Goal: Task Accomplishment & Management: Manage account settings

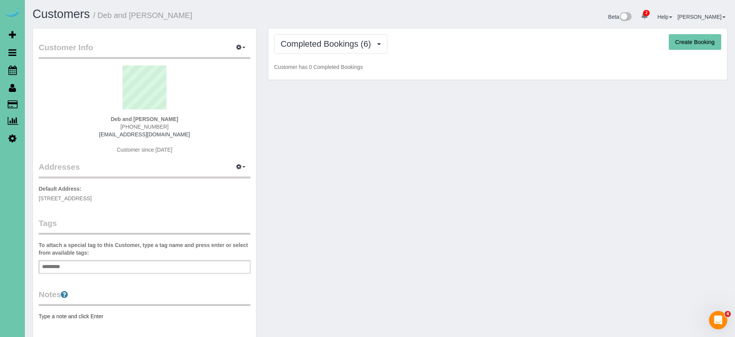
drag, startPoint x: 321, startPoint y: 42, endPoint x: 339, endPoint y: 55, distance: 23.0
click at [323, 42] on span "Completed Bookings (6)" at bounding box center [328, 44] width 94 height 10
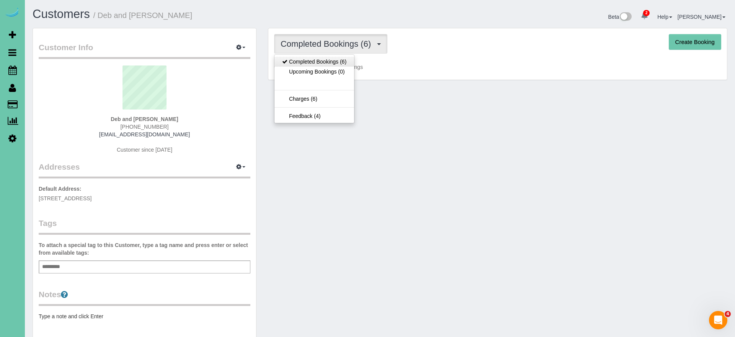
click at [342, 63] on link "Completed Bookings (6)" at bounding box center [314, 62] width 80 height 10
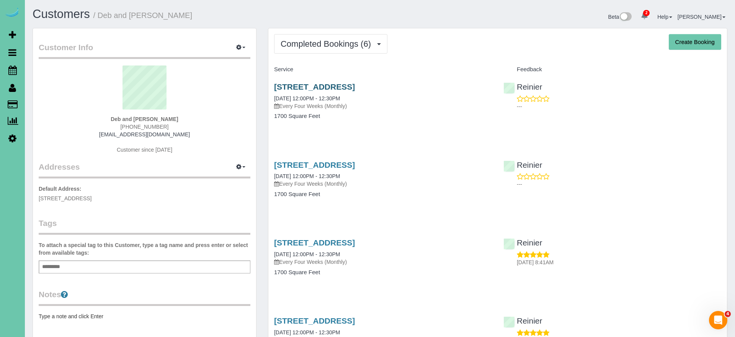
click at [336, 83] on link "12329 Pinewood Dr, Omaha, NE 68144" at bounding box center [314, 86] width 81 height 9
drag, startPoint x: 15, startPoint y: 70, endPoint x: 23, endPoint y: 70, distance: 7.3
click at [15, 70] on icon at bounding box center [12, 69] width 8 height 9
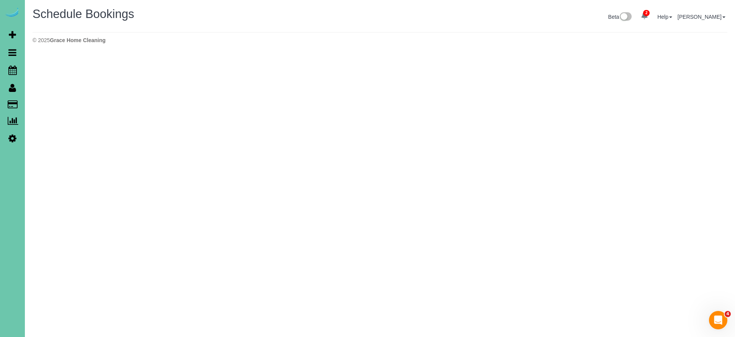
click at [365, 16] on h1 "Schedule Bookings" at bounding box center [204, 14] width 342 height 13
click at [10, 66] on icon at bounding box center [12, 69] width 8 height 9
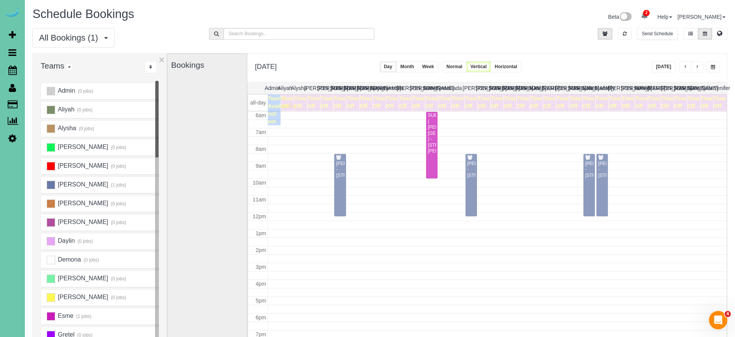
scroll to position [101, 0]
click at [712, 65] on span "button" at bounding box center [713, 67] width 4 height 5
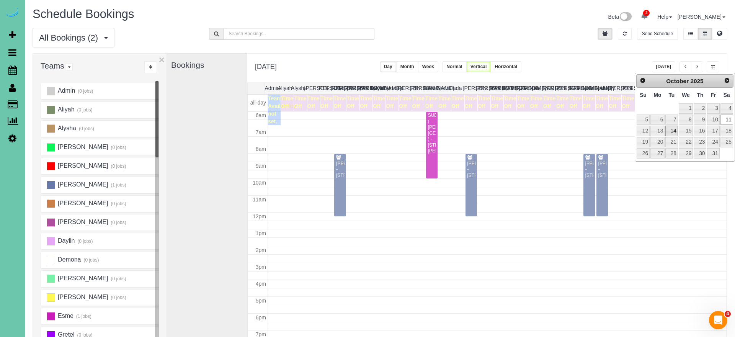
click at [672, 130] on link "14" at bounding box center [671, 131] width 12 height 10
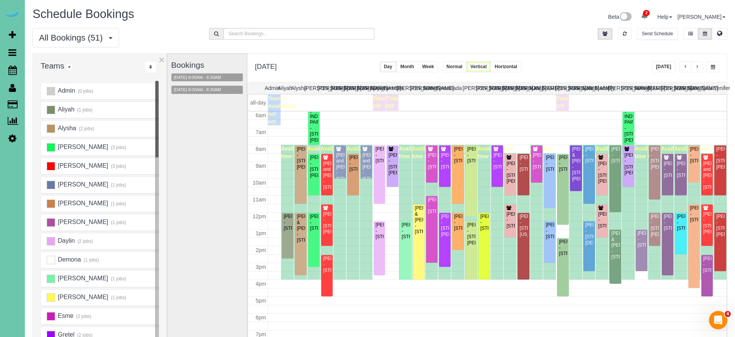
click at [714, 67] on span "button" at bounding box center [713, 67] width 4 height 5
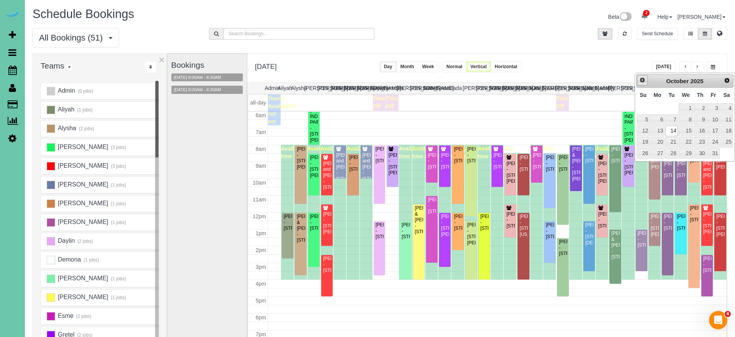
click at [640, 81] on span "Prev" at bounding box center [642, 80] width 6 height 6
click at [669, 142] on link "23" at bounding box center [671, 142] width 12 height 10
type input "**********"
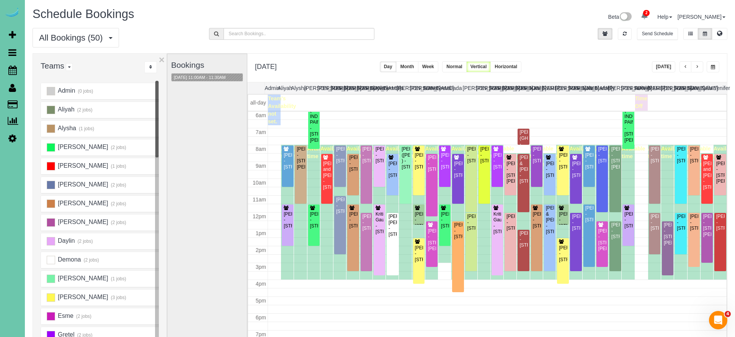
click at [210, 126] on div "Bookings 09/23/2025 11:00AM - 11:30AM" at bounding box center [207, 206] width 72 height 305
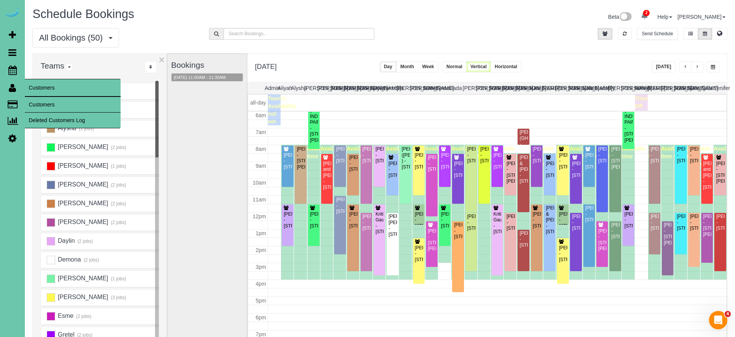
click at [36, 103] on link "Customers" at bounding box center [73, 104] width 96 height 15
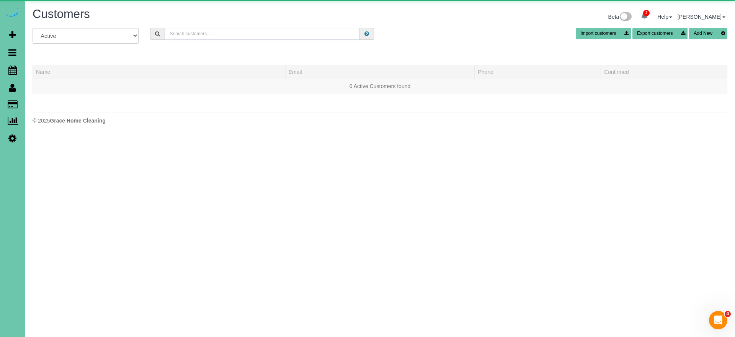
click at [224, 39] on input "text" at bounding box center [262, 34] width 195 height 12
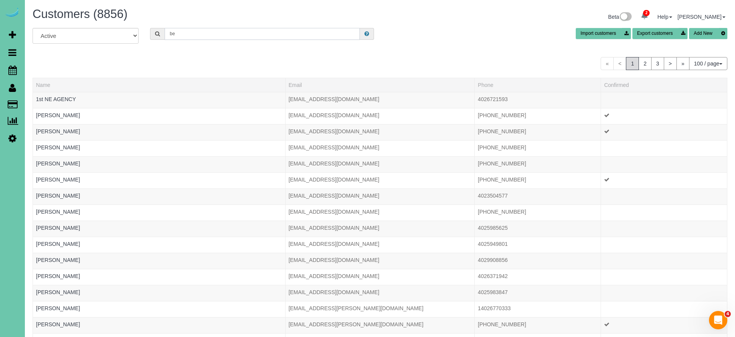
type input "b"
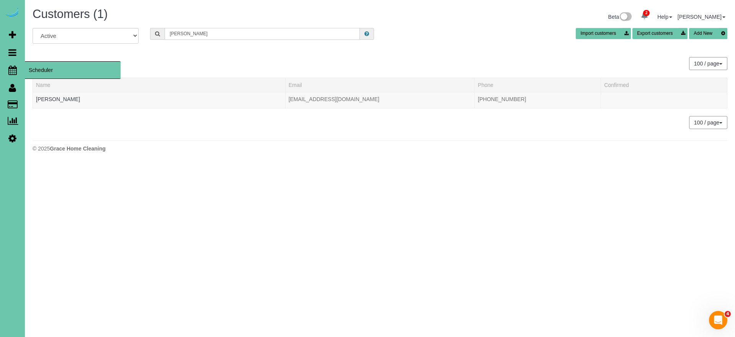
type input "deb r"
drag, startPoint x: 12, startPoint y: 70, endPoint x: 42, endPoint y: 69, distance: 29.9
click at [12, 70] on icon at bounding box center [12, 69] width 8 height 9
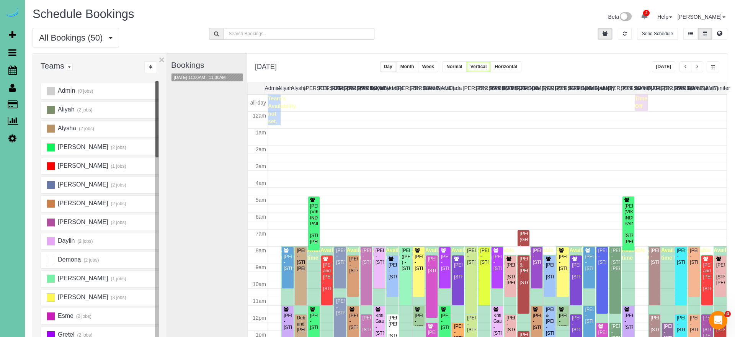
scroll to position [101, 0]
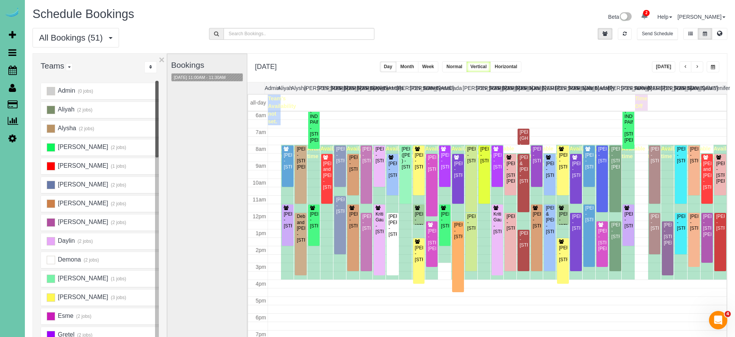
click at [713, 66] on span "button" at bounding box center [713, 67] width 4 height 5
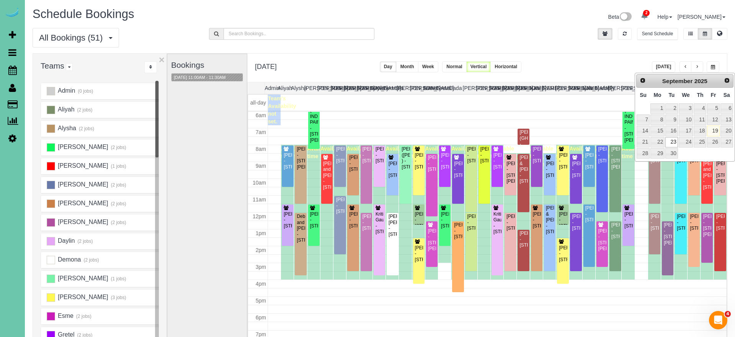
scroll to position [0, 0]
click at [726, 80] on span "Next" at bounding box center [727, 80] width 6 height 6
click at [714, 129] on link "17" at bounding box center [713, 131] width 12 height 10
type input "**********"
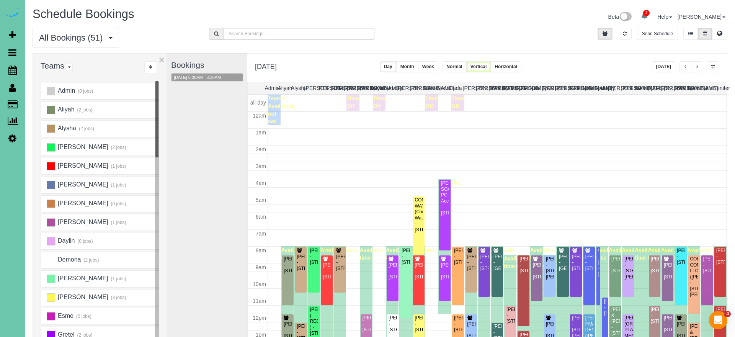
scroll to position [101, 0]
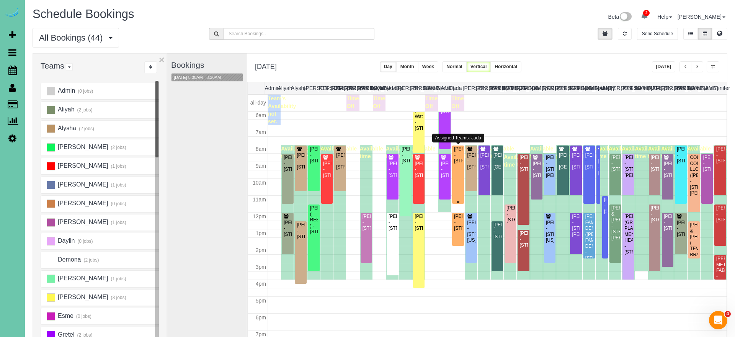
click at [460, 164] on div "[PERSON_NAME] - [STREET_ADDRESS]" at bounding box center [457, 155] width 8 height 18
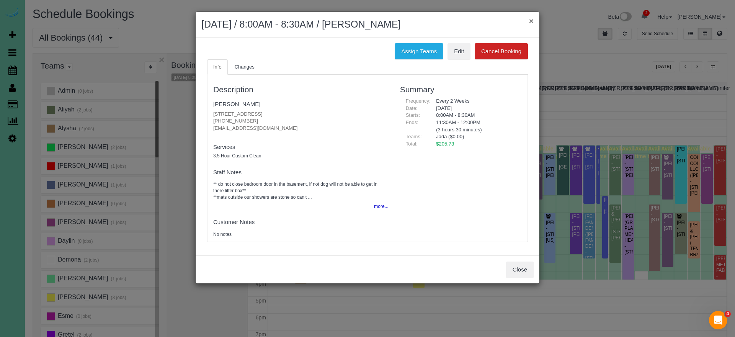
click at [530, 22] on button "×" at bounding box center [531, 21] width 5 height 8
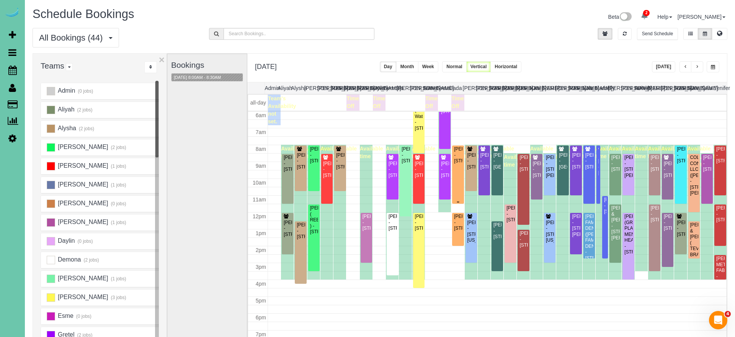
click at [461, 164] on div "Angela Adkins - 12904 S 54th St, Papillion, NE 68133" at bounding box center [457, 155] width 8 height 18
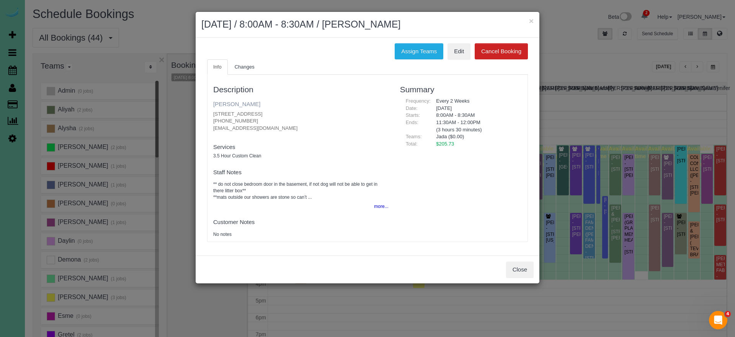
click at [242, 104] on link "Angela Adkins" at bounding box center [236, 104] width 47 height 7
click at [532, 21] on button "×" at bounding box center [531, 21] width 5 height 8
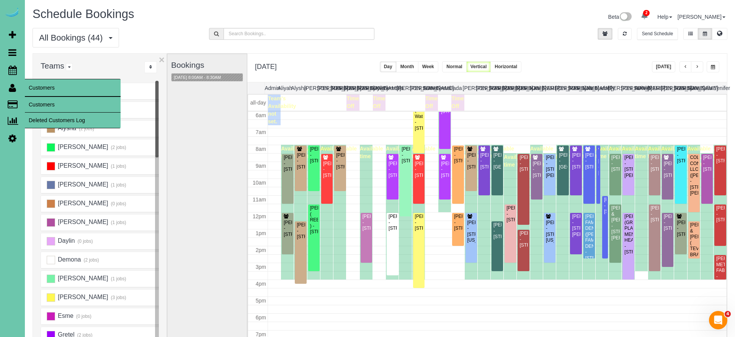
click at [31, 99] on link "Customers" at bounding box center [73, 104] width 96 height 15
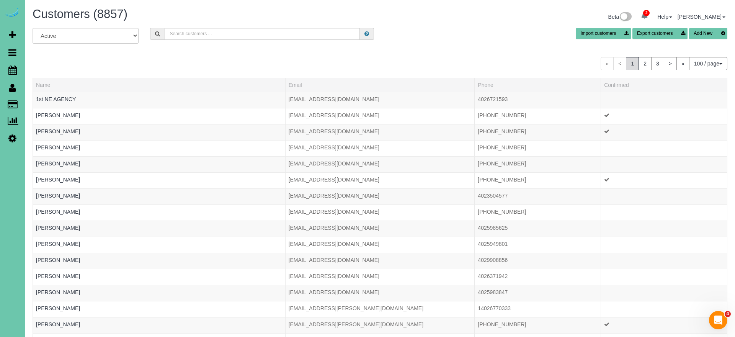
click at [703, 33] on button "Add New" at bounding box center [708, 33] width 38 height 11
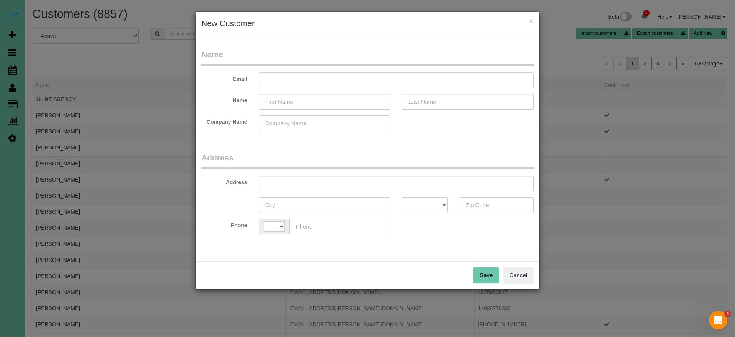
select select "string:[GEOGRAPHIC_DATA]"
type input "zoeys7319@gmail.com"
type input "Zoey"
type input "Smith"
type input "9559 Park Drive"
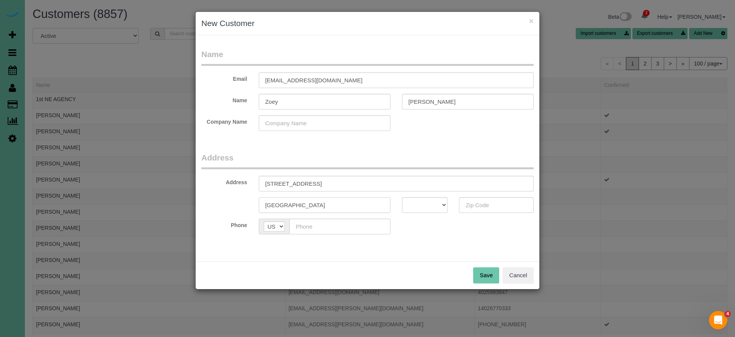
type input "[GEOGRAPHIC_DATA]"
select select "NE"
type input "68127"
type input "(402) 889-9903"
click at [479, 271] on button "Save" at bounding box center [486, 275] width 26 height 16
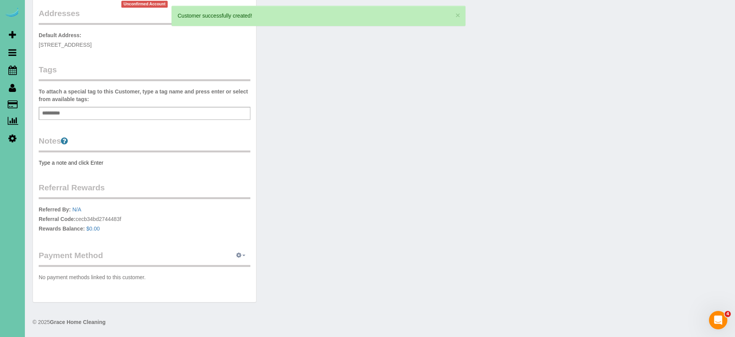
scroll to position [161, 0]
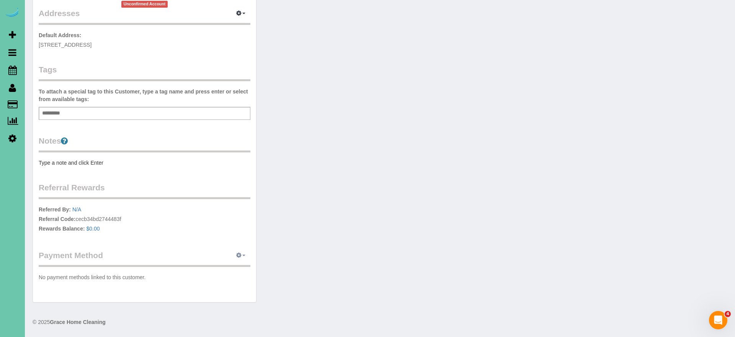
click at [240, 255] on icon "button" at bounding box center [238, 255] width 5 height 5
click at [223, 281] on link "Add Credit/Debit Card" at bounding box center [214, 279] width 72 height 10
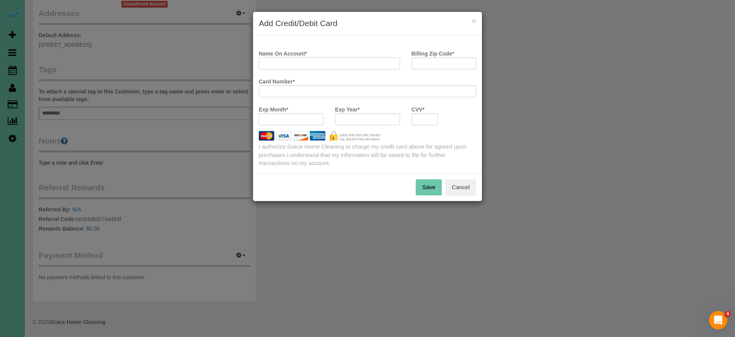
click at [296, 67] on input "Name On Account *" at bounding box center [329, 63] width 141 height 12
type input "Zoey Smith"
type input "68127"
click at [431, 191] on button "Save" at bounding box center [429, 187] width 26 height 16
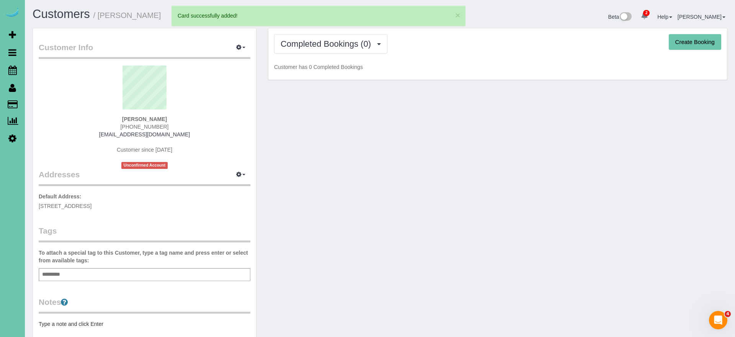
scroll to position [0, 0]
click at [703, 46] on button "Create Booking" at bounding box center [695, 42] width 52 height 16
select select "NE"
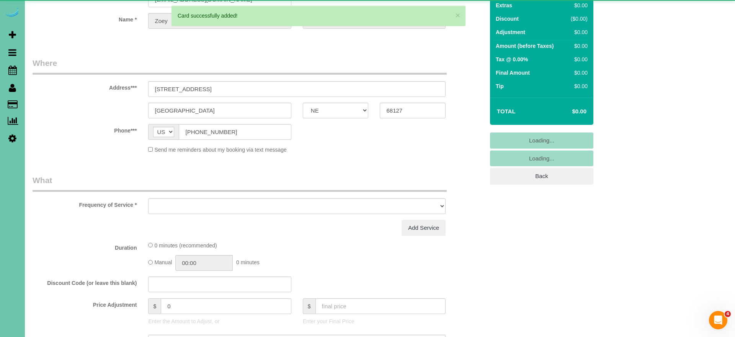
select select "object:18834"
select select "string:fspay-7cdabb2f-cc4a-4b05-bbe7-8a2e2a905ab7"
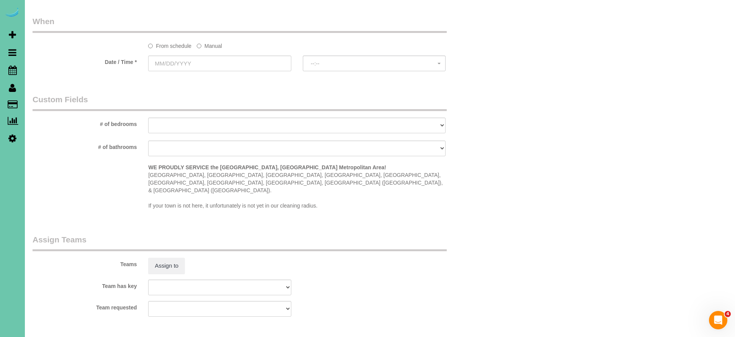
select select "object:19043"
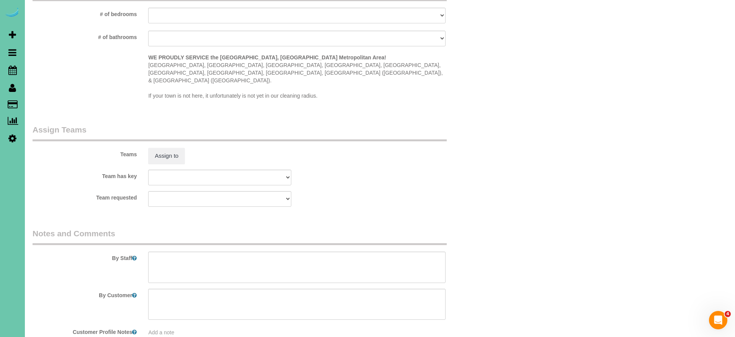
scroll to position [652, 0]
click at [186, 251] on textarea at bounding box center [296, 266] width 297 height 31
paste textarea "Spring Deep Clean – Work Order CLEANING DESCRIPTION Dirt level 5-10 *Use extens…"
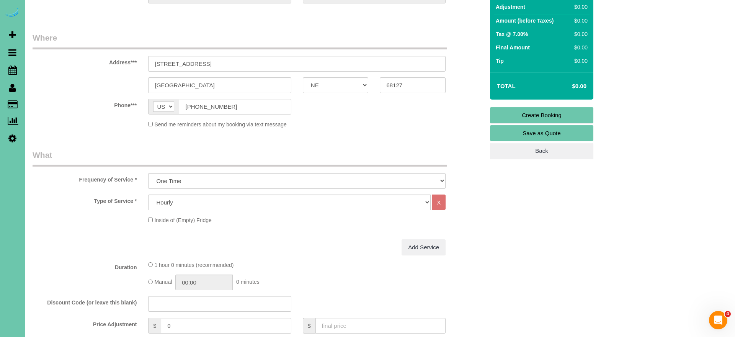
scroll to position [96, 0]
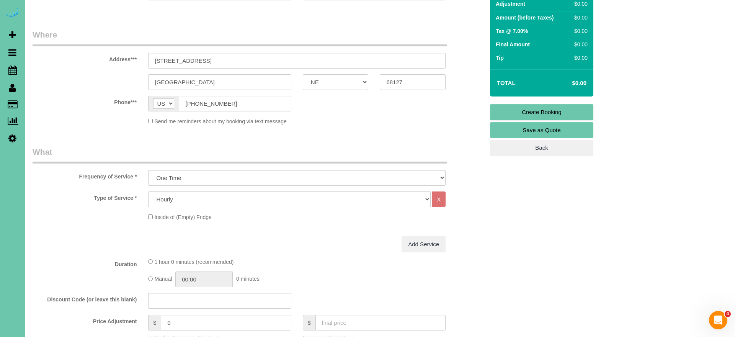
type textarea "**can be moved to make 2 people for 3.5 one time rather than two - just let cli…"
select select "160"
drag, startPoint x: 279, startPoint y: 199, endPoint x: 329, endPoint y: 118, distance: 95.0
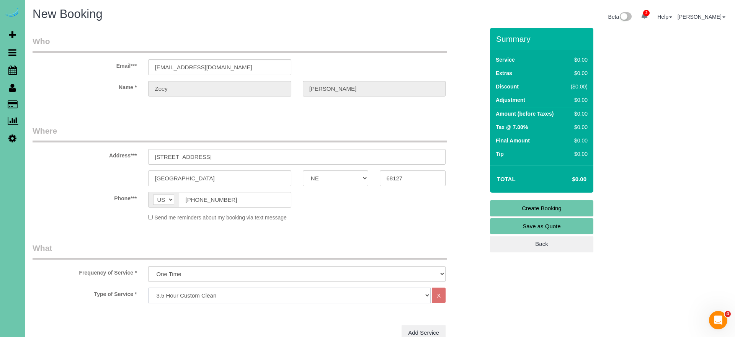
scroll to position [0, 0]
drag, startPoint x: 512, startPoint y: 203, endPoint x: 499, endPoint y: 201, distance: 12.8
click at [512, 203] on link "Create Booking" at bounding box center [541, 208] width 103 height 16
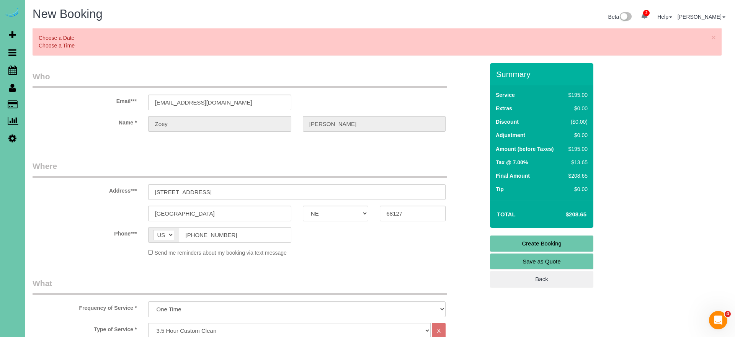
scroll to position [584, 0]
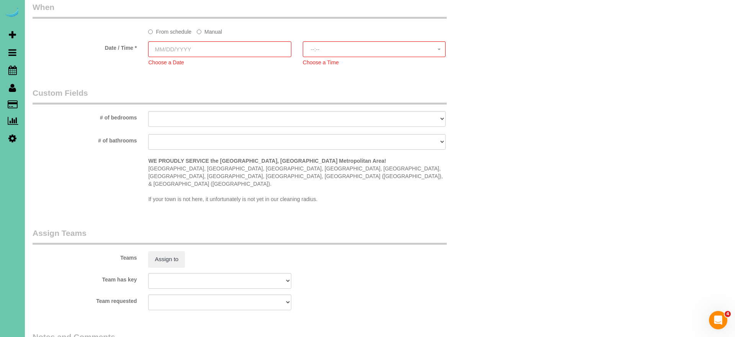
click at [209, 29] on label "Manual" at bounding box center [209, 30] width 25 height 10
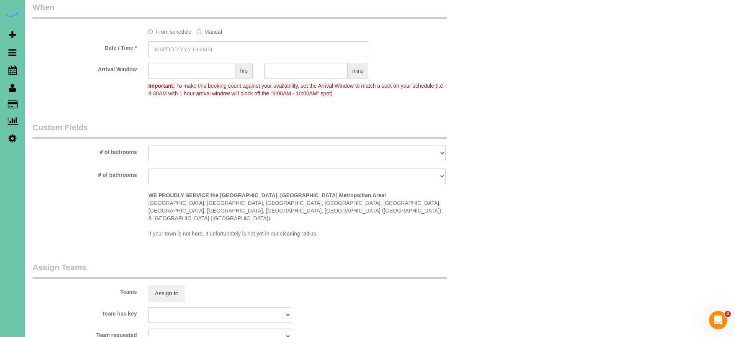
click at [209, 57] on sui-booking-spot "From schedule Manual Date / Time * Arrival Window hrs mins Important: To make t…" at bounding box center [259, 51] width 452 height 99
click at [211, 49] on input "text" at bounding box center [258, 49] width 220 height 16
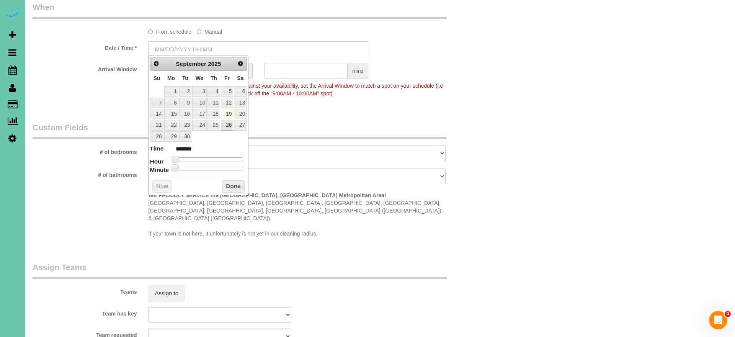
click at [227, 127] on link "26" at bounding box center [227, 125] width 12 height 10
type input "09/19/2025 8:00AM"
drag, startPoint x: 228, startPoint y: 180, endPoint x: 250, endPoint y: 177, distance: 22.4
click at [230, 180] on button "Done" at bounding box center [233, 186] width 23 height 12
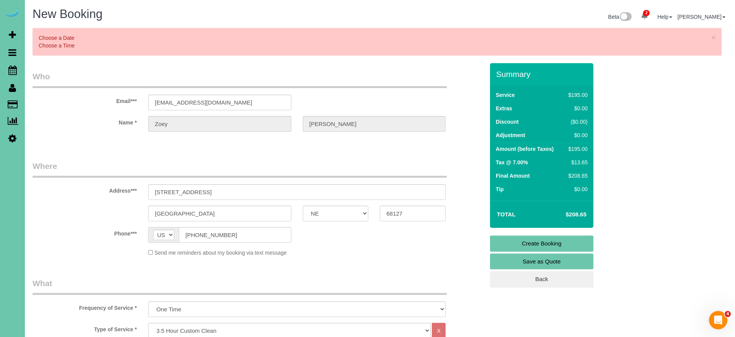
scroll to position [0, 0]
click at [524, 244] on link "Create Booking" at bounding box center [541, 243] width 103 height 16
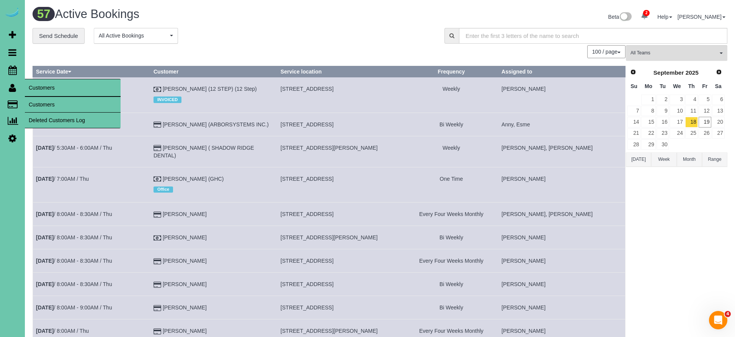
click at [37, 104] on link "Customers" at bounding box center [73, 104] width 96 height 15
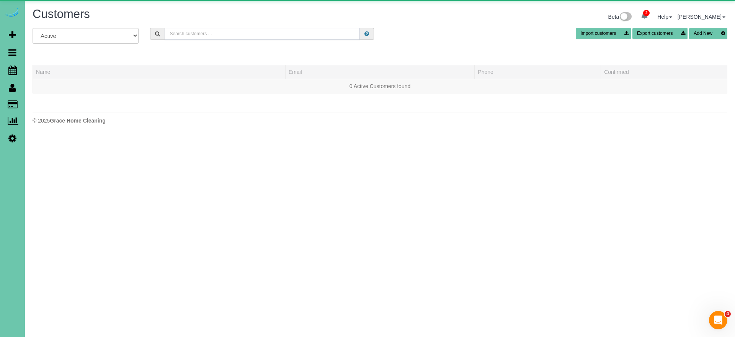
click at [233, 35] on input "text" at bounding box center [262, 34] width 195 height 12
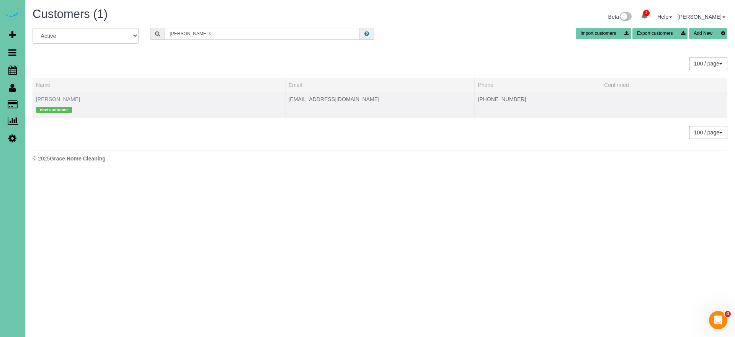
type input "Zoey s"
drag, startPoint x: 54, startPoint y: 97, endPoint x: 72, endPoint y: 96, distance: 17.6
click at [54, 97] on link "Zoey Smith" at bounding box center [58, 99] width 44 height 6
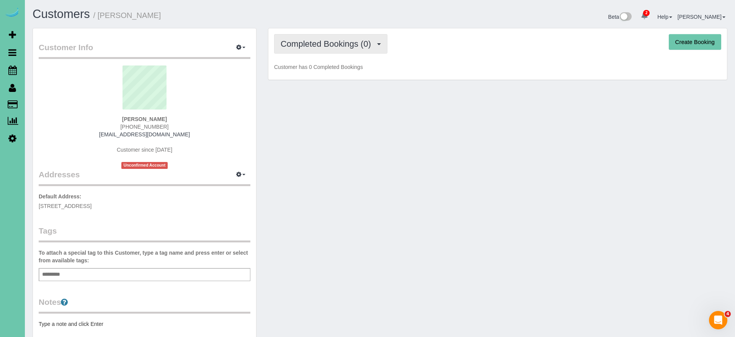
click at [312, 44] on span "Completed Bookings (0)" at bounding box center [328, 44] width 94 height 10
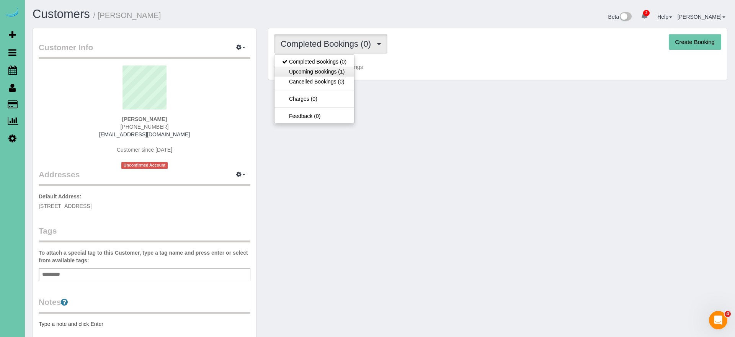
click at [305, 69] on link "Upcoming Bookings (1)" at bounding box center [314, 72] width 80 height 10
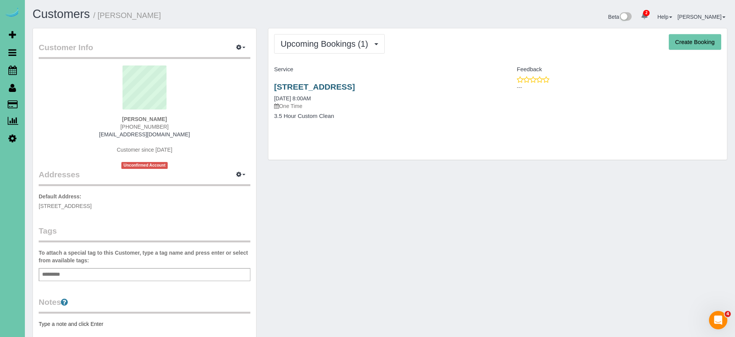
click at [355, 87] on link "9559 Park Drive, Omaha, NE 68127" at bounding box center [314, 86] width 81 height 9
click at [17, 69] on link "Scheduler" at bounding box center [12, 70] width 25 height 18
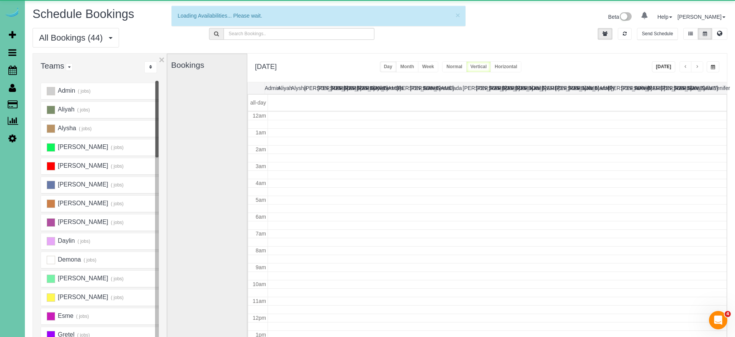
scroll to position [101, 0]
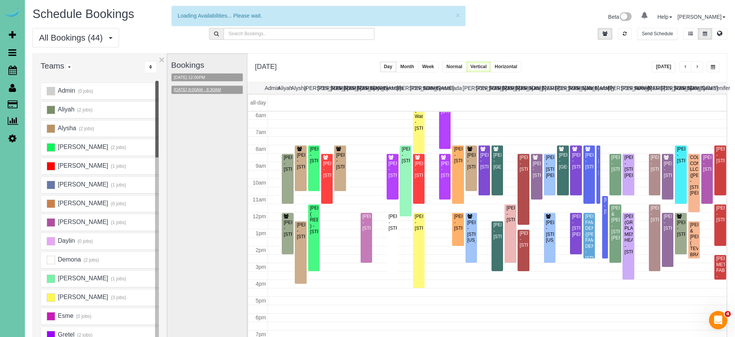
click at [200, 87] on button "10/17/2025 8:00AM - 8:30AM" at bounding box center [197, 90] width 52 height 8
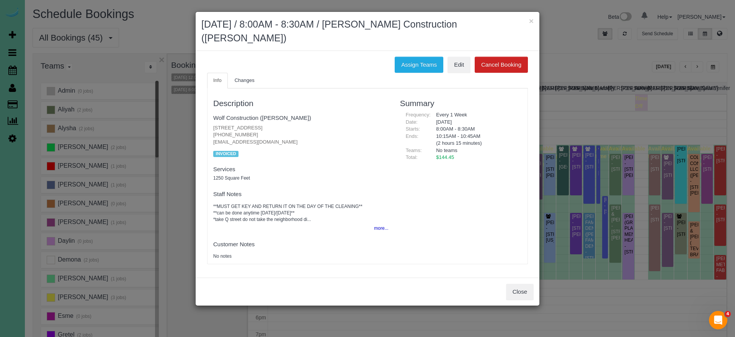
drag, startPoint x: 530, startPoint y: 21, endPoint x: 562, endPoint y: 25, distance: 32.4
click at [532, 21] on button "×" at bounding box center [531, 21] width 5 height 8
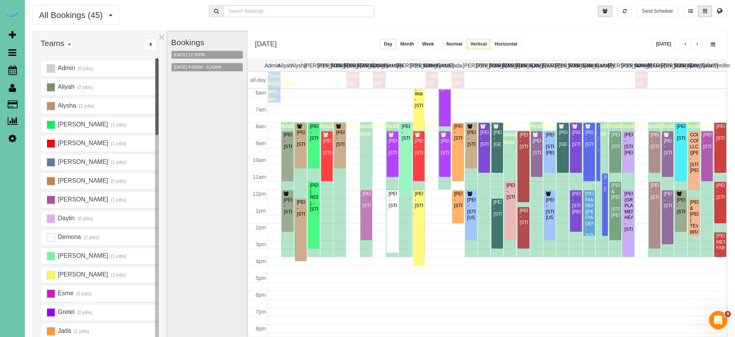
click at [713, 46] on span "button" at bounding box center [713, 44] width 4 height 5
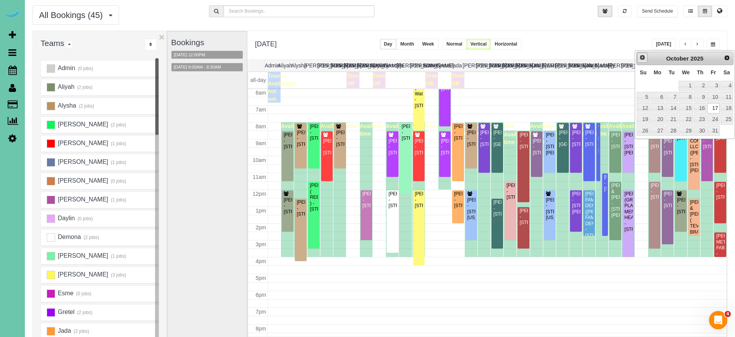
click at [643, 58] on span "Prev" at bounding box center [642, 57] width 6 height 6
click at [715, 106] on link "19" at bounding box center [713, 108] width 12 height 10
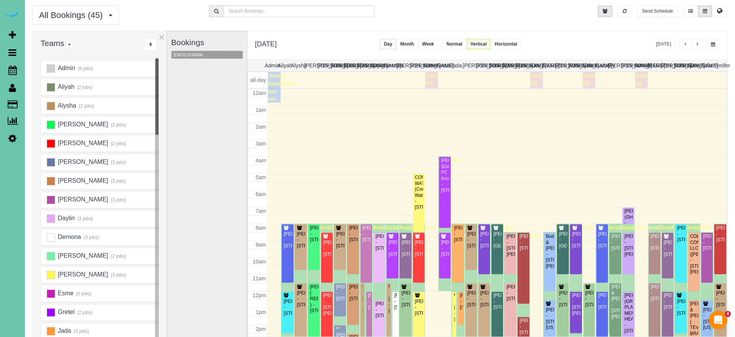
scroll to position [101, 0]
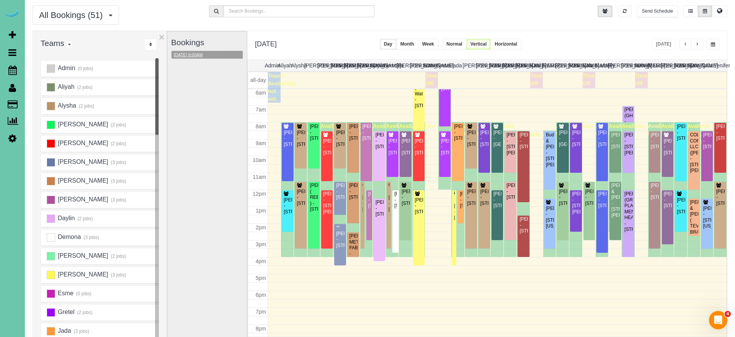
click at [204, 56] on button "09/19/2025 8:00AM" at bounding box center [188, 55] width 34 height 8
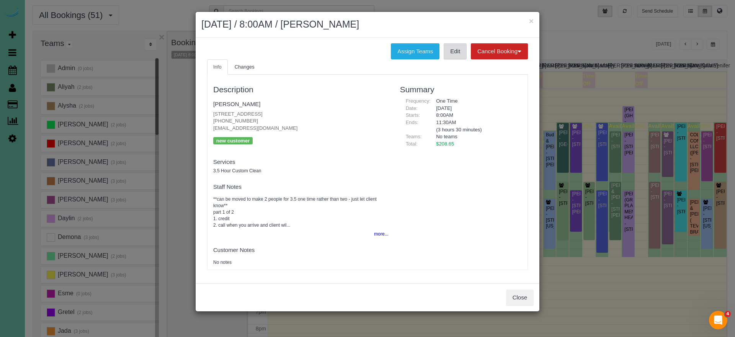
click at [453, 50] on link "Edit" at bounding box center [455, 51] width 23 height 16
click at [529, 22] on button "×" at bounding box center [531, 21] width 5 height 8
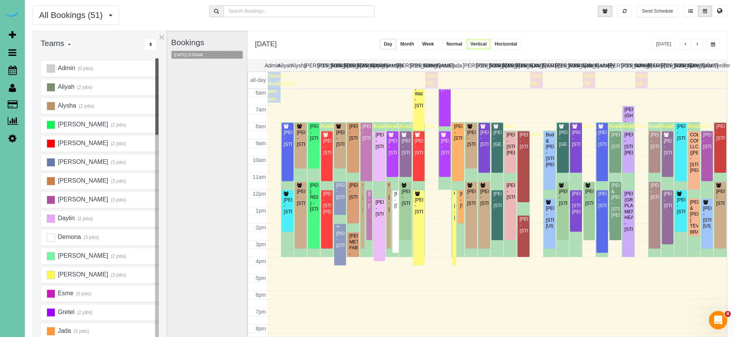
click at [710, 41] on button "button" at bounding box center [712, 44] width 13 height 11
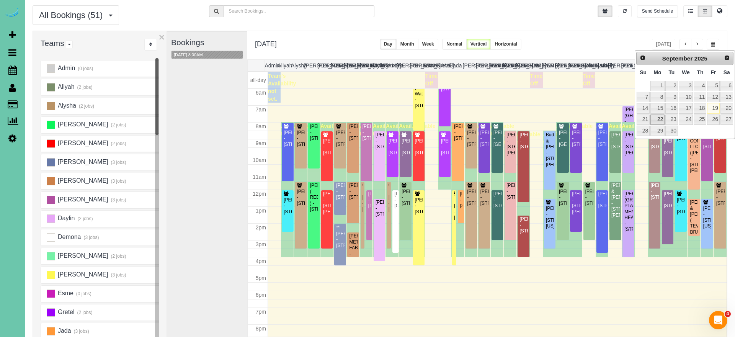
click at [658, 115] on link "22" at bounding box center [657, 119] width 14 height 10
type input "**********"
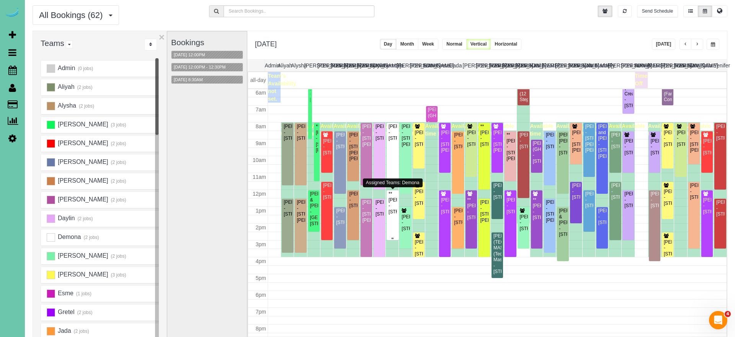
click at [390, 202] on div "**Emily Smith - 2032 N 65th Street, Omaha, NE 68104" at bounding box center [392, 203] width 8 height 24
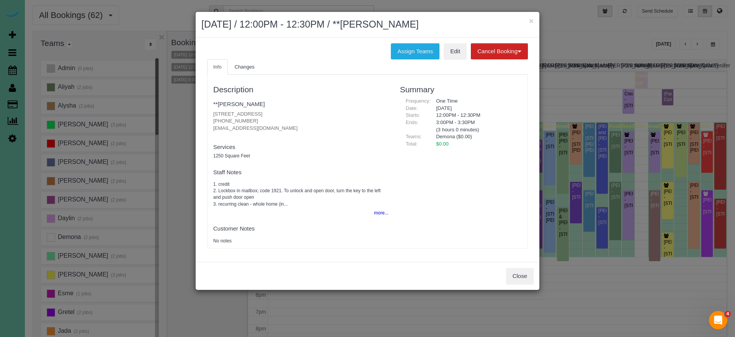
drag, startPoint x: 405, startPoint y: 46, endPoint x: 347, endPoint y: 48, distance: 57.1
click at [405, 46] on button "Assign Teams" at bounding box center [415, 51] width 49 height 16
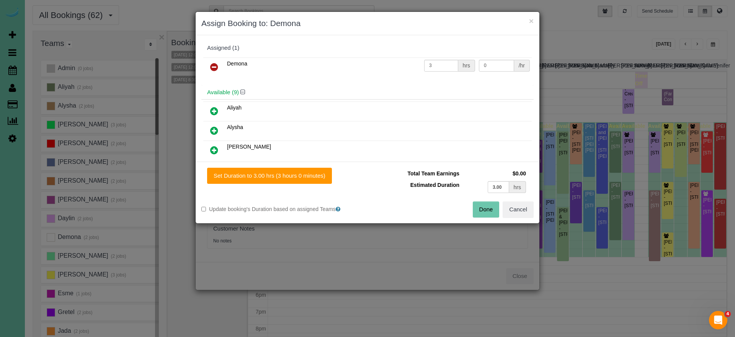
click at [217, 65] on icon at bounding box center [214, 66] width 8 height 9
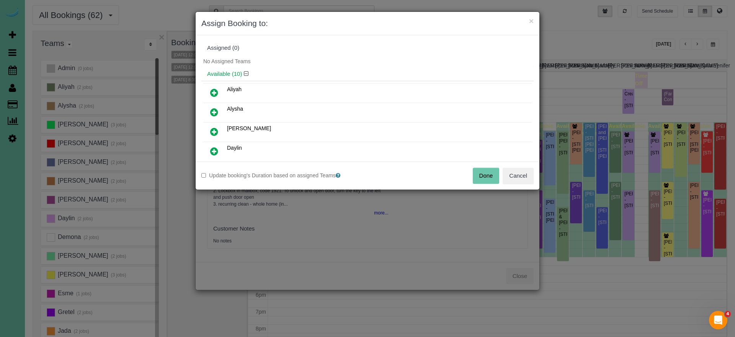
click at [475, 170] on button "Done" at bounding box center [486, 176] width 27 height 16
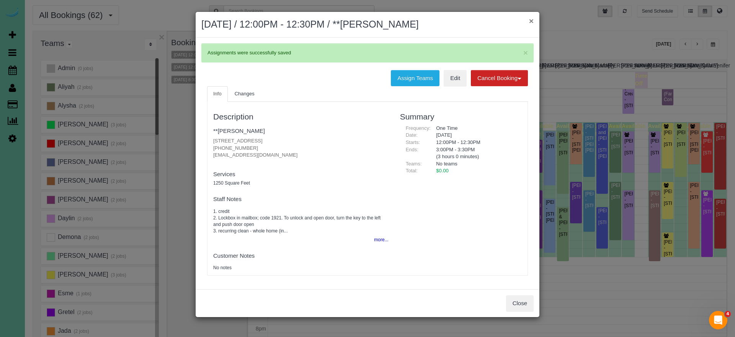
click at [531, 23] on button "×" at bounding box center [531, 21] width 5 height 8
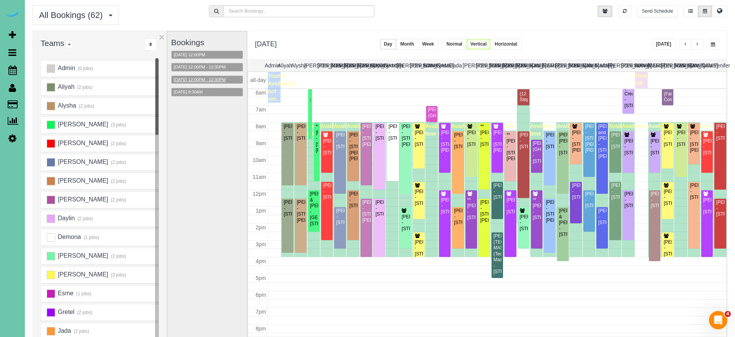
click at [199, 78] on button "09/22/2025 12:00PM - 12:30PM" at bounding box center [199, 80] width 57 height 8
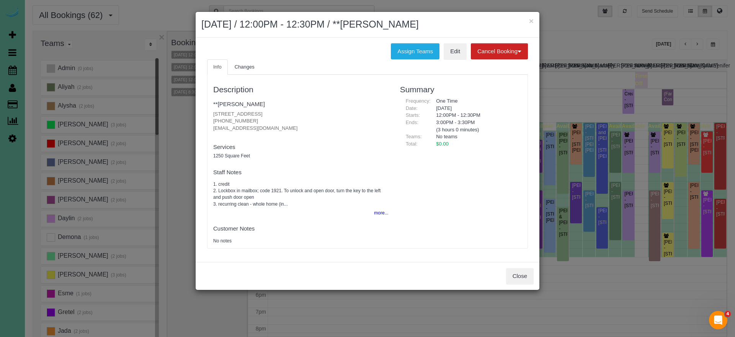
drag, startPoint x: 530, startPoint y: 23, endPoint x: 423, endPoint y: 26, distance: 106.4
click at [529, 23] on button "×" at bounding box center [531, 21] width 5 height 8
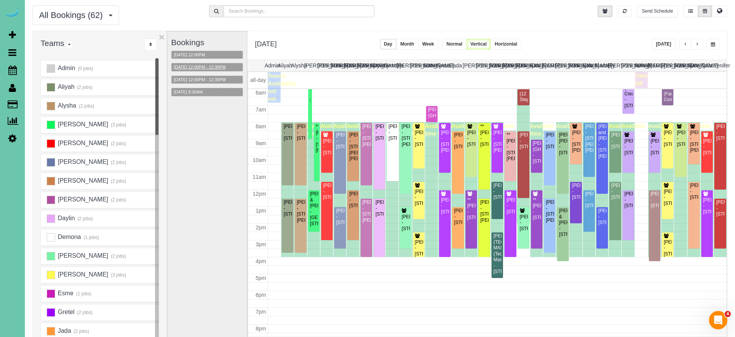
click at [224, 67] on button "09/22/2025 12:00PM - 12:30PM" at bounding box center [199, 67] width 57 height 8
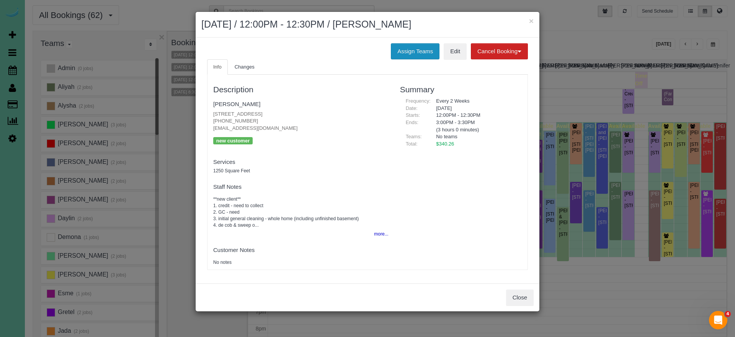
click at [406, 48] on button "Assign Teams" at bounding box center [415, 51] width 49 height 16
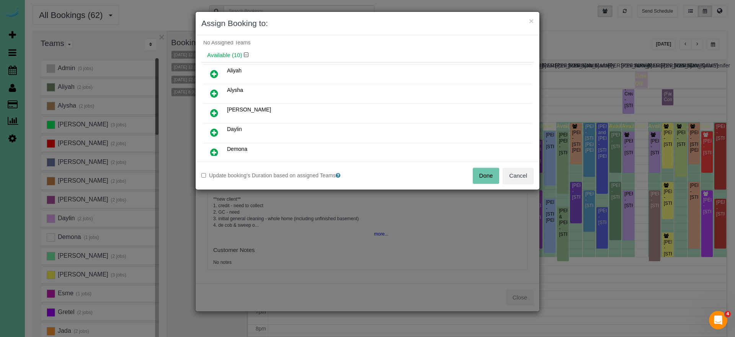
click at [215, 148] on icon at bounding box center [214, 152] width 8 height 9
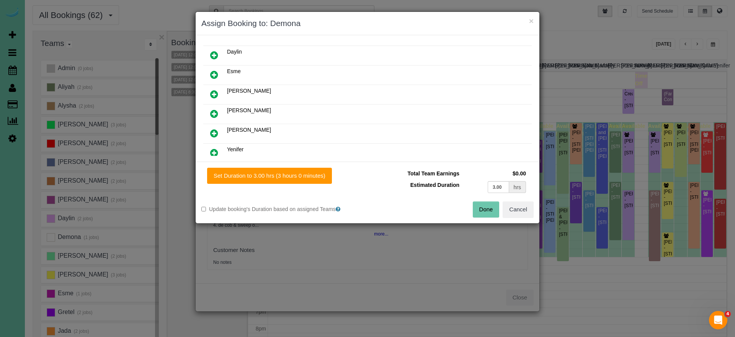
scroll to position [116, 0]
click at [215, 130] on icon at bounding box center [214, 131] width 8 height 9
drag, startPoint x: 277, startPoint y: 179, endPoint x: 335, endPoint y: 184, distance: 57.6
click at [279, 179] on button "Set Duration to 3.00 hrs (3 hours 0 minutes)" at bounding box center [269, 176] width 125 height 16
type input "3.00"
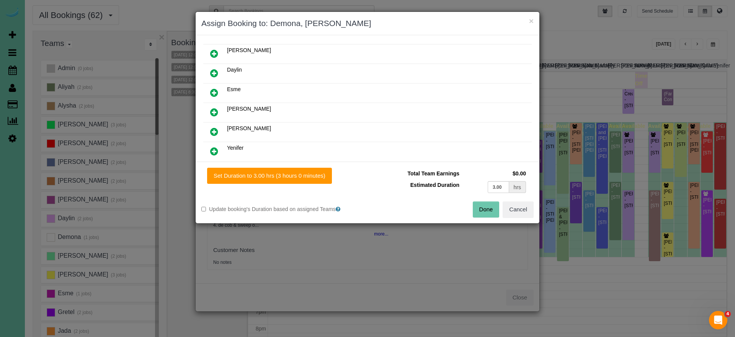
type input "3.00"
drag, startPoint x: 482, startPoint y: 211, endPoint x: 473, endPoint y: 207, distance: 10.2
click at [482, 211] on button "Done" at bounding box center [486, 209] width 27 height 16
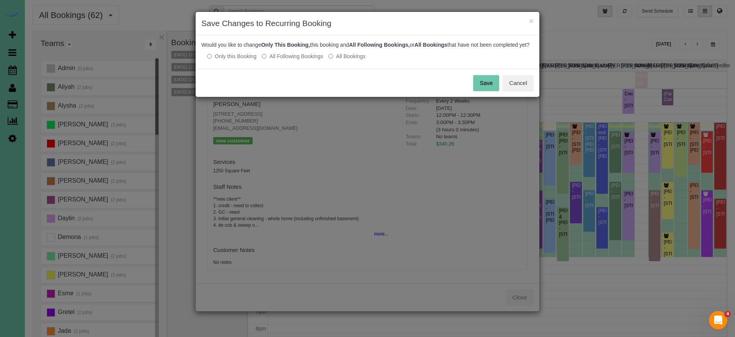
click at [494, 91] on button "Save" at bounding box center [486, 83] width 26 height 16
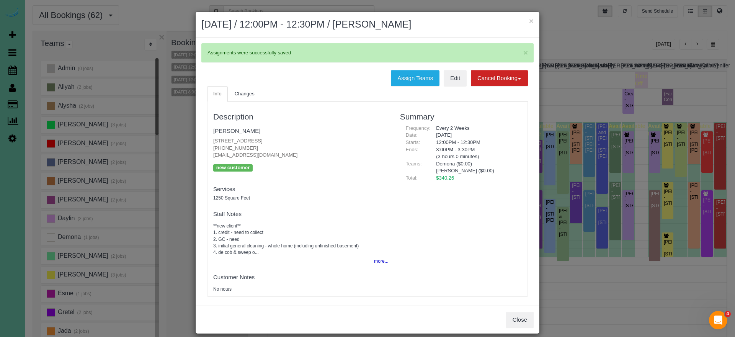
click at [532, 20] on button "×" at bounding box center [531, 21] width 5 height 8
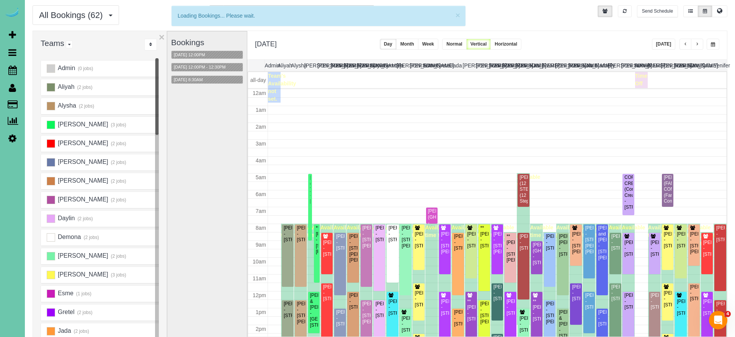
scroll to position [101, 0]
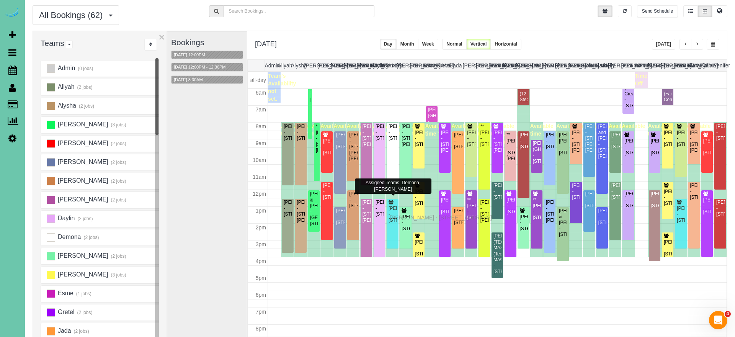
drag, startPoint x: 392, startPoint y: 211, endPoint x: 392, endPoint y: 216, distance: 5.0
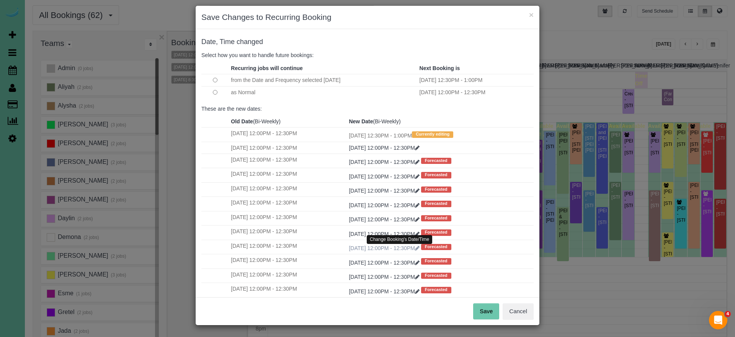
scroll to position [6, 0]
drag, startPoint x: 479, startPoint y: 311, endPoint x: 438, endPoint y: 274, distance: 55.3
click at [479, 311] on button "Save" at bounding box center [486, 311] width 26 height 16
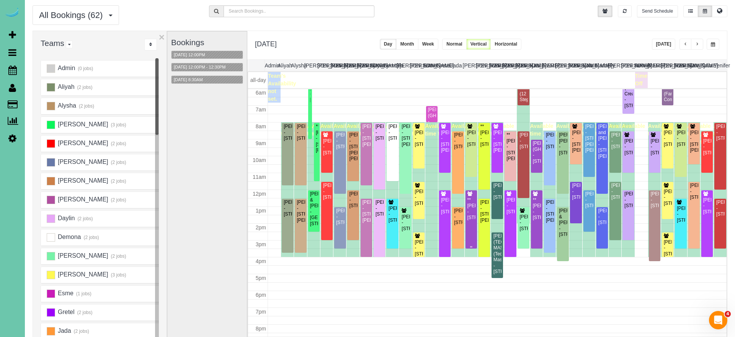
click at [473, 202] on div "**Chuck Smith - 5708 S 167th Ave, Omaha, NE 68135" at bounding box center [471, 209] width 8 height 24
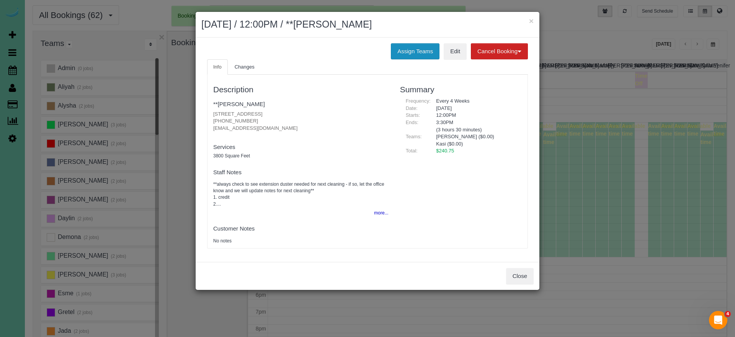
click at [417, 51] on button "Assign Teams" at bounding box center [415, 51] width 49 height 16
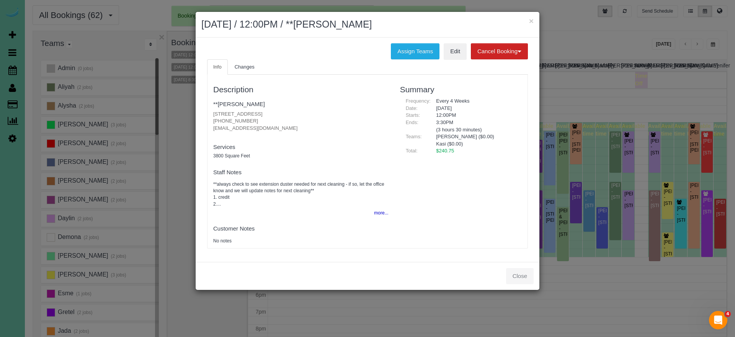
scroll to position [101, 0]
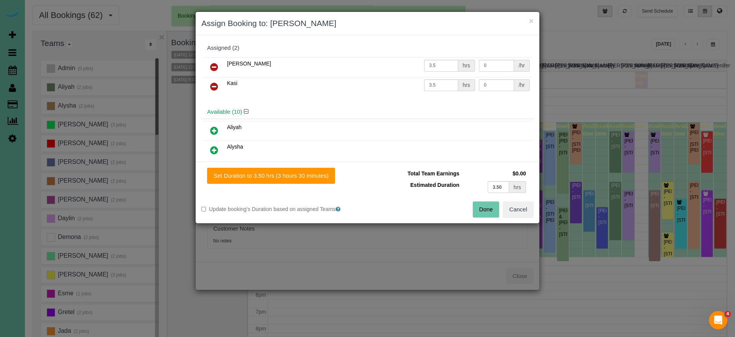
click at [212, 66] on icon at bounding box center [214, 66] width 8 height 9
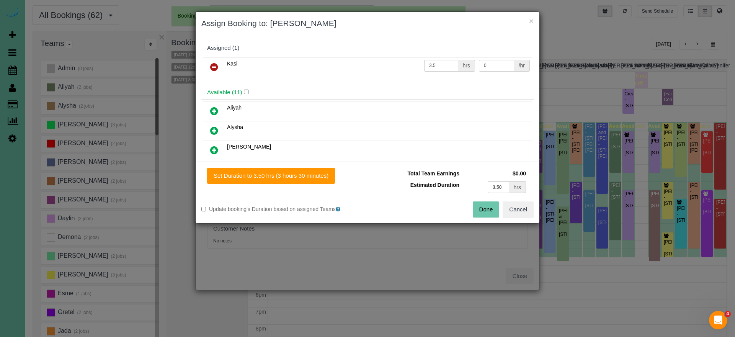
click at [212, 66] on icon at bounding box center [214, 66] width 8 height 9
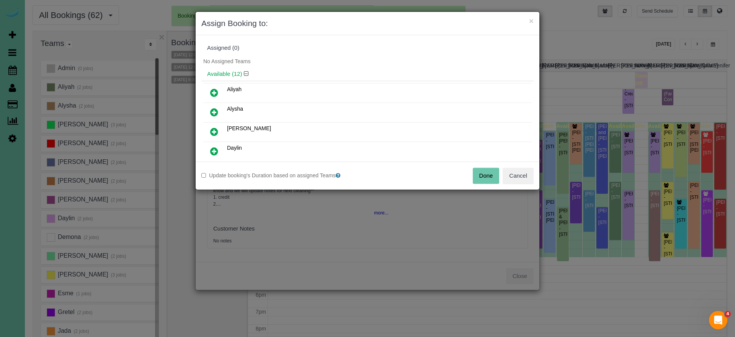
drag, startPoint x: 486, startPoint y: 176, endPoint x: 471, endPoint y: 170, distance: 15.9
click at [485, 176] on button "Done" at bounding box center [486, 176] width 27 height 16
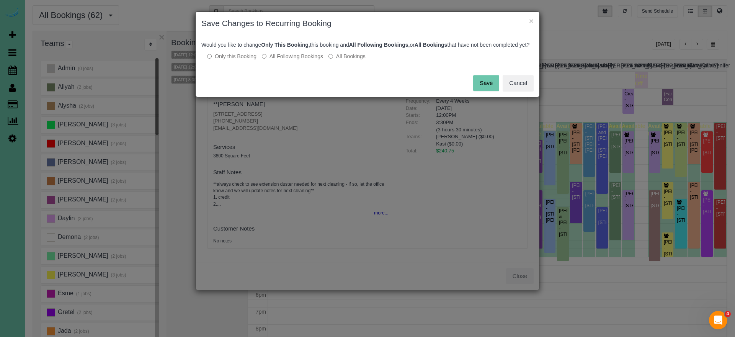
drag, startPoint x: 481, startPoint y: 90, endPoint x: 476, endPoint y: 83, distance: 8.3
click at [481, 90] on button "Save" at bounding box center [486, 83] width 26 height 16
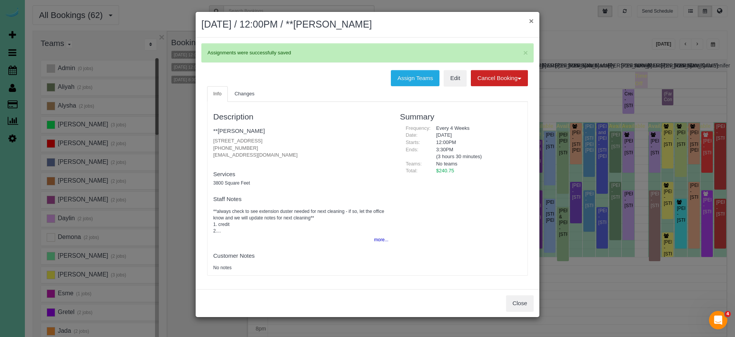
click at [530, 23] on button "×" at bounding box center [531, 21] width 5 height 8
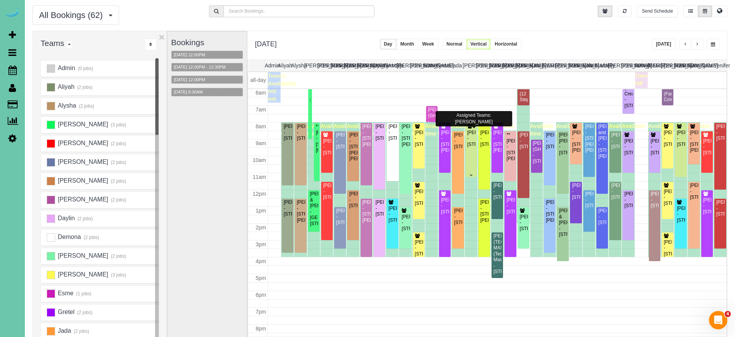
click at [470, 147] on div "Jordan Klute - 2926 S 97th Cir, Omaha, NE 68127" at bounding box center [471, 139] width 8 height 18
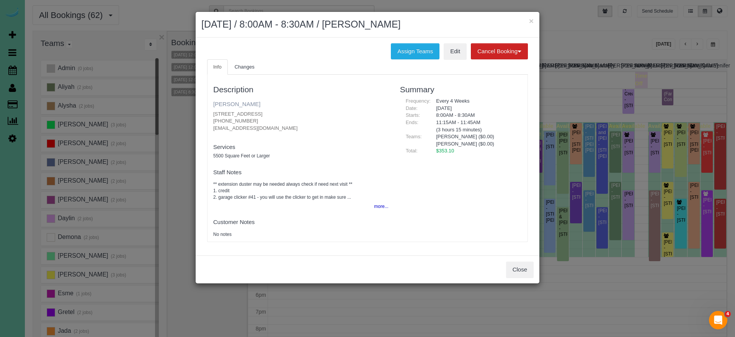
click at [225, 103] on link "Jordan Klute" at bounding box center [236, 104] width 47 height 7
drag, startPoint x: 529, startPoint y: 20, endPoint x: 502, endPoint y: 24, distance: 26.7
click at [529, 20] on button "×" at bounding box center [531, 21] width 5 height 8
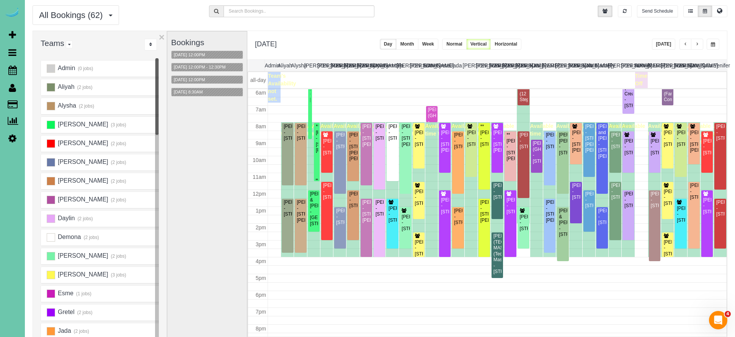
click at [318, 137] on div at bounding box center [317, 152] width 6 height 58
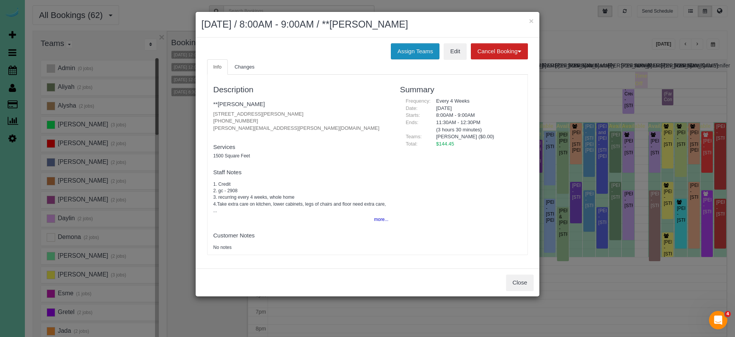
drag, startPoint x: 399, startPoint y: 47, endPoint x: 390, endPoint y: 46, distance: 9.2
click at [399, 47] on button "Assign Teams" at bounding box center [415, 51] width 49 height 16
click at [417, 45] on button "Assign Teams" at bounding box center [415, 51] width 49 height 16
click at [422, 53] on button "Assign Teams" at bounding box center [415, 51] width 49 height 16
drag, startPoint x: 515, startPoint y: 281, endPoint x: 505, endPoint y: 194, distance: 87.1
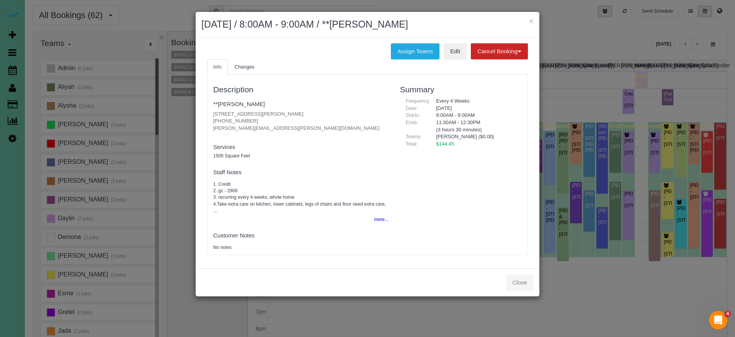
click at [515, 281] on div "Close" at bounding box center [368, 282] width 344 height 28
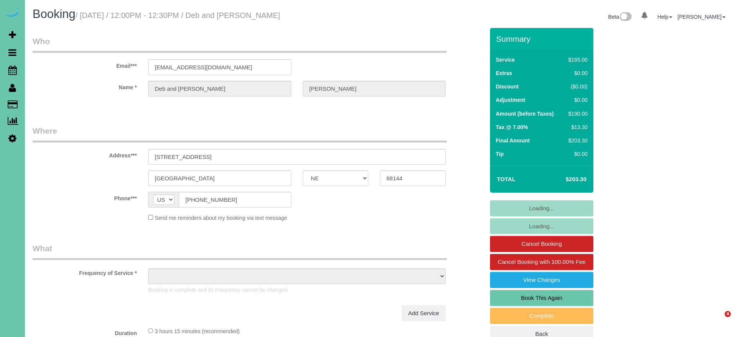
select select "NE"
select select "object:747"
select select "string:fspay-9624535c-7390-44c1-9190-f91cd499eea4"
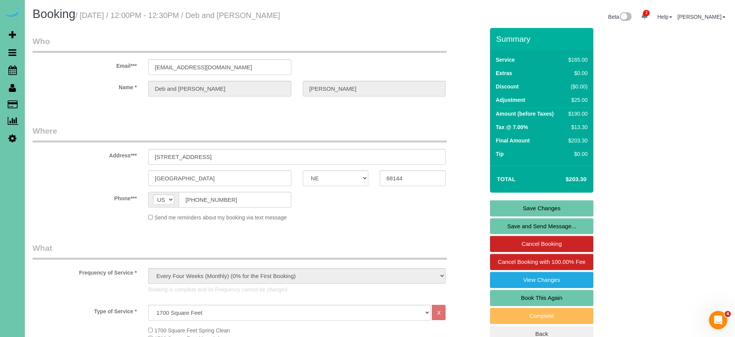
click at [507, 293] on link "Book This Again" at bounding box center [541, 298] width 103 height 16
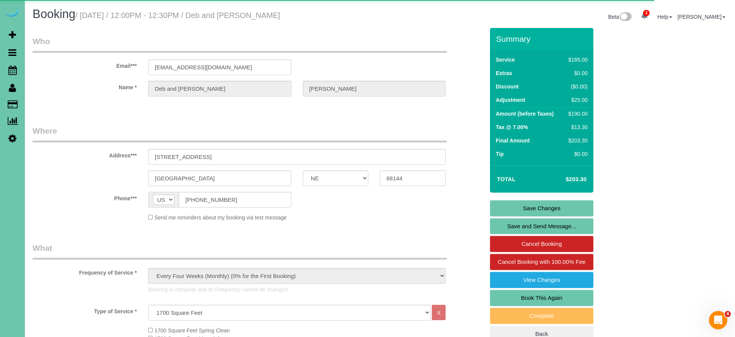
select select "NE"
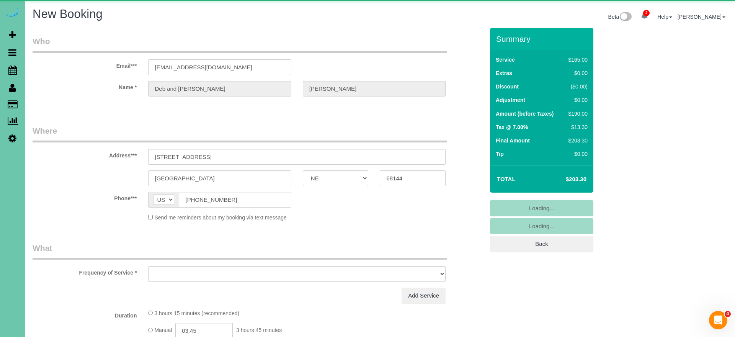
select select "string:fspay-9624535c-7390-44c1-9190-f91cd499eea4"
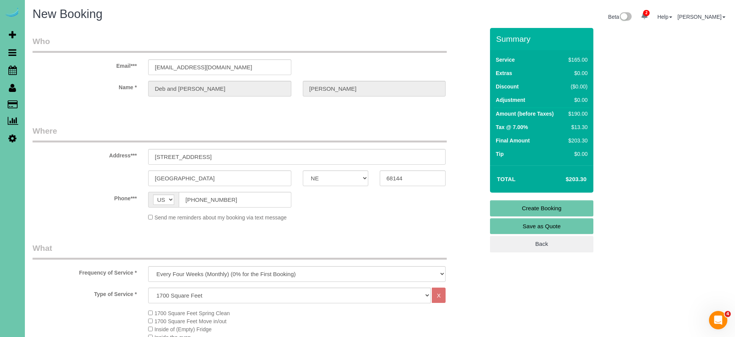
select select "object:1654"
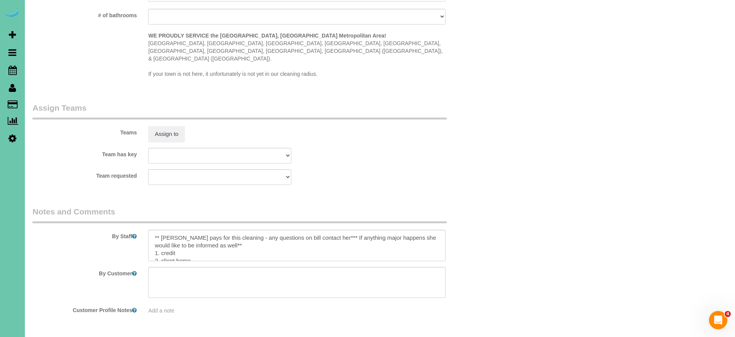
scroll to position [14, 0]
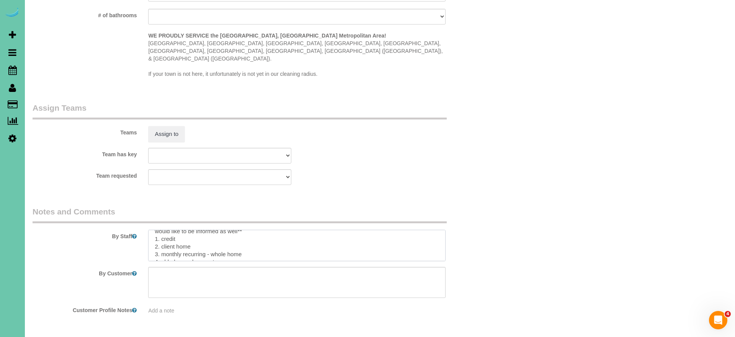
drag, startPoint x: 249, startPoint y: 235, endPoint x: 212, endPoint y: 234, distance: 37.1
click at [212, 234] on textarea at bounding box center [296, 245] width 297 height 31
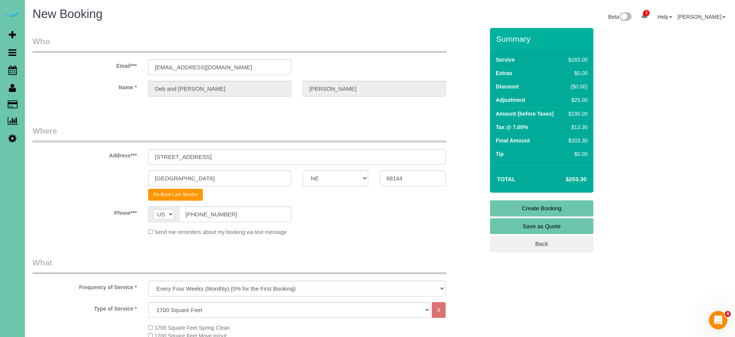
scroll to position [0, 0]
drag, startPoint x: 150, startPoint y: 157, endPoint x: 128, endPoint y: 156, distance: 22.6
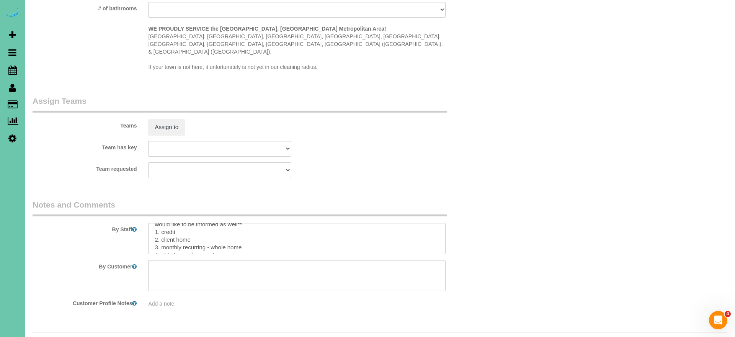
scroll to position [719, 0]
drag, startPoint x: 238, startPoint y: 230, endPoint x: 268, endPoint y: 225, distance: 30.8
click at [213, 227] on textarea at bounding box center [296, 238] width 297 height 31
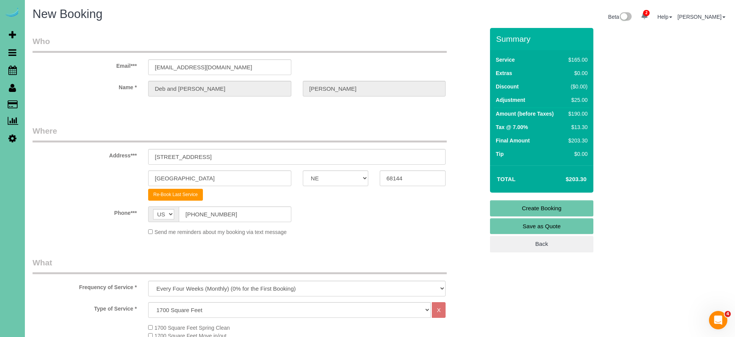
scroll to position [0, 0]
drag, startPoint x: 233, startPoint y: 160, endPoint x: 126, endPoint y: 154, distance: 108.1
click at [126, 154] on div "Address*** 12329 Pinewood Dr" at bounding box center [258, 144] width 463 height 39
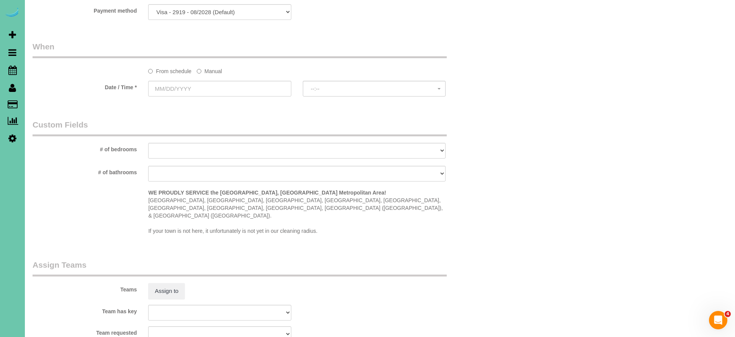
scroll to position [557, 0]
drag, startPoint x: 212, startPoint y: 63, endPoint x: 202, endPoint y: 69, distance: 11.2
click at [211, 63] on label "Manual" at bounding box center [209, 68] width 25 height 10
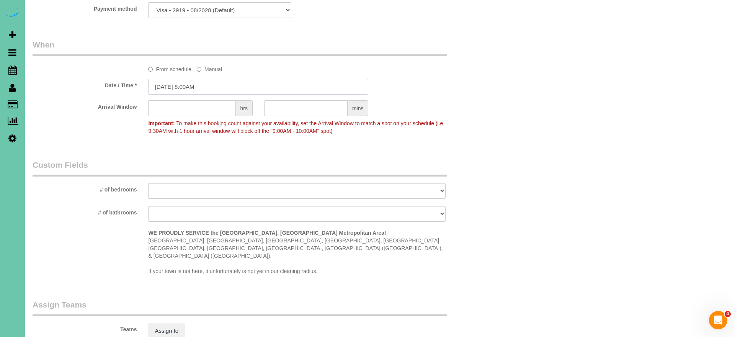
click at [196, 79] on input "09/19/2025 8:00AM" at bounding box center [258, 87] width 220 height 16
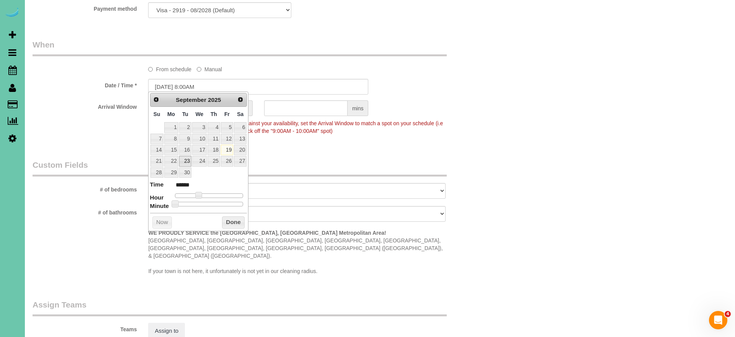
click at [185, 159] on link "23" at bounding box center [185, 161] width 12 height 10
type input "09/23/2025 9:00AM"
type input "******"
type input "09/23/2025 10:00AM"
type input "*******"
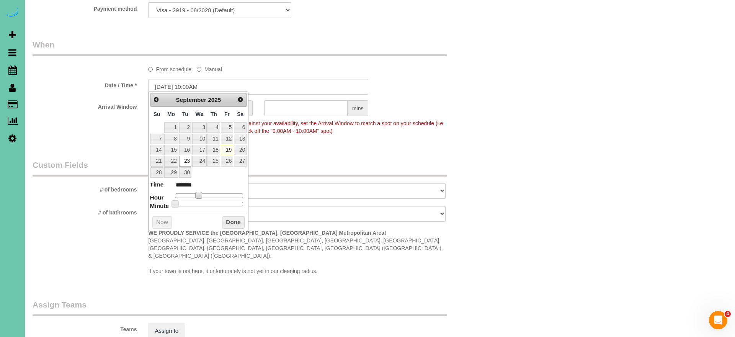
type input "09/23/2025 11:00AM"
type input "*******"
type input "09/23/2025 12:00PM"
type input "*******"
type input "09/23/2025 1:00PM"
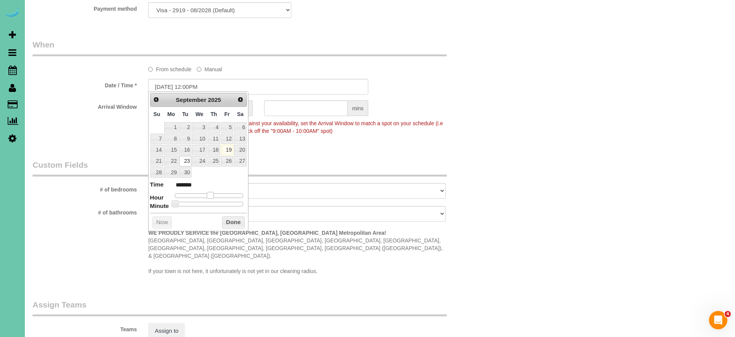
type input "******"
type input "09/23/2025 12:00PM"
type input "*******"
drag, startPoint x: 205, startPoint y: 194, endPoint x: 215, endPoint y: 194, distance: 10.3
click at [213, 194] on span at bounding box center [210, 195] width 7 height 7
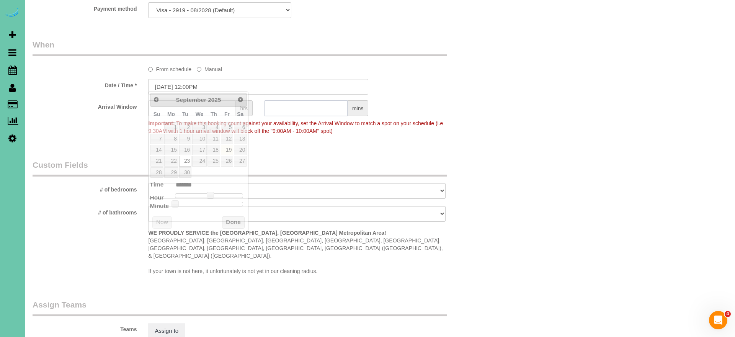
click at [289, 109] on input "text" at bounding box center [305, 108] width 83 height 16
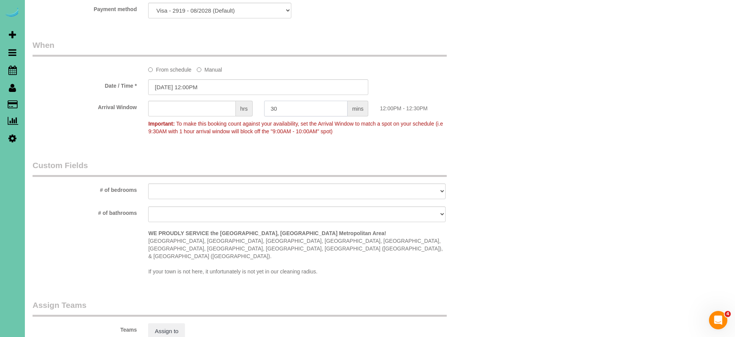
type input "30"
click at [584, 277] on div "Who Email*** hairfixr@me.com Name * Deb and Marvin Ray Where Address*** 12329 P…" at bounding box center [380, 2] width 695 height 1062
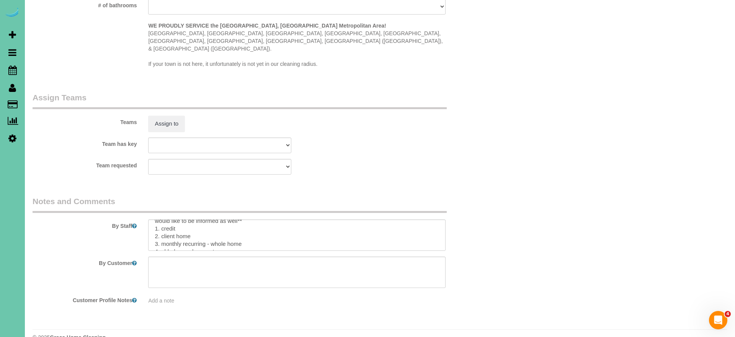
scroll to position [760, 0]
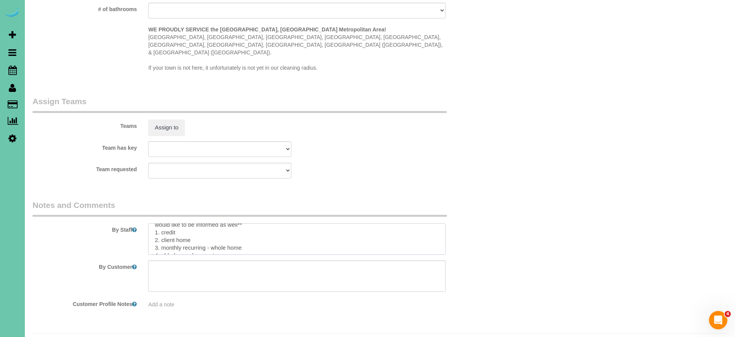
drag, startPoint x: 242, startPoint y: 227, endPoint x: 212, endPoint y: 227, distance: 29.5
click at [212, 227] on textarea at bounding box center [296, 238] width 297 height 31
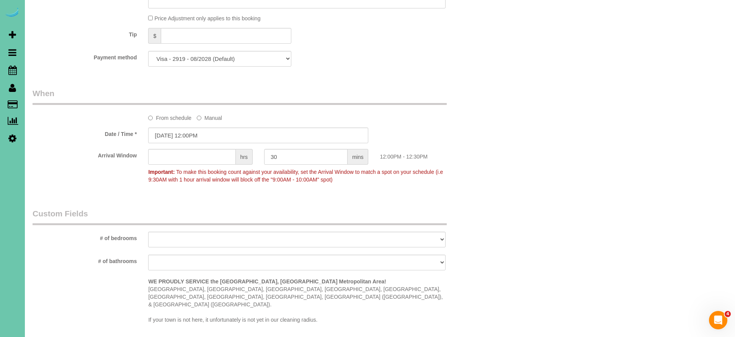
scroll to position [508, 0]
type textarea "** jennifer Pospical pays for this cleaning - any questions on bill contact her…"
select select "number:36"
select select "number:41"
drag, startPoint x: 256, startPoint y: 264, endPoint x: 76, endPoint y: 214, distance: 187.0
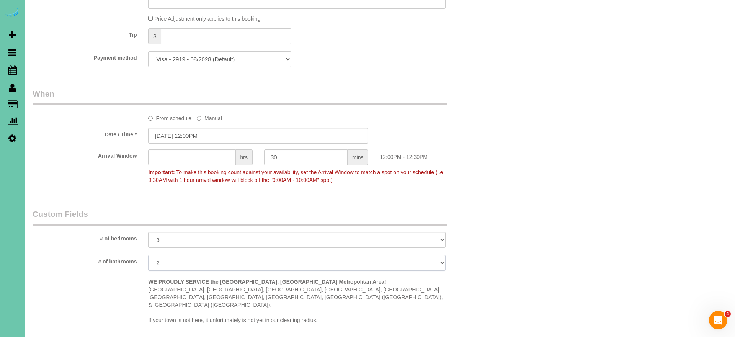
click at [76, 214] on fieldset "Custom Fields # of bedrooms 1 2 3 4 5+ # of bathrooms 1 2 3 4+ WE PROUDLY SERVI…" at bounding box center [259, 270] width 452 height 125
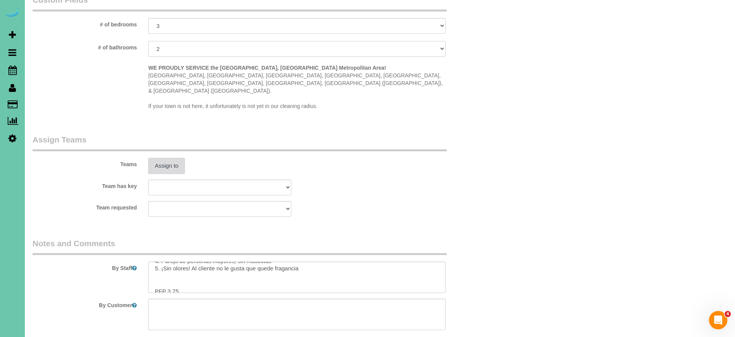
scroll to position [724, 0]
click at [165, 156] on button "Assign to" at bounding box center [166, 164] width 37 height 16
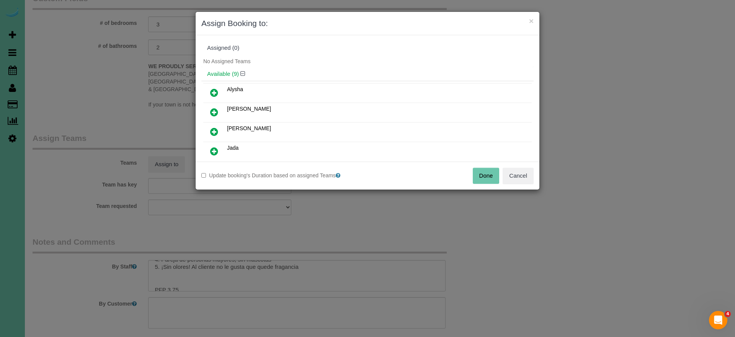
drag, startPoint x: 220, startPoint y: 88, endPoint x: 227, endPoint y: 96, distance: 10.3
click at [220, 88] on link at bounding box center [214, 92] width 18 height 15
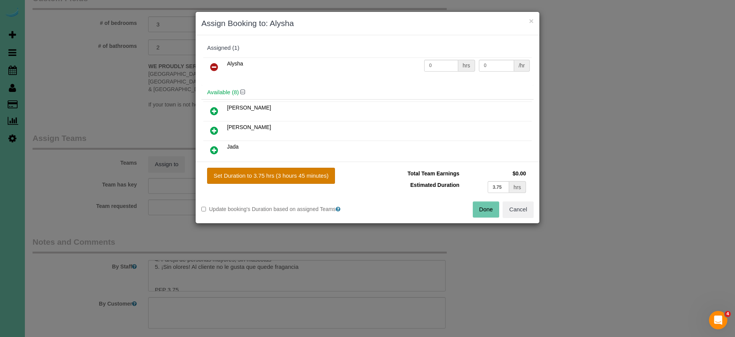
click at [282, 179] on button "Set Duration to 3.75 hrs (3 hours 45 minutes)" at bounding box center [271, 176] width 128 height 16
type input "3.75"
drag, startPoint x: 480, startPoint y: 208, endPoint x: 445, endPoint y: 193, distance: 38.2
click at [480, 208] on button "Done" at bounding box center [486, 209] width 27 height 16
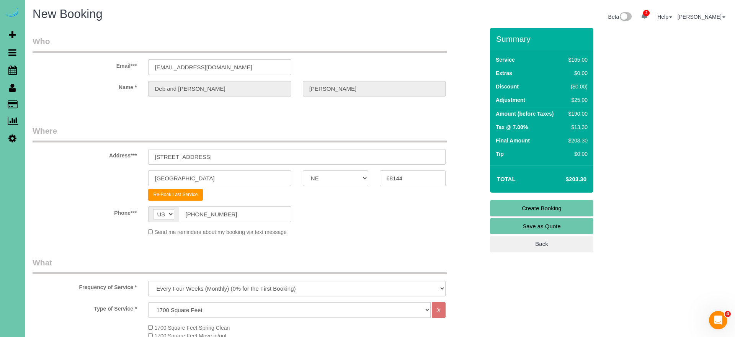
scroll to position [0, 0]
click at [512, 208] on link "Create Booking" at bounding box center [541, 208] width 103 height 16
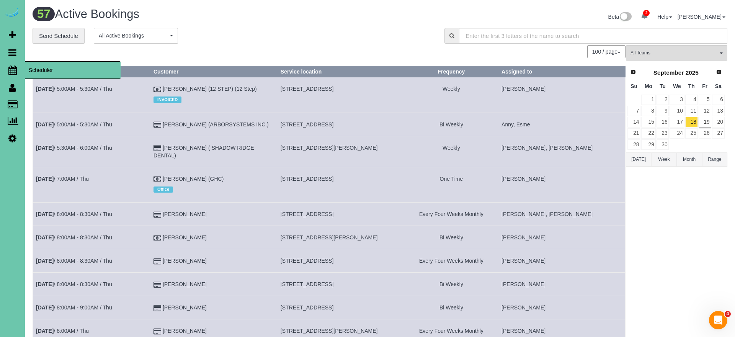
click at [12, 69] on icon at bounding box center [12, 69] width 8 height 9
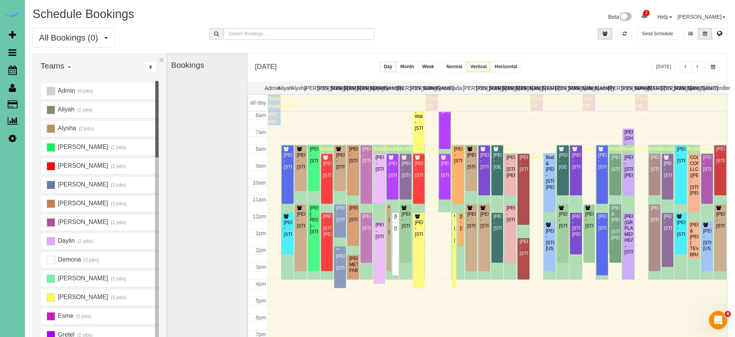
scroll to position [101, 0]
click at [717, 65] on button "button" at bounding box center [712, 66] width 13 height 11
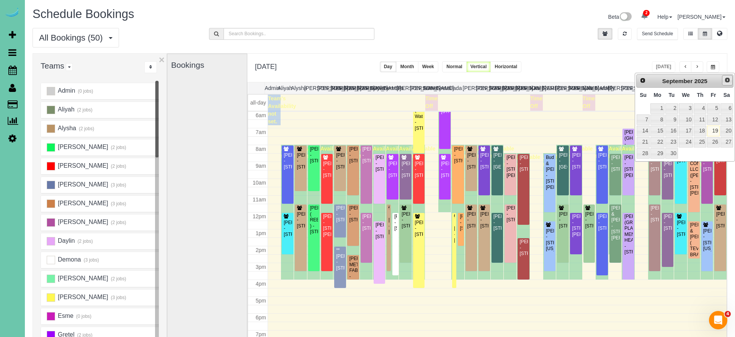
click at [726, 80] on span "Next" at bounding box center [727, 80] width 6 height 6
click at [709, 130] on link "17" at bounding box center [713, 131] width 12 height 10
type input "**********"
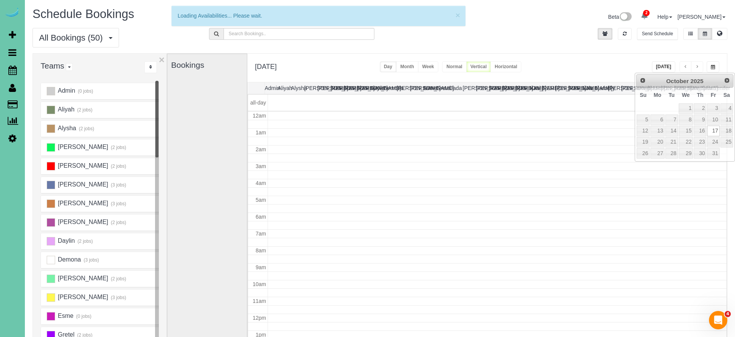
scroll to position [101, 0]
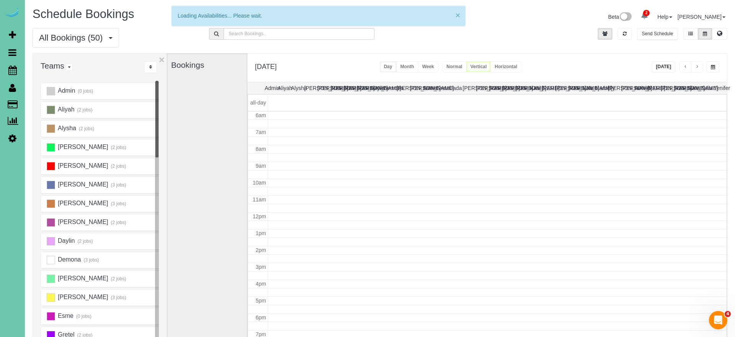
click at [459, 16] on button "×" at bounding box center [457, 15] width 5 height 8
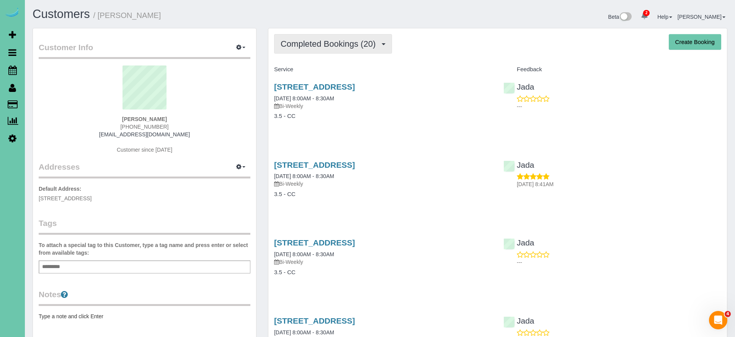
click at [329, 44] on span "Completed Bookings (20)" at bounding box center [330, 44] width 99 height 10
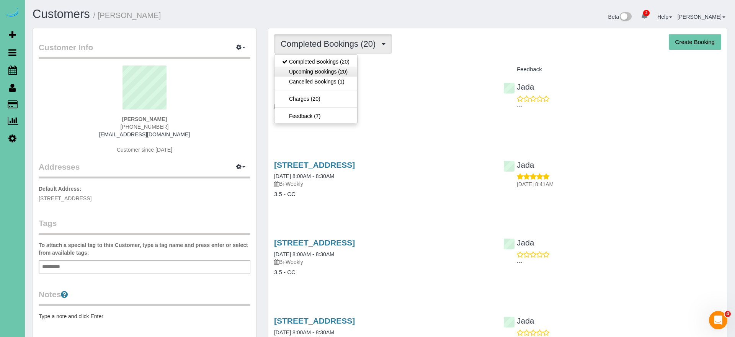
click at [345, 71] on link "Upcoming Bookings (20)" at bounding box center [315, 72] width 83 height 10
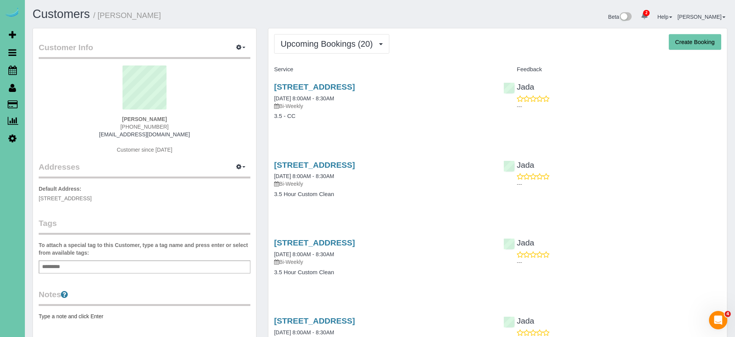
drag, startPoint x: 431, startPoint y: 204, endPoint x: 426, endPoint y: 204, distance: 5.0
click at [431, 204] on div "12904 S 54th St, Papillion, NE 68133 10/03/2025 8:00AM - 8:30AM Bi-Weekly 3.5 H…" at bounding box center [382, 183] width 229 height 59
click at [355, 165] on link "[STREET_ADDRESS]" at bounding box center [314, 164] width 81 height 9
drag, startPoint x: 372, startPoint y: 243, endPoint x: 368, endPoint y: 244, distance: 4.2
click at [355, 244] on link "[STREET_ADDRESS]" at bounding box center [314, 242] width 81 height 9
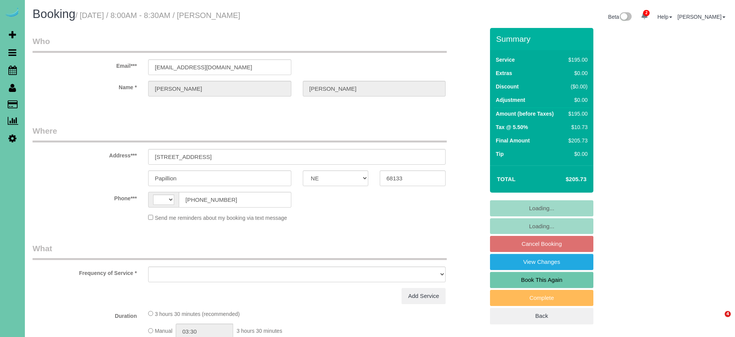
select select "NE"
select select "string:[GEOGRAPHIC_DATA]"
select select "object:635"
select select "string:fspay-a868ce9c-d9b8-4ca9-bc2f-49901f047680"
select select "object:837"
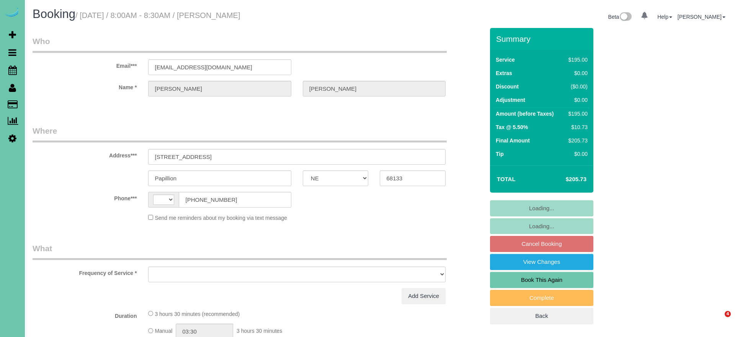
select select "NE"
select select "string:[GEOGRAPHIC_DATA]"
select select "object:623"
select select "string:fspay-a868ce9c-d9b8-4ca9-bc2f-49901f047680"
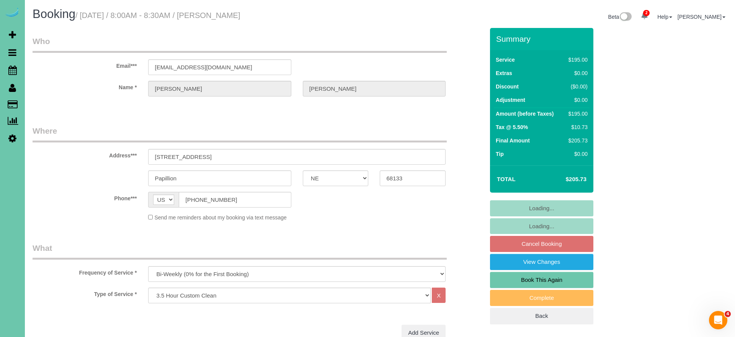
select select "object:905"
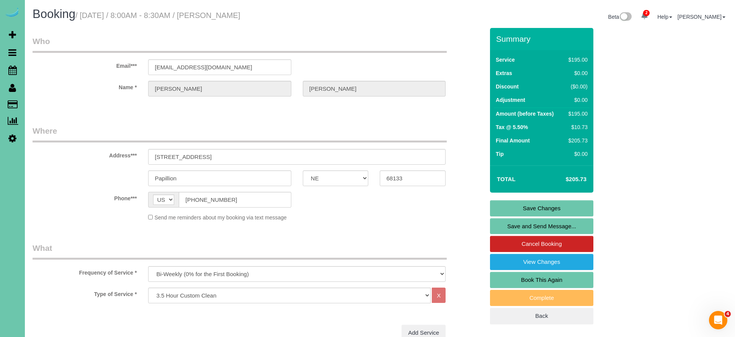
click at [533, 277] on link "Book This Again" at bounding box center [541, 280] width 103 height 16
select select "NE"
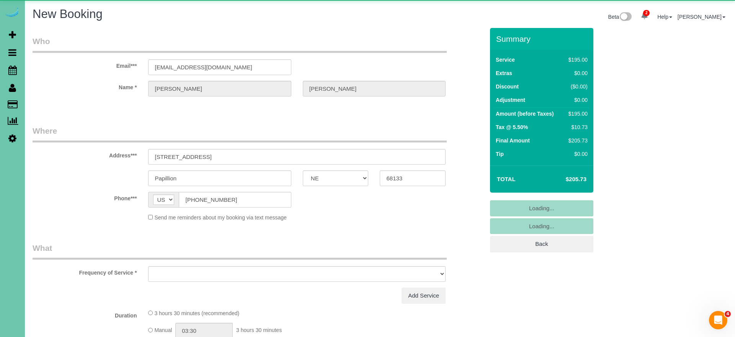
select select "object:1426"
select select "string:fspay-a868ce9c-d9b8-4ca9-bc2f-49901f047680"
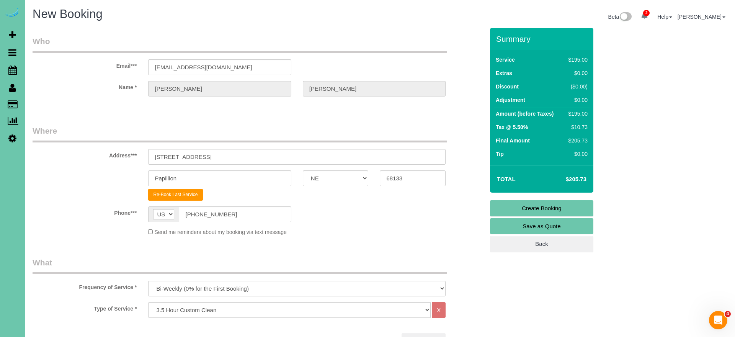
click at [296, 276] on div "Frequency of Service * One Time Weekly (0% for the First Booking) Bi-Weekly (0%…" at bounding box center [258, 276] width 463 height 39
select select "object:1616"
select select "159"
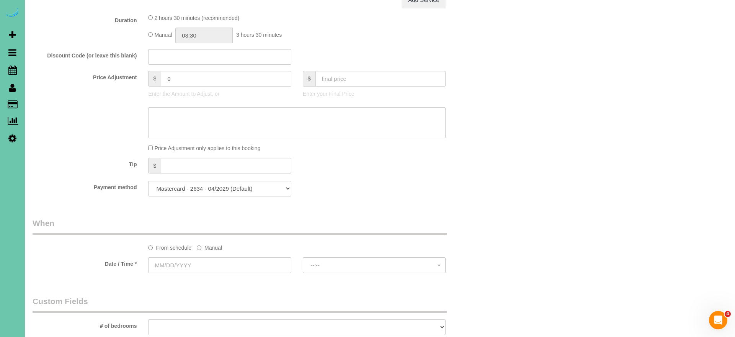
scroll to position [351, 0]
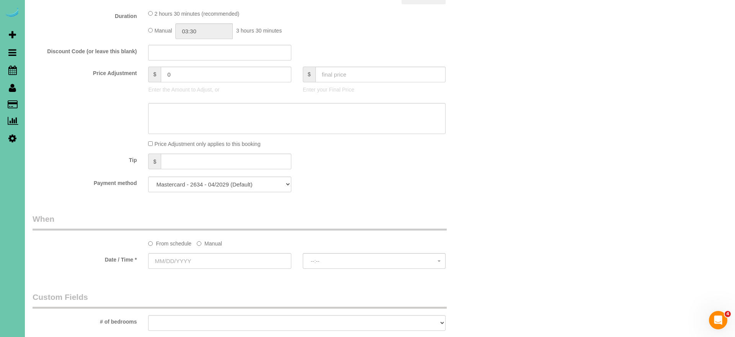
drag, startPoint x: 215, startPoint y: 239, endPoint x: 213, endPoint y: 249, distance: 9.7
click at [215, 239] on label "Manual" at bounding box center [209, 242] width 25 height 10
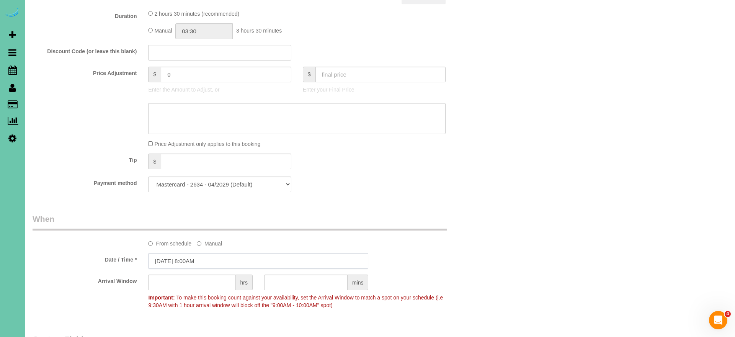
click at [215, 258] on input "[DATE] 8:00AM" at bounding box center [258, 261] width 220 height 16
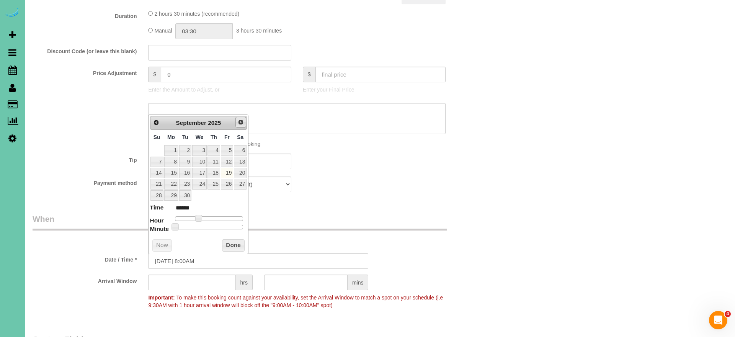
click at [242, 121] on span "Next" at bounding box center [241, 122] width 6 height 6
click at [227, 170] on link "17" at bounding box center [227, 173] width 12 height 10
type input "10/17/2025 9:00AM"
type input "******"
type input "10/17/2025 10:00AM"
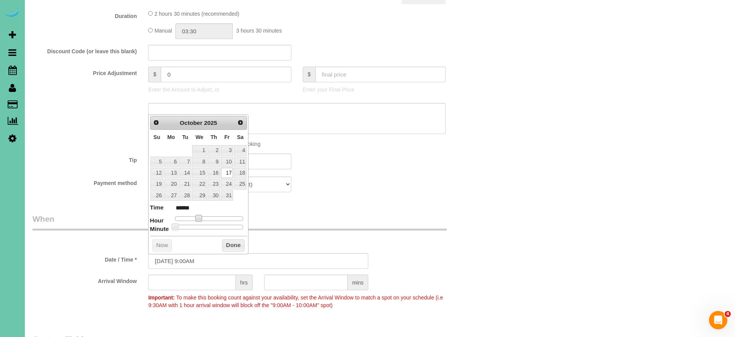
type input "*******"
type input "10/17/2025 11:00AM"
type input "*******"
type input "10/17/2025 12:00PM"
type input "*******"
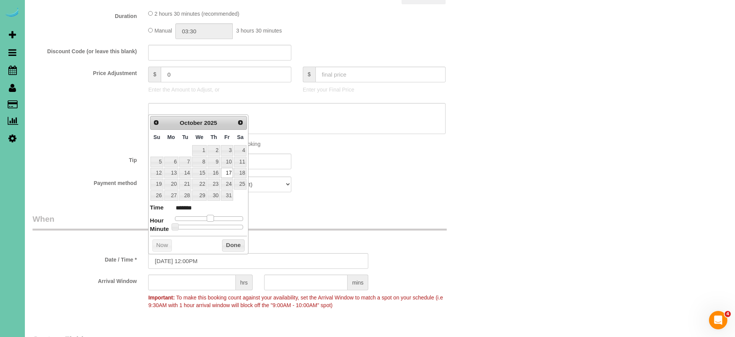
drag, startPoint x: 198, startPoint y: 216, endPoint x: 214, endPoint y: 230, distance: 20.9
click at [210, 216] on span at bounding box center [210, 218] width 7 height 7
drag, startPoint x: 231, startPoint y: 246, endPoint x: 5, endPoint y: 202, distance: 230.8
click at [230, 246] on button "Done" at bounding box center [233, 245] width 23 height 12
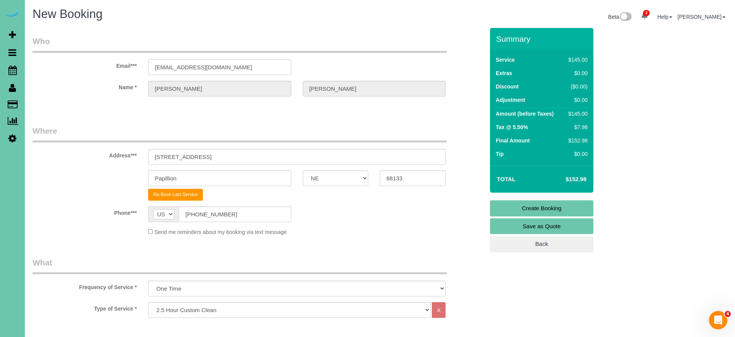
scroll to position [0, 0]
click at [515, 207] on link "Create Booking" at bounding box center [541, 208] width 103 height 16
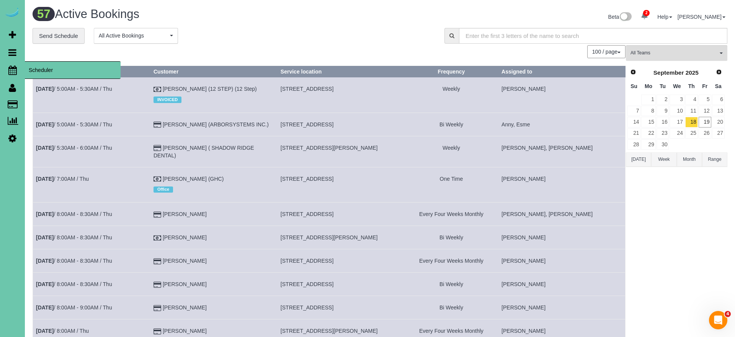
click at [15, 72] on icon at bounding box center [12, 69] width 8 height 9
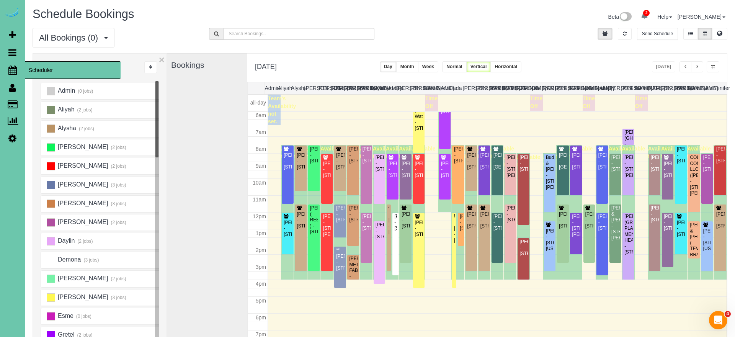
scroll to position [101, 0]
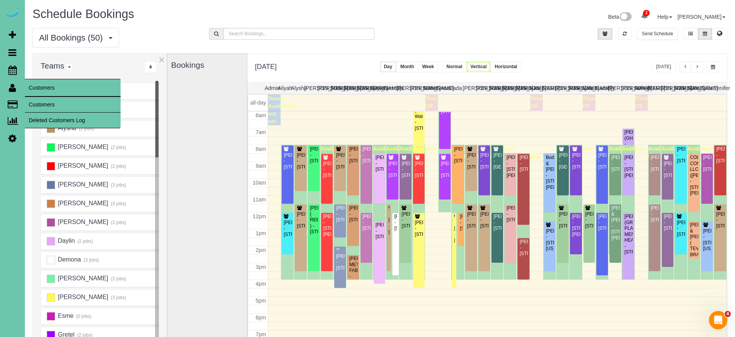
click at [35, 106] on link "Customers" at bounding box center [73, 104] width 96 height 15
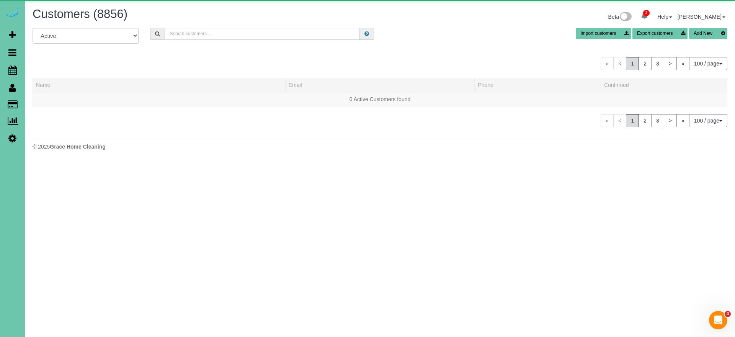
click at [239, 38] on input "text" at bounding box center [262, 34] width 195 height 12
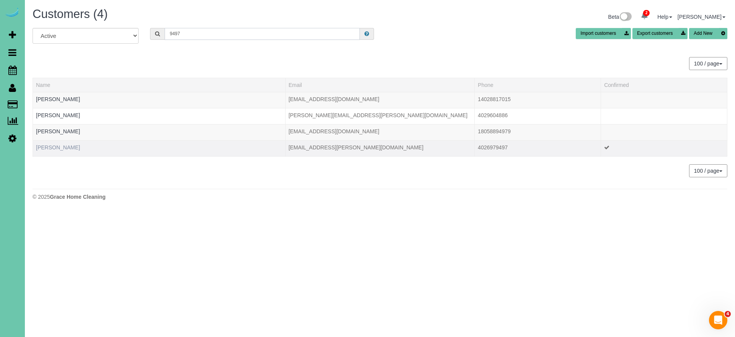
type input "9497"
click at [57, 150] on link "Teresa McAcy" at bounding box center [58, 147] width 44 height 6
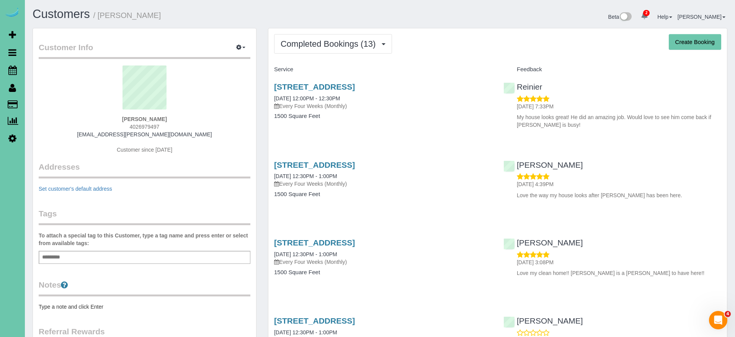
drag, startPoint x: 311, startPoint y: 43, endPoint x: 311, endPoint y: 67, distance: 23.7
click at [311, 44] on span "Completed Bookings (13)" at bounding box center [330, 44] width 99 height 10
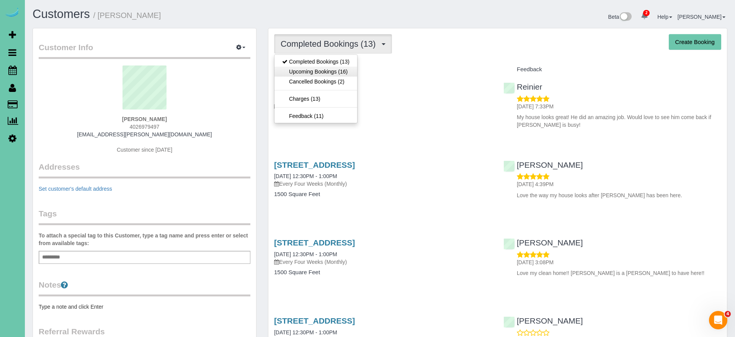
click at [310, 70] on link "Upcoming Bookings (16)" at bounding box center [315, 72] width 83 height 10
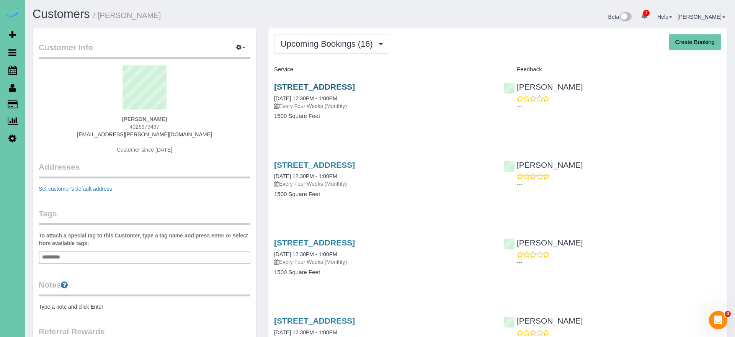
click at [294, 85] on link "1224 S 167th Street, Omaha, NE 68130" at bounding box center [314, 86] width 81 height 9
click at [324, 49] on button "Upcoming Bookings (16)" at bounding box center [331, 44] width 115 height 20
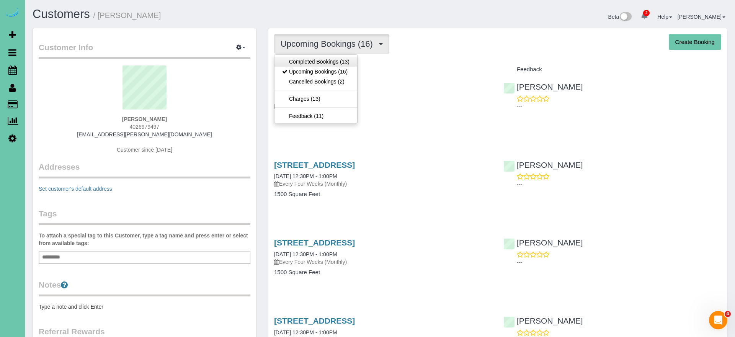
click at [325, 62] on link "Completed Bookings (13)" at bounding box center [315, 62] width 83 height 10
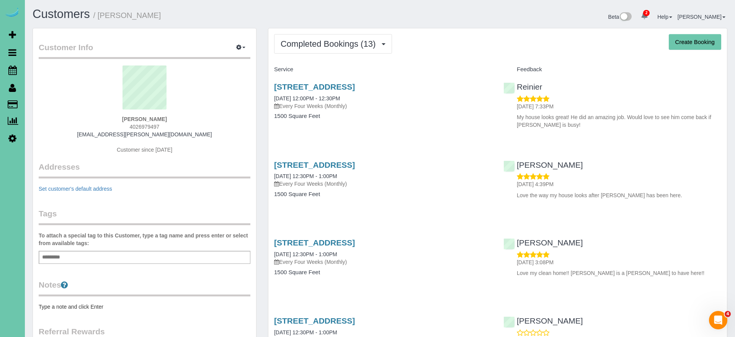
drag, startPoint x: 358, startPoint y: 47, endPoint x: 353, endPoint y: 58, distance: 12.4
click at [358, 47] on span "Completed Bookings (13)" at bounding box center [330, 44] width 99 height 10
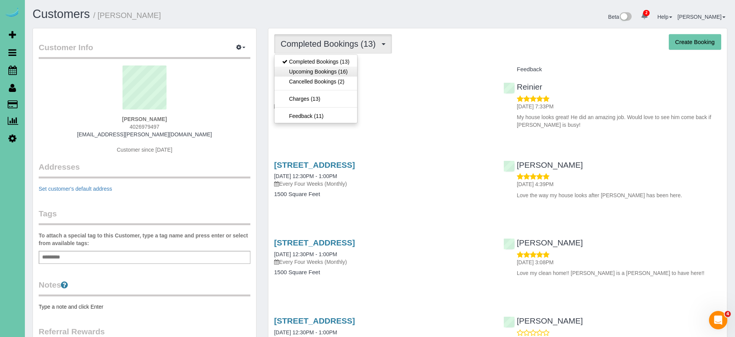
click at [344, 71] on link "Upcoming Bookings (16)" at bounding box center [315, 72] width 83 height 10
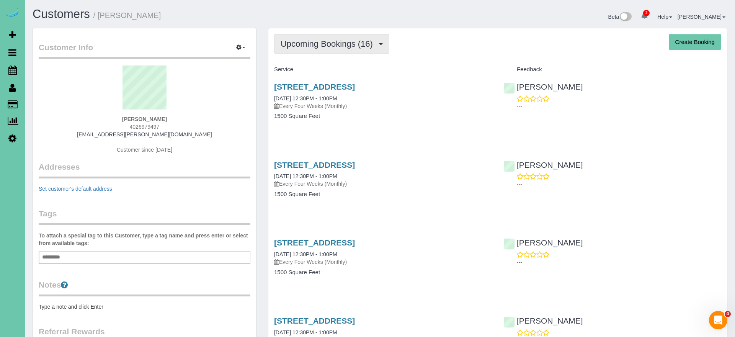
click at [329, 39] on span "Upcoming Bookings (16)" at bounding box center [329, 44] width 96 height 10
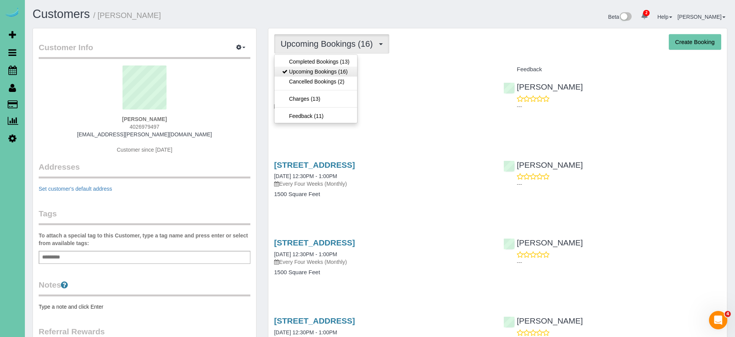
click at [324, 67] on link "Upcoming Bookings (16)" at bounding box center [315, 72] width 83 height 10
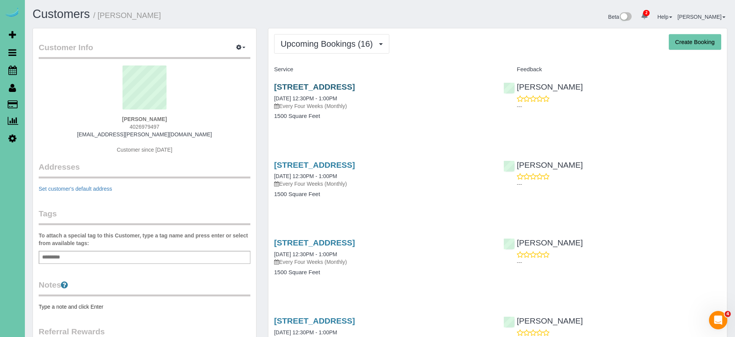
click at [355, 88] on link "1224 S 167th Street, Omaha, NE 68130" at bounding box center [314, 86] width 81 height 9
drag, startPoint x: 429, startPoint y: 86, endPoint x: 271, endPoint y: 86, distance: 157.7
click at [271, 86] on div "1224 S 167th Street, Omaha, NE 68130 09/24/2025 12:30PM - 1:00PM Every Four Wee…" at bounding box center [382, 105] width 229 height 59
copy link "1224 S 167th Street, Omaha, NE 68130"
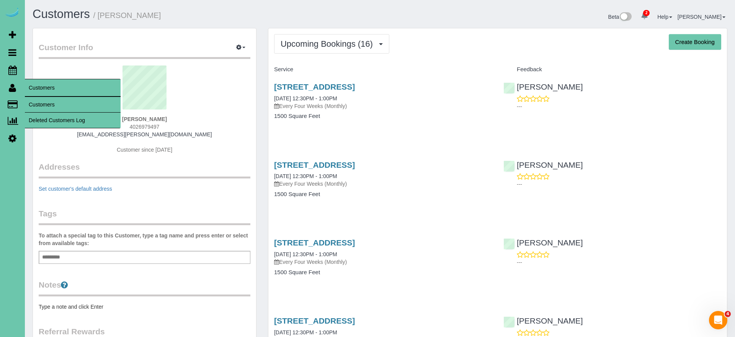
click at [47, 104] on link "Customers" at bounding box center [73, 104] width 96 height 15
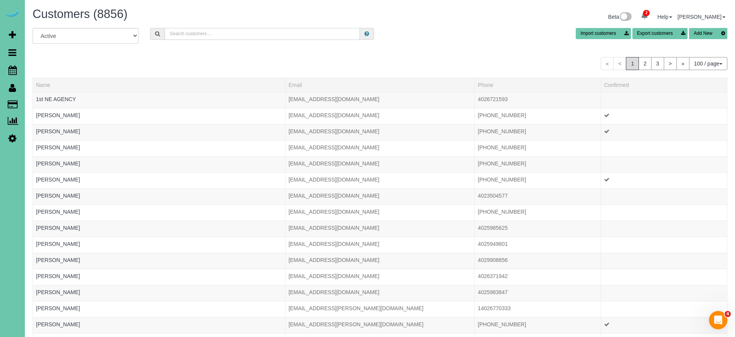
click at [186, 36] on input "text" at bounding box center [262, 34] width 195 height 12
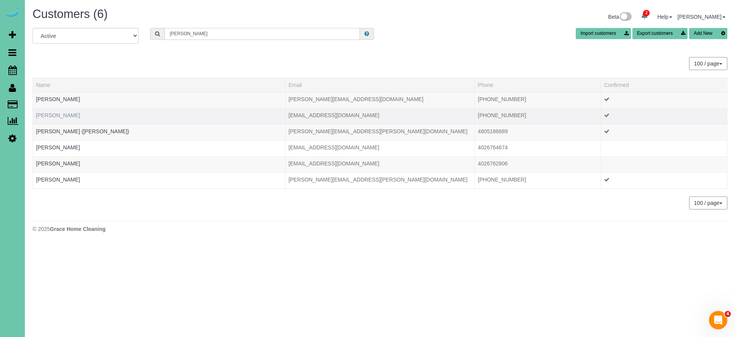
type input "adkins"
click at [55, 116] on link "Angela Adkins" at bounding box center [58, 115] width 44 height 6
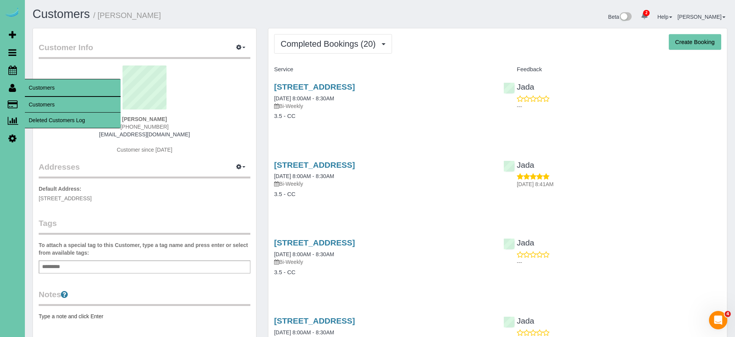
click at [42, 106] on link "Customers" at bounding box center [73, 104] width 96 height 15
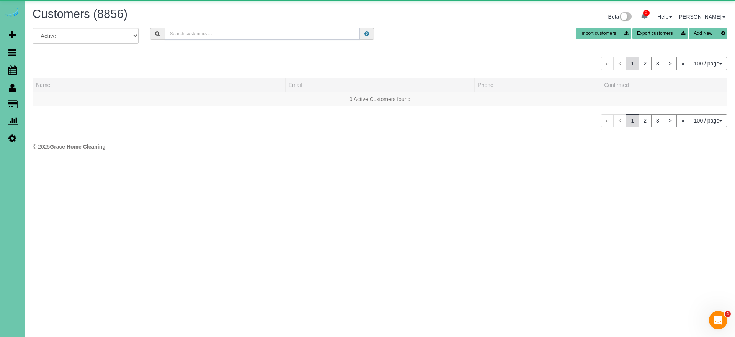
click at [183, 34] on input "text" at bounding box center [262, 34] width 195 height 12
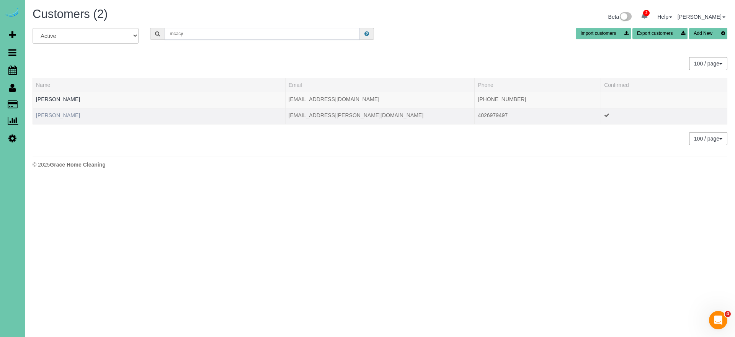
type input "mcacy"
click at [56, 116] on link "Teresa McAcy" at bounding box center [58, 115] width 44 height 6
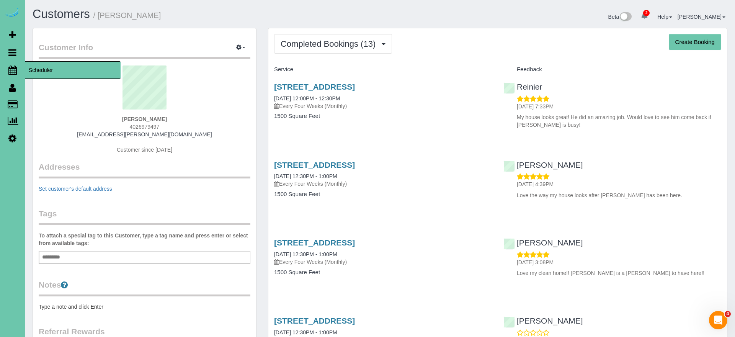
click at [13, 71] on icon at bounding box center [12, 69] width 8 height 9
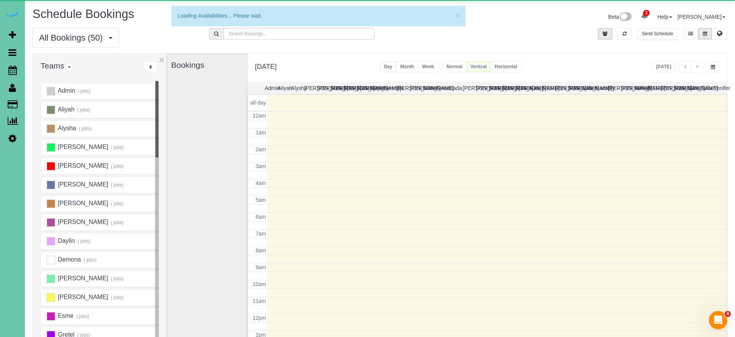
scroll to position [101, 0]
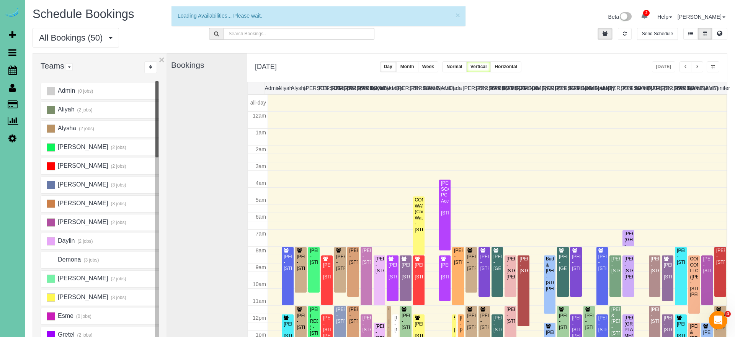
click at [712, 65] on button "button" at bounding box center [712, 66] width 13 height 11
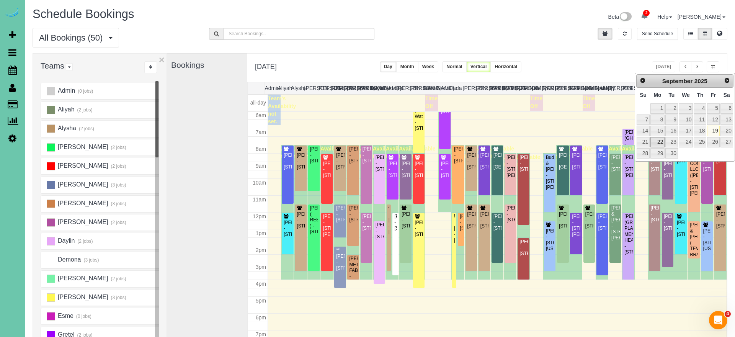
click at [654, 142] on link "22" at bounding box center [657, 142] width 14 height 10
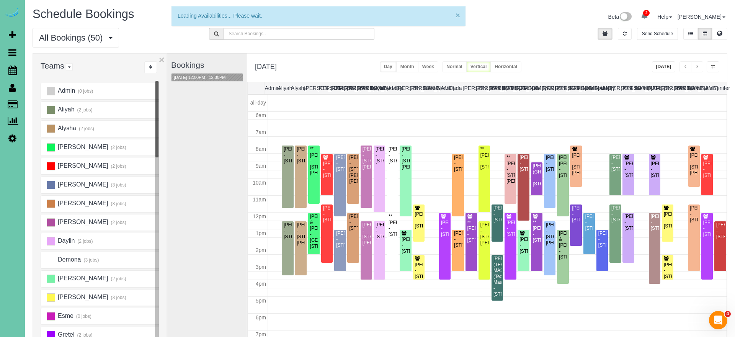
click at [457, 15] on button "×" at bounding box center [457, 15] width 5 height 8
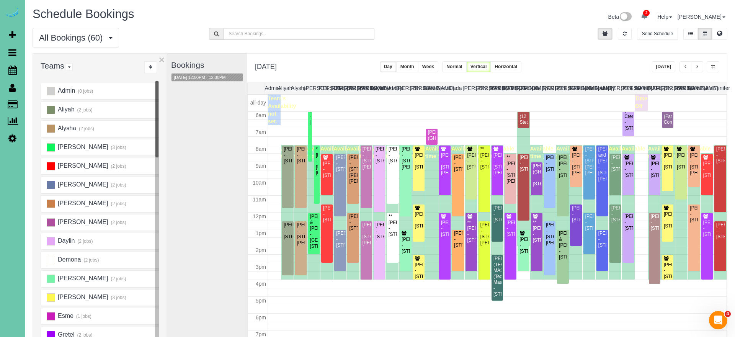
click at [609, 71] on div "**********" at bounding box center [487, 68] width 480 height 28
click at [715, 65] on button "button" at bounding box center [712, 66] width 13 height 11
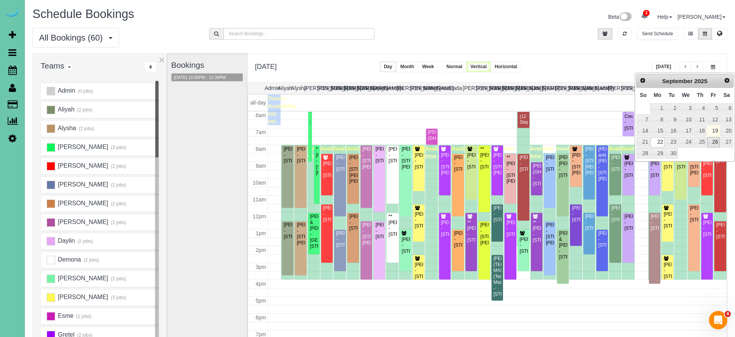
click at [713, 141] on link "26" at bounding box center [713, 142] width 12 height 10
type input "**********"
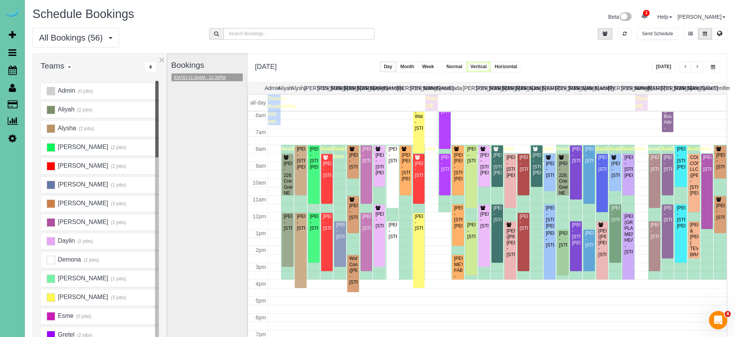
click at [199, 78] on button "09/26/2025 11:30AM - 12:30PM" at bounding box center [199, 77] width 57 height 8
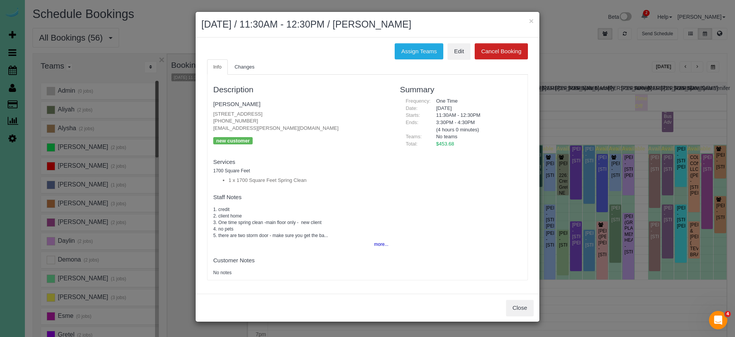
click at [377, 241] on button "more..." at bounding box center [378, 244] width 19 height 11
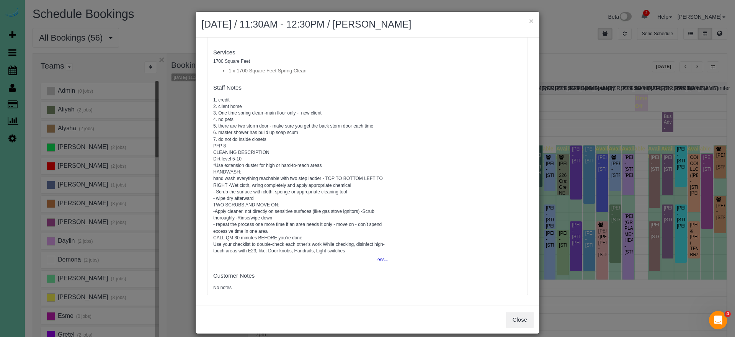
scroll to position [109, 0]
click at [519, 320] on button "Close" at bounding box center [520, 320] width 28 height 16
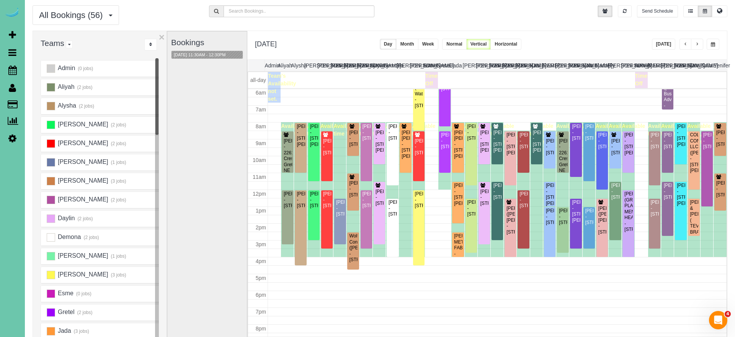
drag, startPoint x: 684, startPoint y: 46, endPoint x: 571, endPoint y: 39, distance: 113.1
click at [571, 39] on div "**********" at bounding box center [487, 45] width 480 height 28
click at [683, 45] on button "button" at bounding box center [685, 44] width 12 height 11
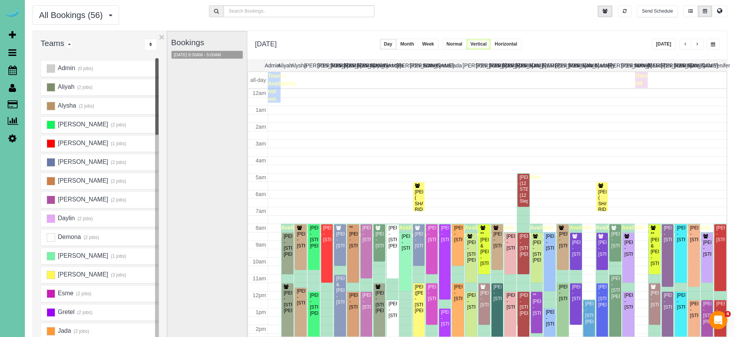
scroll to position [101, 0]
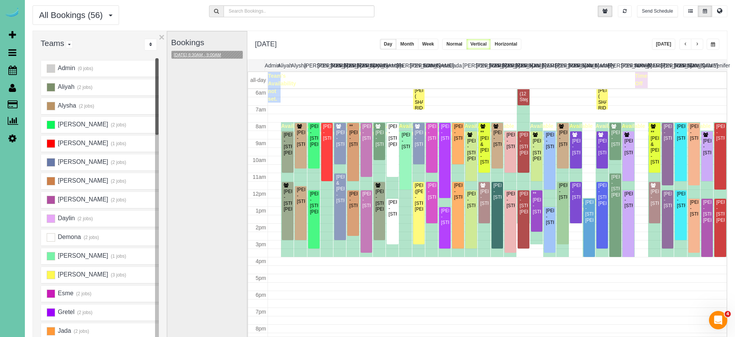
click at [208, 55] on button "09/25/2025 8:30AM - 9:00AM" at bounding box center [197, 55] width 52 height 8
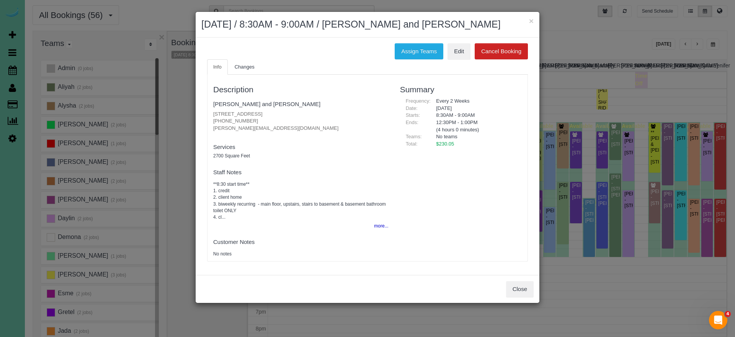
drag, startPoint x: 517, startPoint y: 290, endPoint x: 514, endPoint y: 287, distance: 4.4
click at [517, 290] on button "Close" at bounding box center [520, 289] width 28 height 16
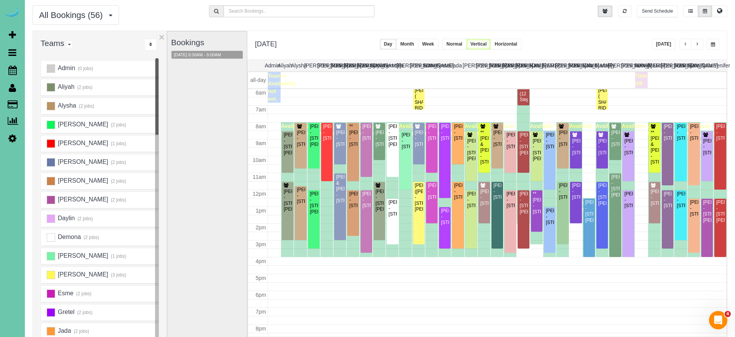
click at [208, 130] on div "Bookings 09/25/2025 8:30AM - 9:00AM" at bounding box center [207, 183] width 72 height 305
drag, startPoint x: 695, startPoint y: 43, endPoint x: 688, endPoint y: 42, distance: 6.3
click at [694, 43] on button "button" at bounding box center [697, 44] width 12 height 11
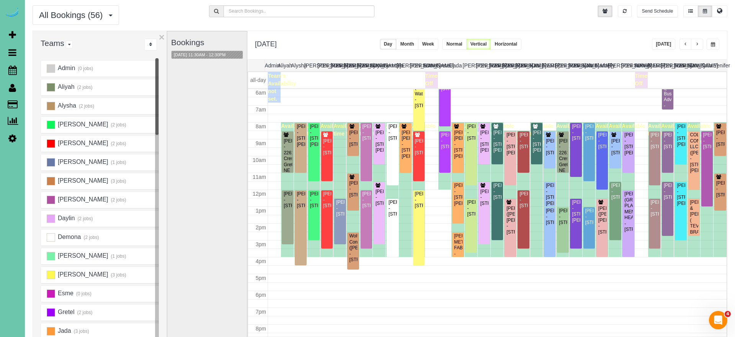
click at [212, 110] on div "Bookings 09/26/2025 11:30AM - 12:30PM" at bounding box center [207, 183] width 72 height 305
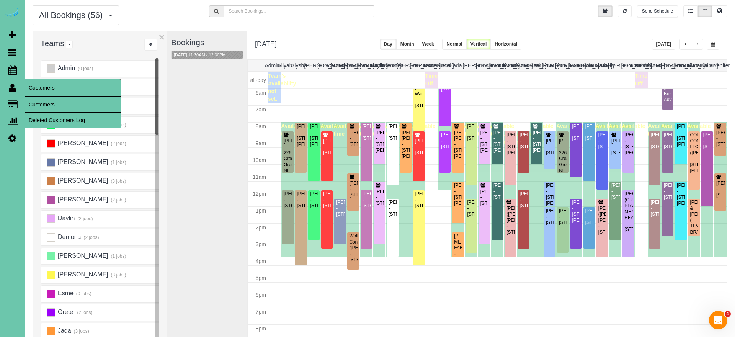
click at [34, 102] on link "Customers" at bounding box center [73, 104] width 96 height 15
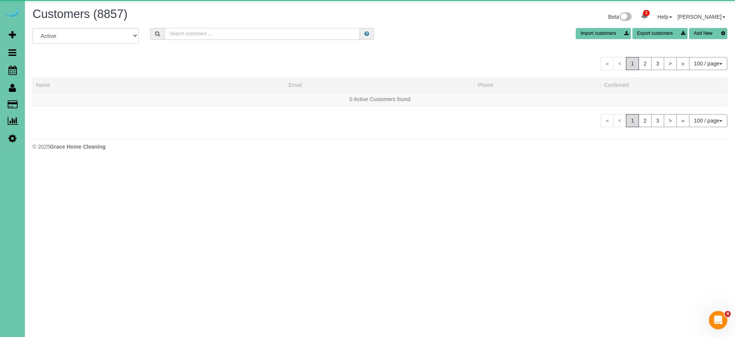
click at [223, 34] on input "text" at bounding box center [262, 34] width 195 height 12
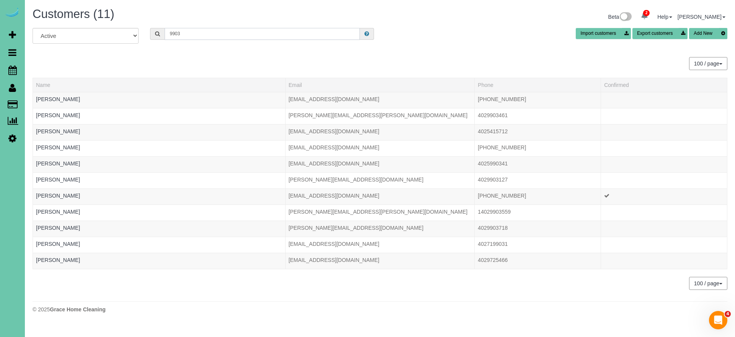
type input "9903"
drag, startPoint x: 207, startPoint y: 310, endPoint x: 127, endPoint y: 264, distance: 92.4
click at [207, 311] on div "© 2025 Grace Home Cleaning" at bounding box center [380, 309] width 695 height 8
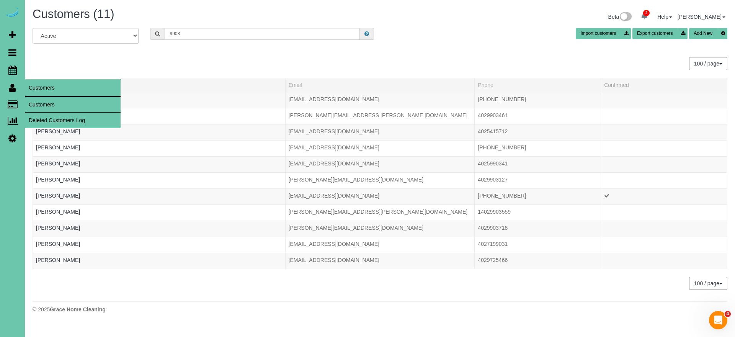
click at [52, 106] on link "Customers" at bounding box center [73, 104] width 96 height 15
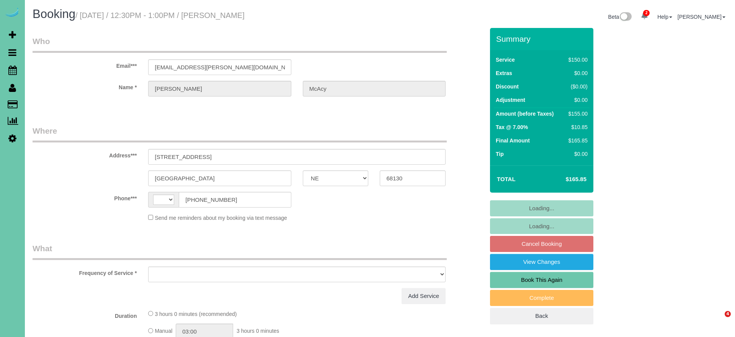
select select "NE"
select select "string:fspay-7167c479-6cf9-4800-a2b2-45cc57ce2318"
select select "string:[GEOGRAPHIC_DATA]"
select select "object:639"
select select "number:34"
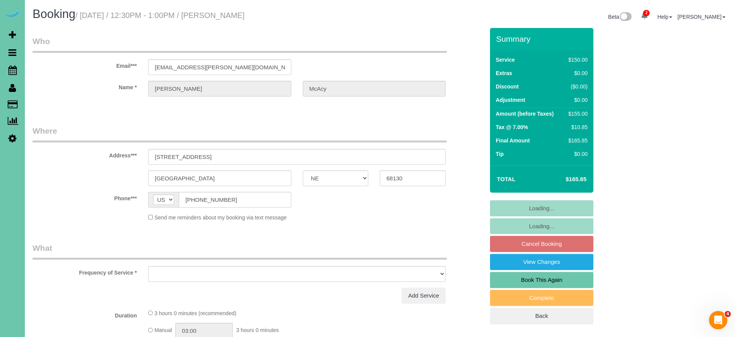
select select "number:41"
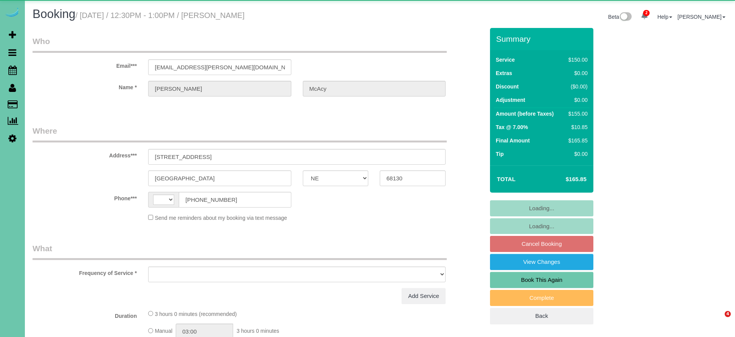
select select "NE"
select select "string:[GEOGRAPHIC_DATA]"
select select "object:635"
select select "string:fspay-7167c479-6cf9-4800-a2b2-45cc57ce2318"
select select "number:34"
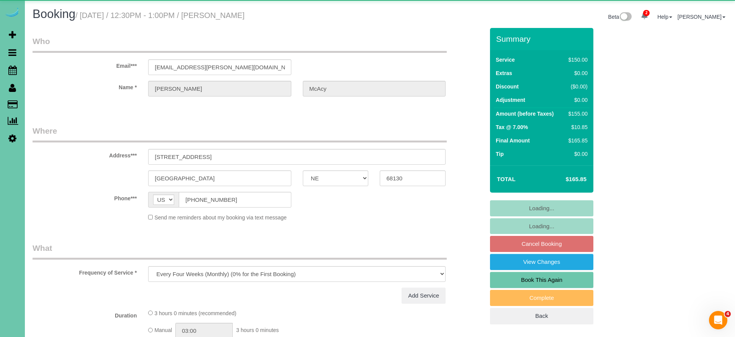
select select "number:41"
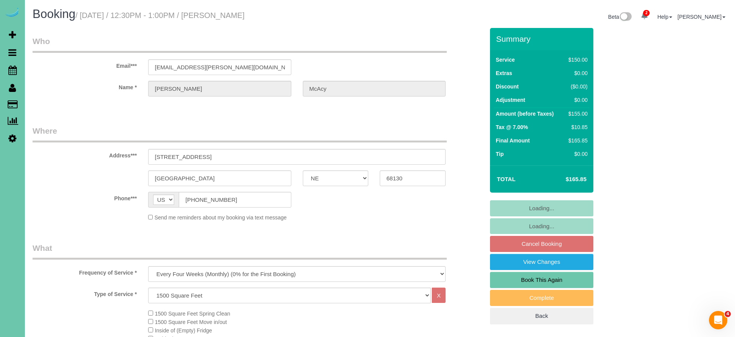
select select "object:919"
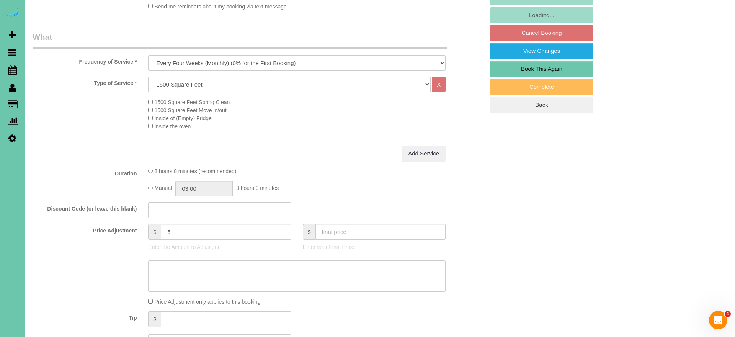
scroll to position [214, 0]
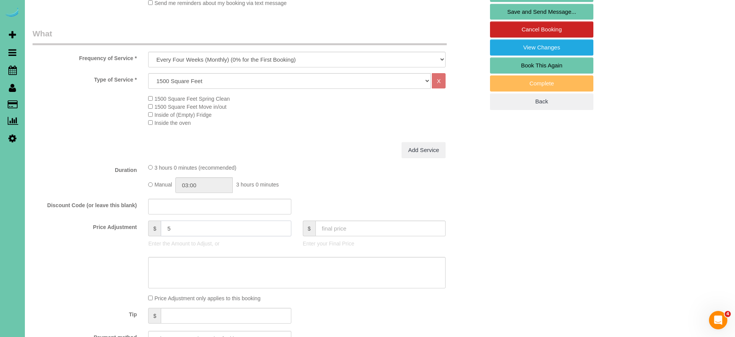
drag, startPoint x: 171, startPoint y: 225, endPoint x: 132, endPoint y: 219, distance: 39.5
click at [133, 220] on div "Price Adjustment $ 5 Enter the Amount to Adjust, or $ Enter your Final Price" at bounding box center [258, 235] width 463 height 31
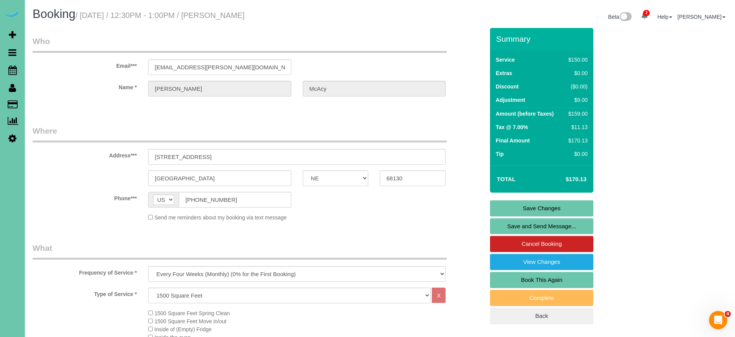
scroll to position [0, 0]
type input "9"
click at [401, 222] on fieldset "Where Address*** [STREET_ADDRESS] [GEOGRAPHIC_DATA] AK AL AR AZ CA CO CT DC DE …" at bounding box center [259, 176] width 452 height 102
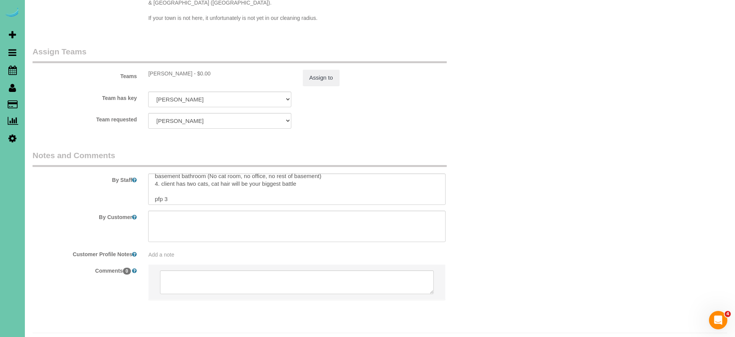
scroll to position [28, 0]
click at [318, 70] on button "Assign to" at bounding box center [321, 78] width 37 height 16
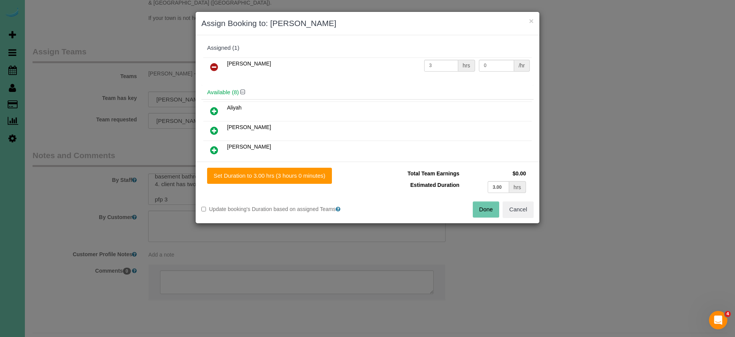
click at [294, 184] on div "Set Duration to 3.00 hrs (3 hours 0 minutes) Total Team Earnings $0.00 Estimate…" at bounding box center [368, 192] width 344 height 62
click at [300, 179] on button "Set Duration to 3.00 hrs (3 hours 0 minutes)" at bounding box center [269, 176] width 125 height 16
type input "3.00"
click at [484, 210] on button "Done" at bounding box center [486, 209] width 27 height 16
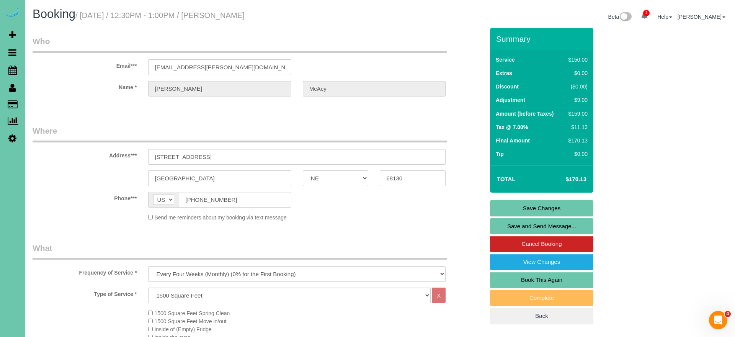
scroll to position [0, 0]
click at [511, 205] on link "Save Changes" at bounding box center [541, 208] width 103 height 16
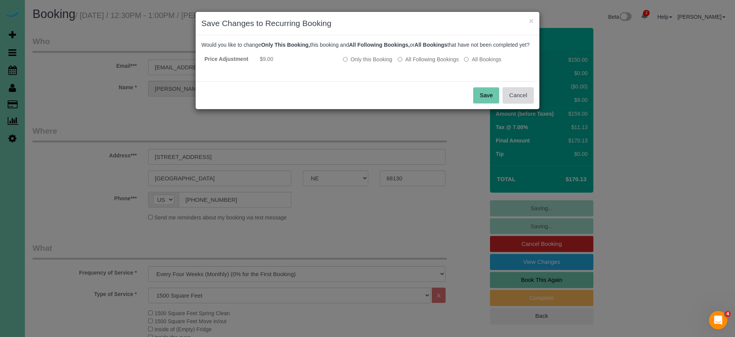
click at [514, 103] on button "Cancel" at bounding box center [517, 95] width 31 height 16
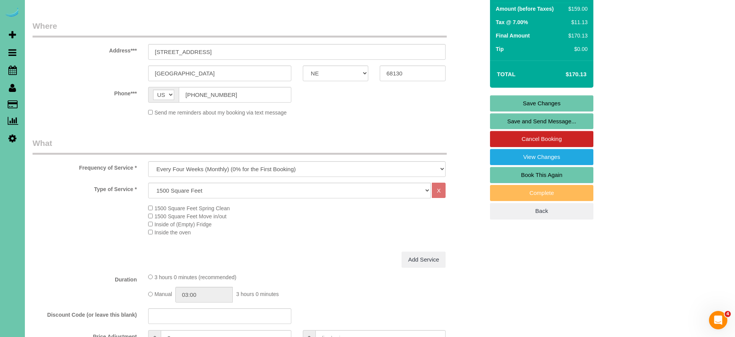
scroll to position [106, 0]
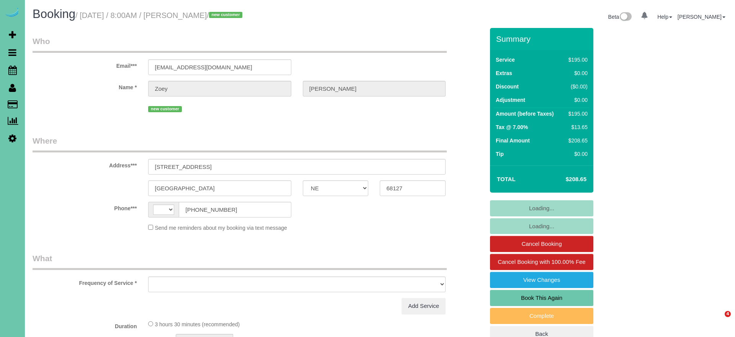
select select "NE"
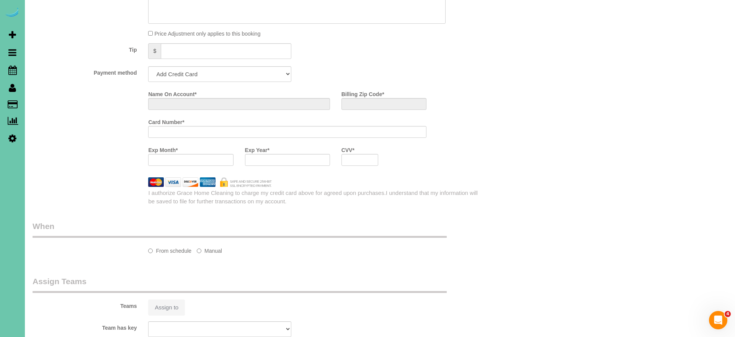
select select "string:[GEOGRAPHIC_DATA]"
select select "object:624"
select select "string:fspay-7cdabb2f-cc4a-4b05-bbe7-8a2e2a905ab7"
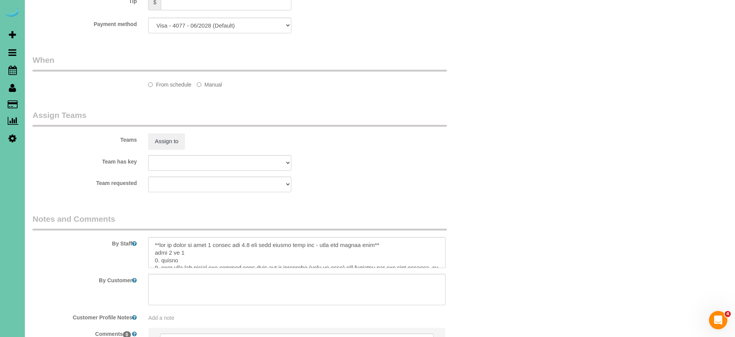
select select "object:892"
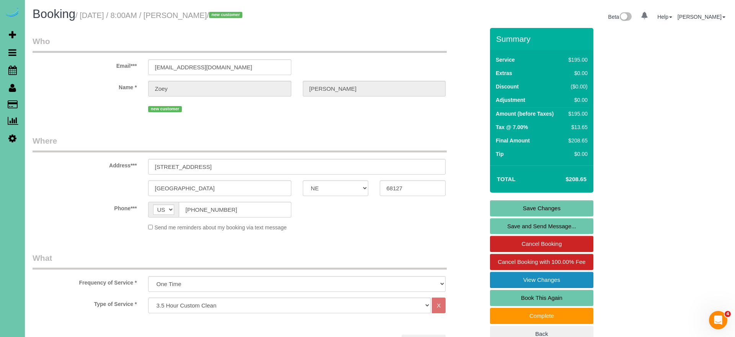
drag, startPoint x: 528, startPoint y: 291, endPoint x: 512, endPoint y: 277, distance: 21.1
click at [527, 290] on link "Book This Again" at bounding box center [541, 298] width 103 height 16
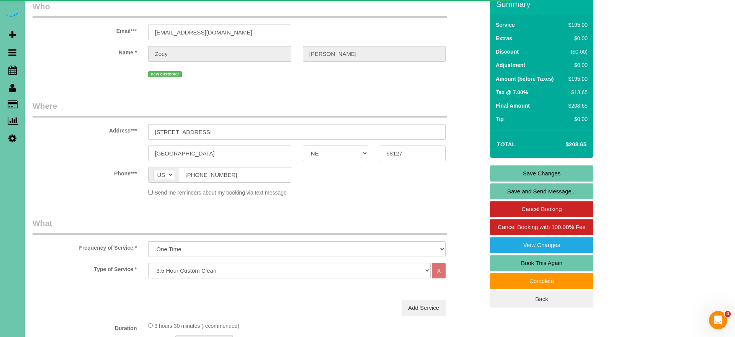
select select "NE"
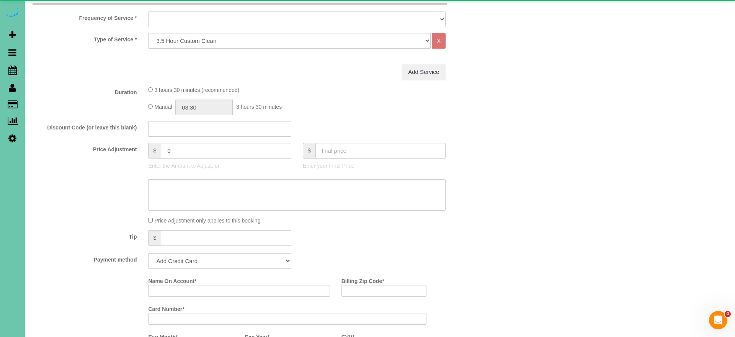
select select "object:1430"
select select "string:fspay-7cdabb2f-cc4a-4b05-bbe7-8a2e2a905ab7"
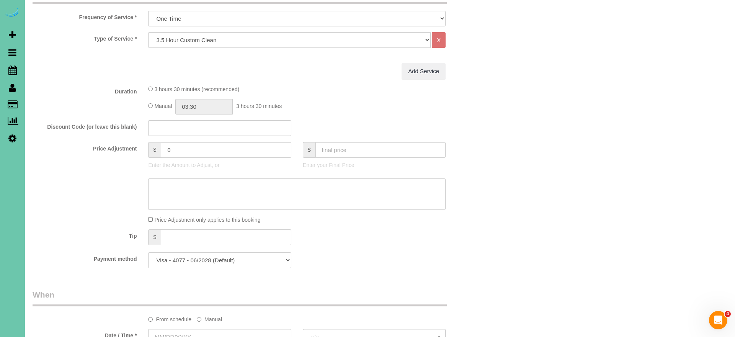
select select "object:1434"
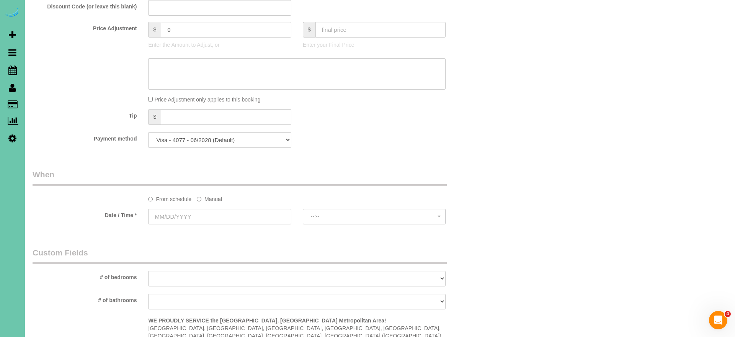
scroll to position [391, 0]
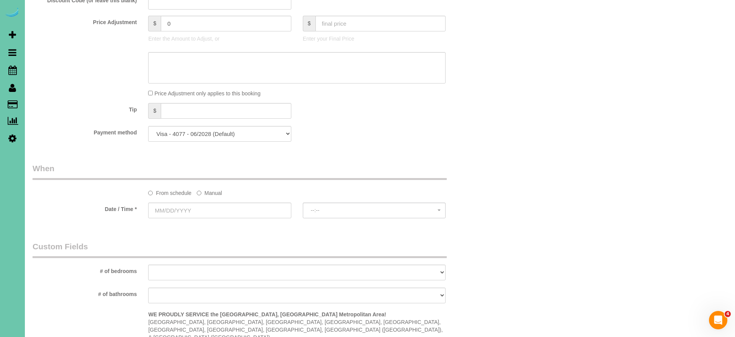
click at [213, 188] on label "Manual" at bounding box center [209, 191] width 25 height 10
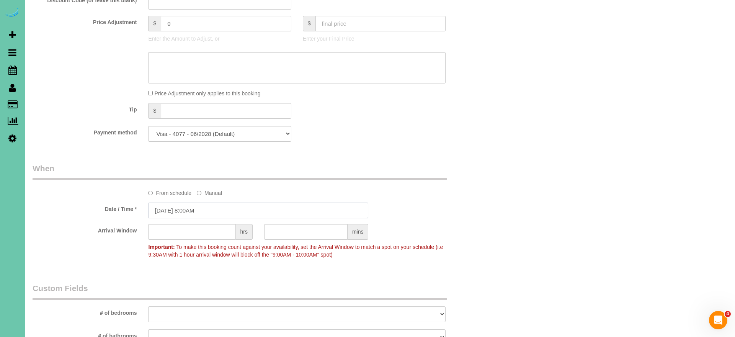
click at [214, 203] on input "[DATE] 8:00AM" at bounding box center [258, 210] width 220 height 16
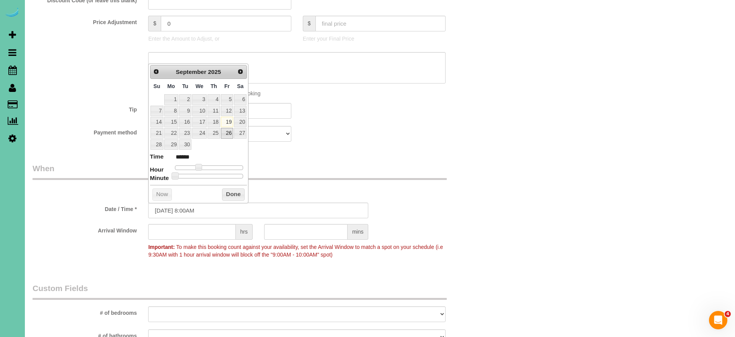
click at [227, 130] on link "26" at bounding box center [227, 133] width 12 height 10
type input "[DATE] 9:00AM"
type input "******"
type input "[DATE] 10:00AM"
type input "*******"
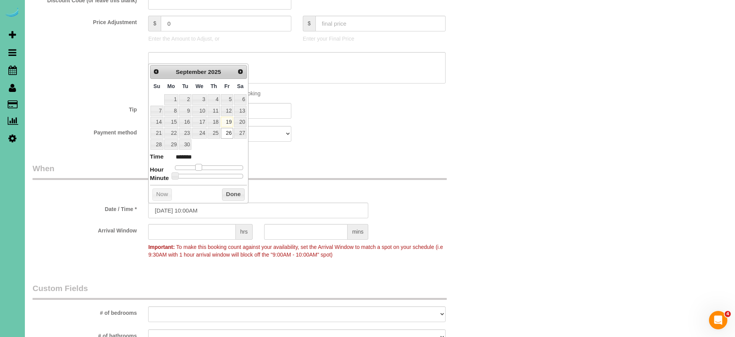
type input "[DATE] 11:00AM"
type input "*******"
type input "[DATE] 12:00PM"
type input "*******"
drag, startPoint x: 201, startPoint y: 163, endPoint x: 214, endPoint y: 168, distance: 13.9
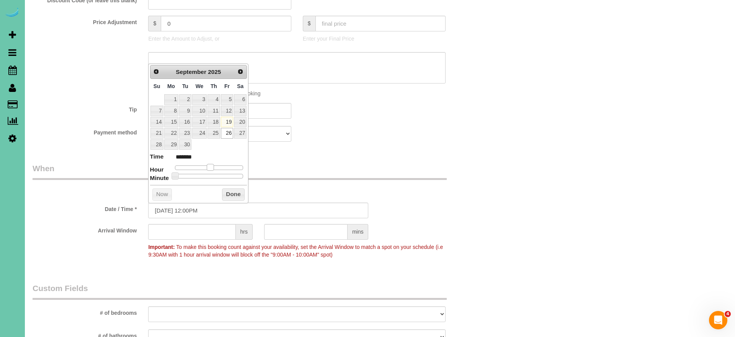
click at [213, 164] on span at bounding box center [210, 167] width 7 height 7
drag, startPoint x: 238, startPoint y: 202, endPoint x: 237, endPoint y: 192, distance: 9.3
click at [238, 202] on input "[DATE] 12:00PM" at bounding box center [258, 210] width 220 height 16
click at [237, 192] on button "Done" at bounding box center [233, 194] width 23 height 12
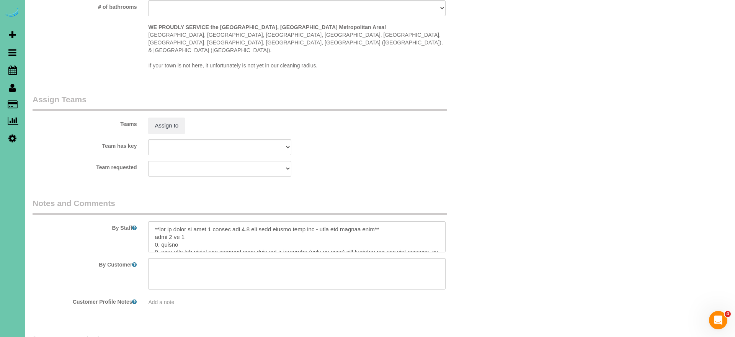
scroll to position [720, 0]
click at [170, 222] on textarea at bounding box center [296, 237] width 297 height 31
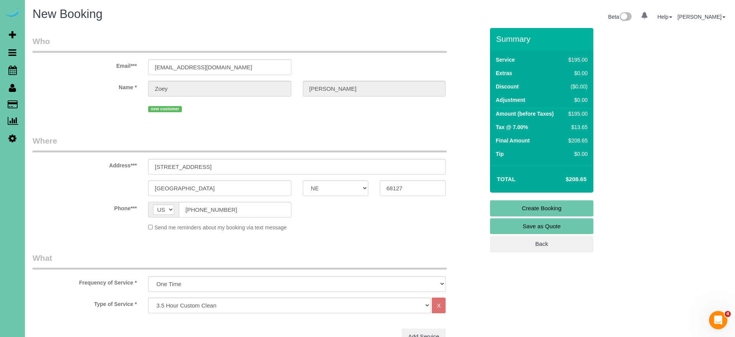
scroll to position [0, 0]
type textarea "**lor ip dolor si amet 9 consec adi 5.9 eli sedd eiusmo temp inc - utla etd mag…"
drag, startPoint x: 523, startPoint y: 207, endPoint x: 419, endPoint y: 180, distance: 107.7
click at [523, 207] on link "Create Booking" at bounding box center [541, 208] width 103 height 16
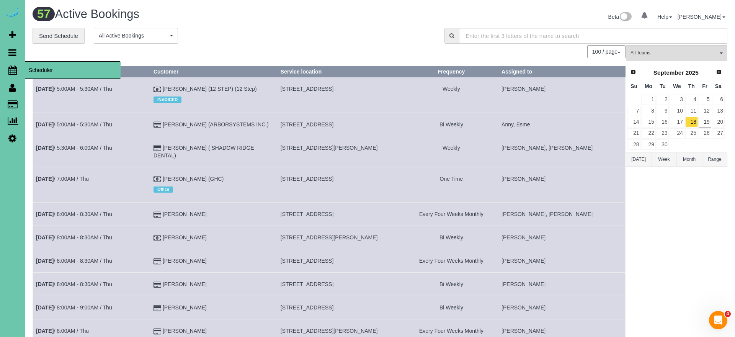
drag, startPoint x: 11, startPoint y: 70, endPoint x: 20, endPoint y: 69, distance: 8.8
click at [11, 70] on icon at bounding box center [12, 69] width 8 height 9
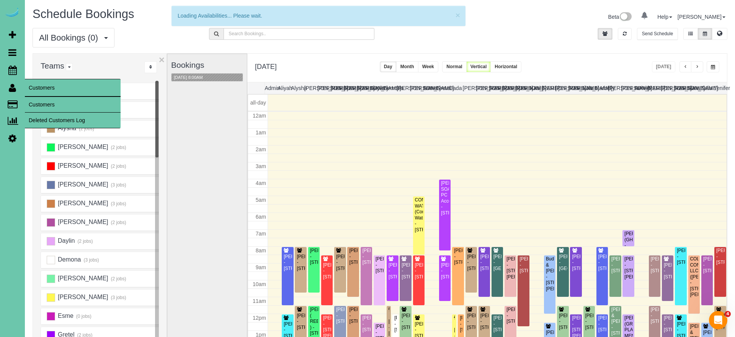
scroll to position [101, 0]
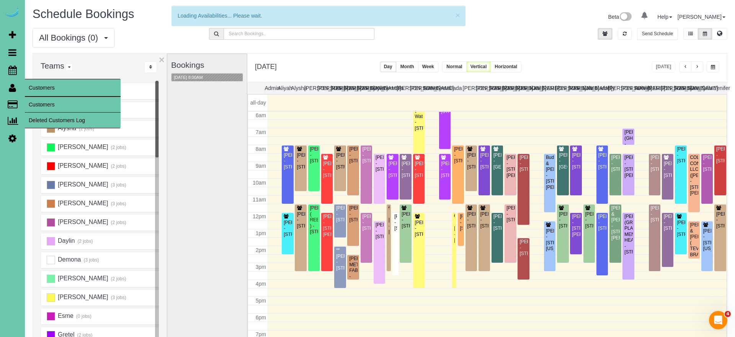
click at [49, 103] on link "Customers" at bounding box center [73, 104] width 96 height 15
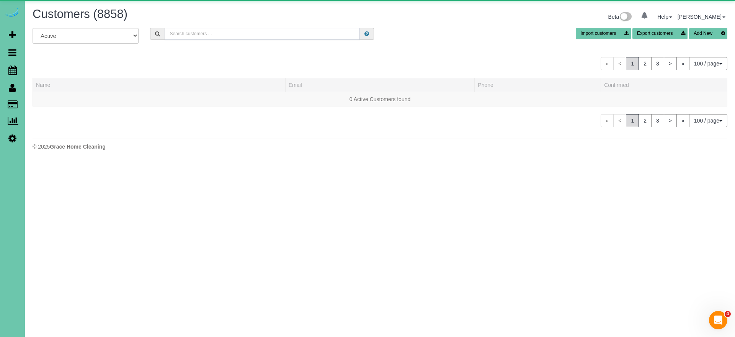
click at [231, 34] on input "text" at bounding box center [262, 34] width 195 height 12
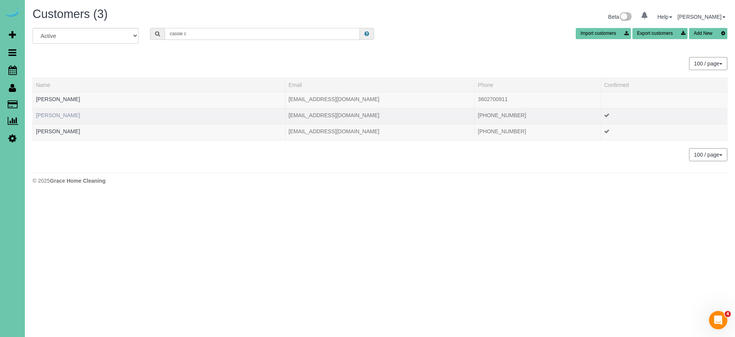
type input "cassie c"
click at [60, 116] on link "[PERSON_NAME]" at bounding box center [58, 115] width 44 height 6
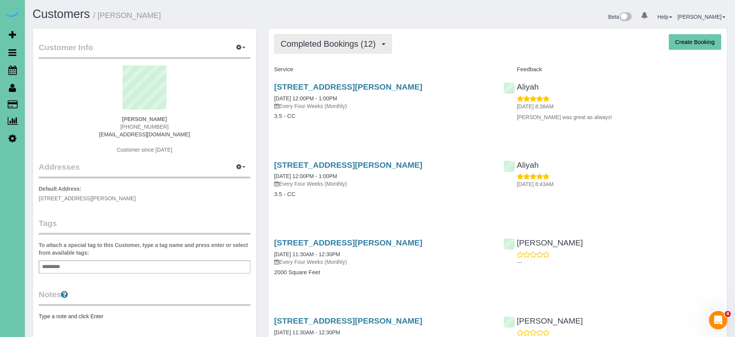
drag, startPoint x: 368, startPoint y: 48, endPoint x: 366, endPoint y: 52, distance: 4.1
click at [368, 48] on span "Completed Bookings (12)" at bounding box center [330, 44] width 99 height 10
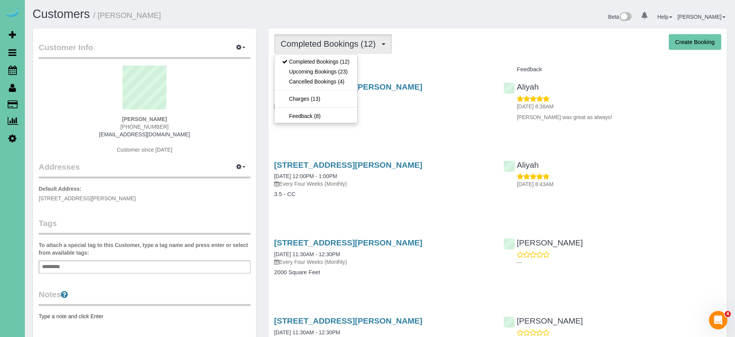
click at [350, 73] on link "Upcoming Bookings (23)" at bounding box center [315, 72] width 83 height 10
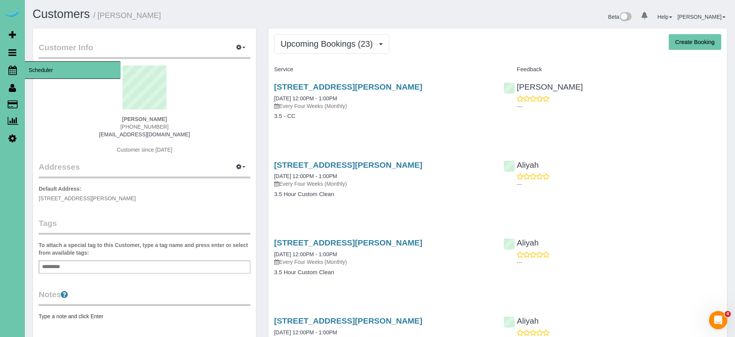
click at [14, 72] on icon at bounding box center [12, 69] width 8 height 9
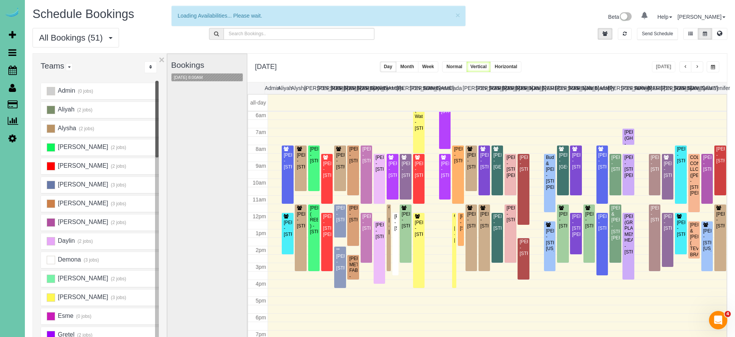
scroll to position [101, 0]
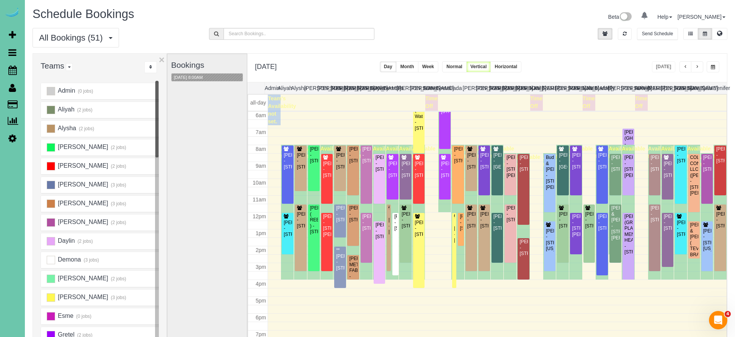
click at [714, 65] on button "button" at bounding box center [712, 66] width 13 height 11
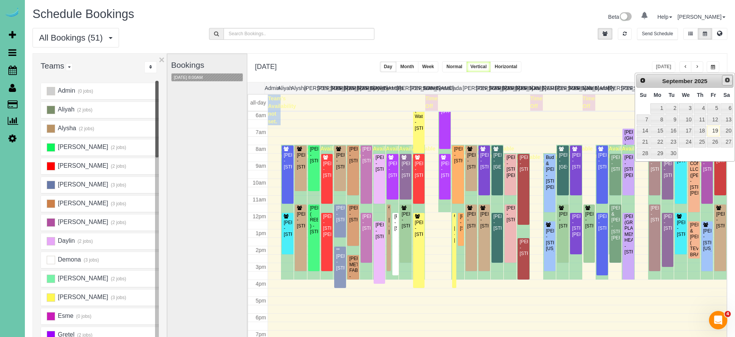
click at [726, 80] on span "Next" at bounding box center [727, 80] width 6 height 6
click at [701, 130] on link "16" at bounding box center [699, 131] width 13 height 10
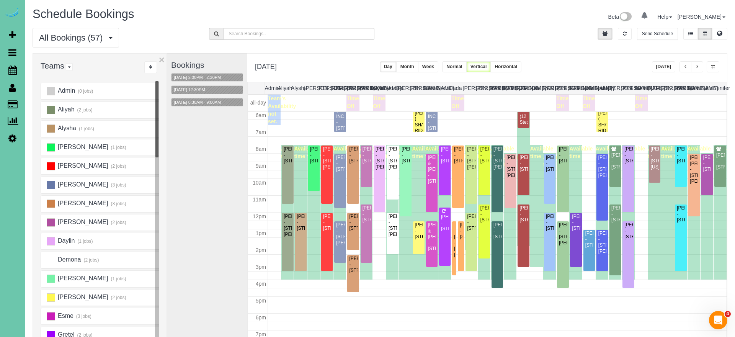
click at [438, 67] on button "Week" at bounding box center [428, 66] width 20 height 11
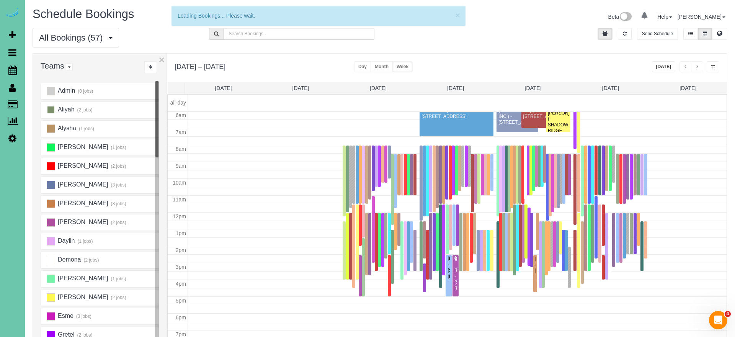
click at [51, 108] on ins at bounding box center [51, 110] width 8 height 8
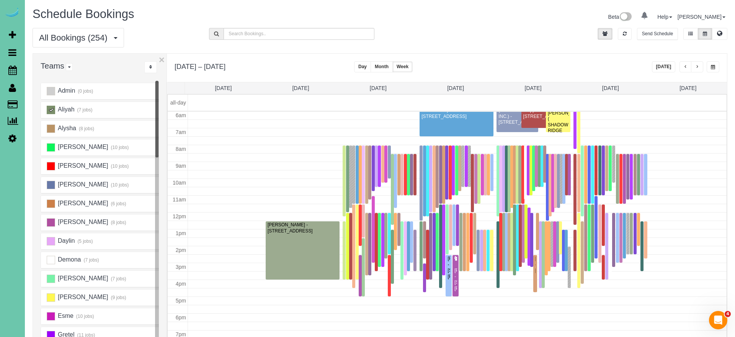
click at [51, 109] on ins at bounding box center [51, 110] width 8 height 8
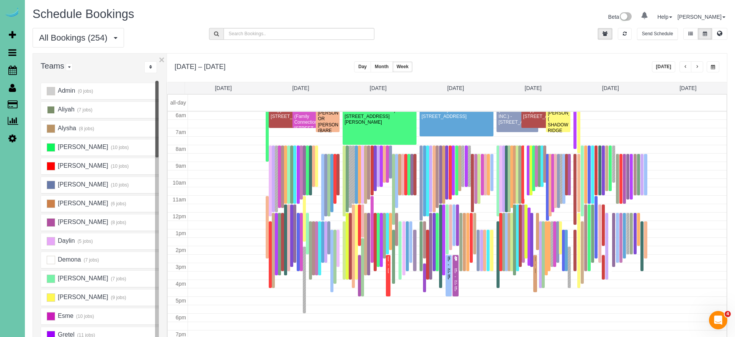
click at [51, 109] on ins at bounding box center [51, 110] width 8 height 8
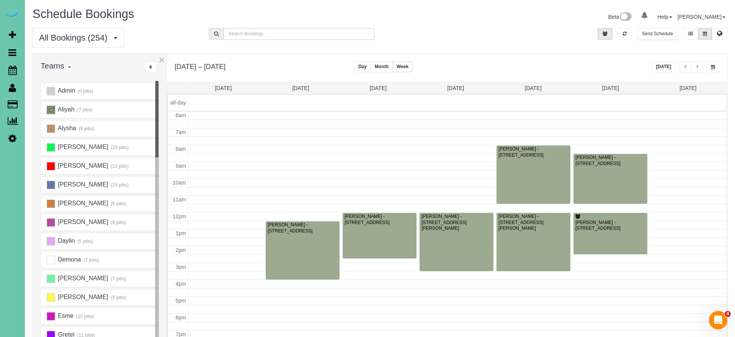
click at [713, 70] on button "button" at bounding box center [712, 66] width 13 height 11
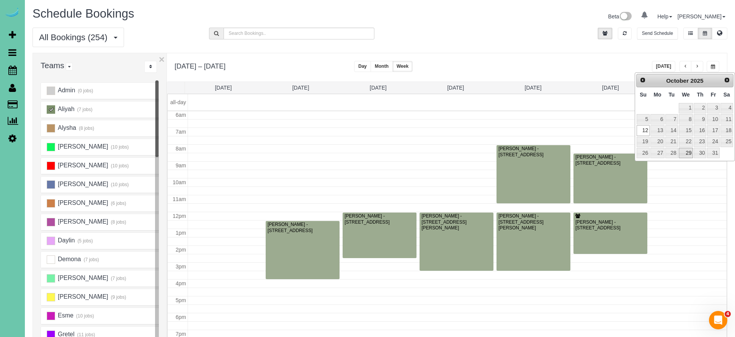
click at [685, 148] on link "29" at bounding box center [686, 153] width 15 height 10
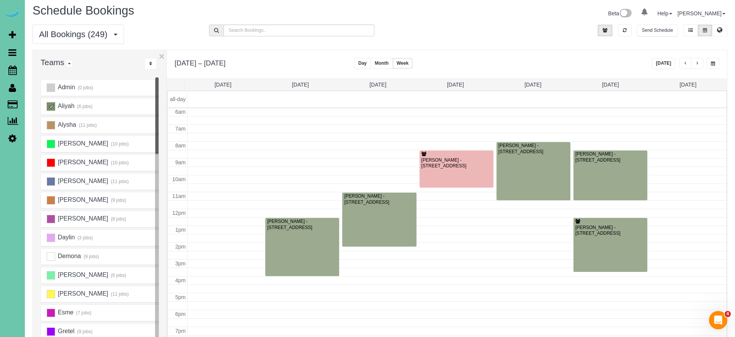
click at [711, 65] on span "button" at bounding box center [713, 63] width 4 height 5
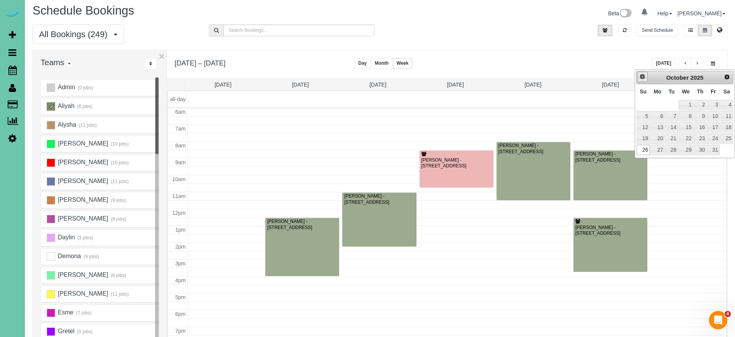
click at [643, 79] on span "Prev" at bounding box center [642, 76] width 6 height 6
click at [723, 78] on link "Next" at bounding box center [727, 77] width 11 height 11
click at [686, 105] on link "1" at bounding box center [686, 105] width 15 height 10
type input "**********"
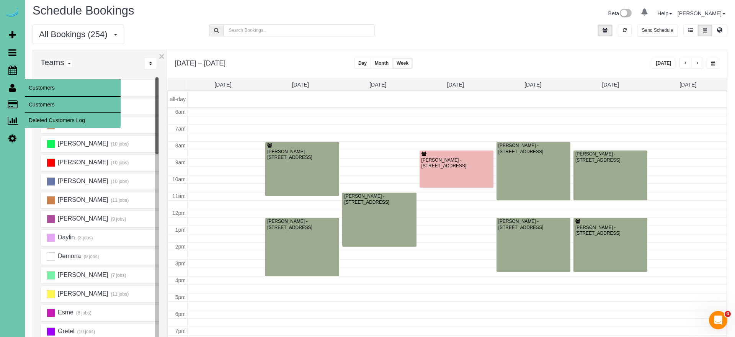
click at [46, 110] on link "Customers" at bounding box center [73, 104] width 96 height 15
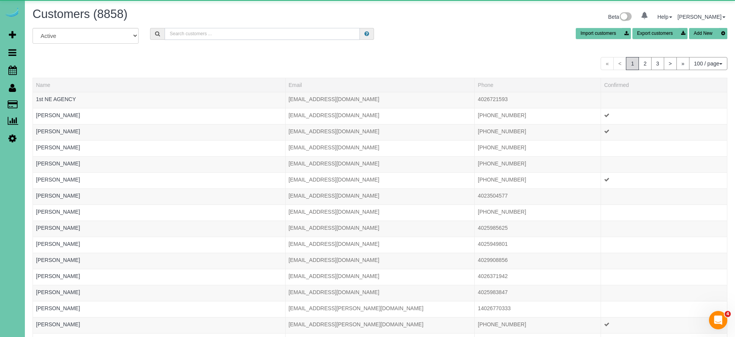
click at [177, 33] on input "text" at bounding box center [262, 34] width 195 height 12
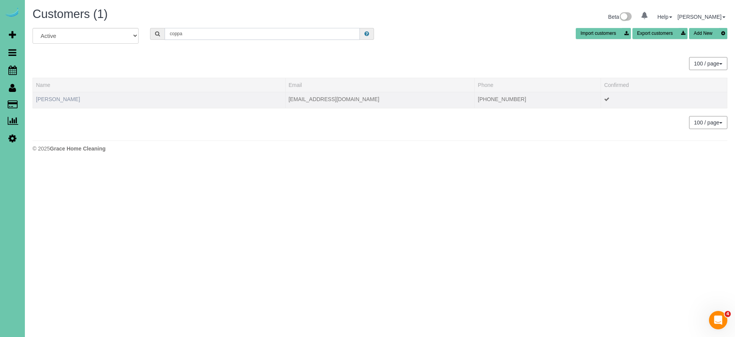
type input "coppa"
click at [62, 101] on link "Cassie Coppa" at bounding box center [58, 99] width 44 height 6
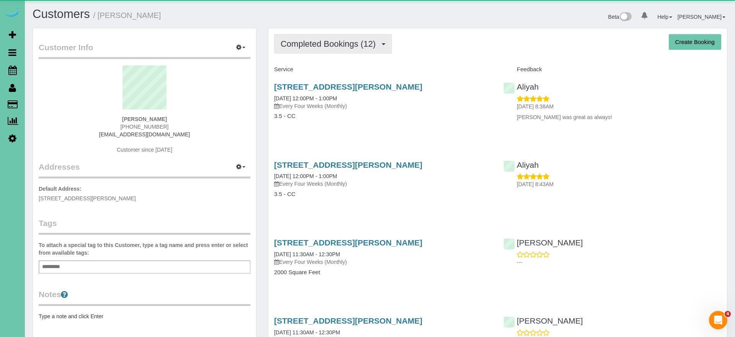
click at [346, 44] on span "Completed Bookings (12)" at bounding box center [330, 44] width 99 height 10
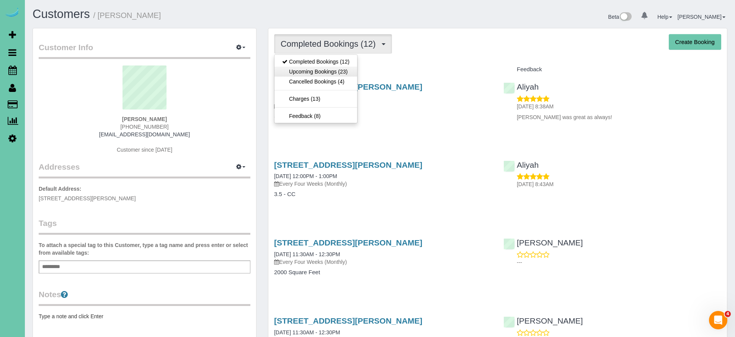
click at [346, 70] on link "Upcoming Bookings (23)" at bounding box center [315, 72] width 83 height 10
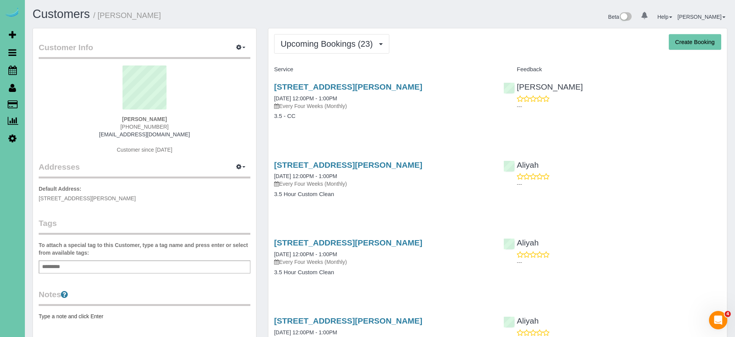
click at [383, 170] on div "5208 Galloway St, Omaha, NE 68157 10/16/2025 12:00PM - 1:00PM Every Four Weeks …" at bounding box center [383, 174] width 218 height 28
click at [391, 166] on link "5208 Galloway St, Omaha, NE 68157" at bounding box center [348, 164] width 148 height 9
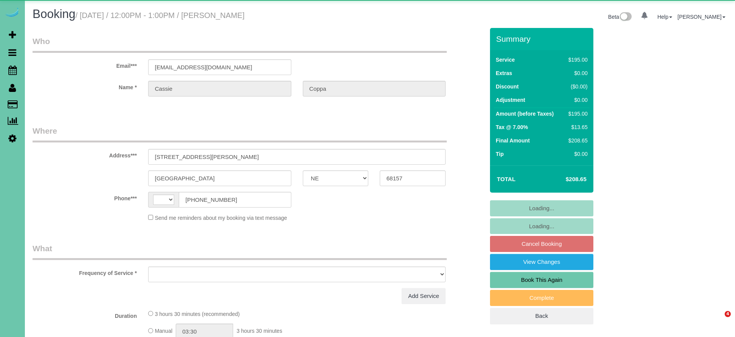
select select "NE"
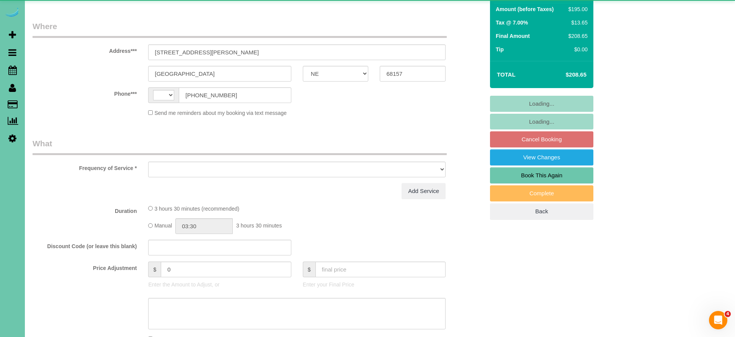
select select "string:[GEOGRAPHIC_DATA]"
select select "object:370"
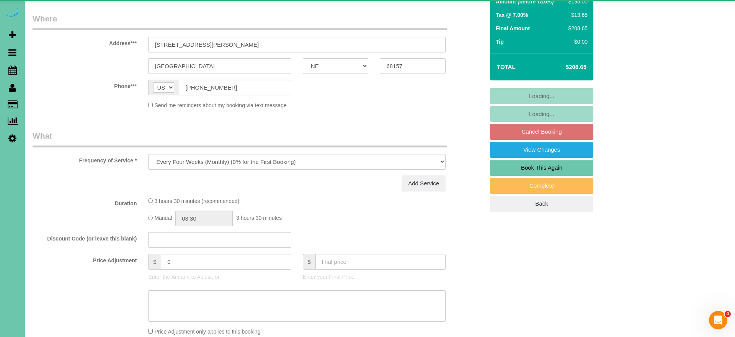
scroll to position [122, 0]
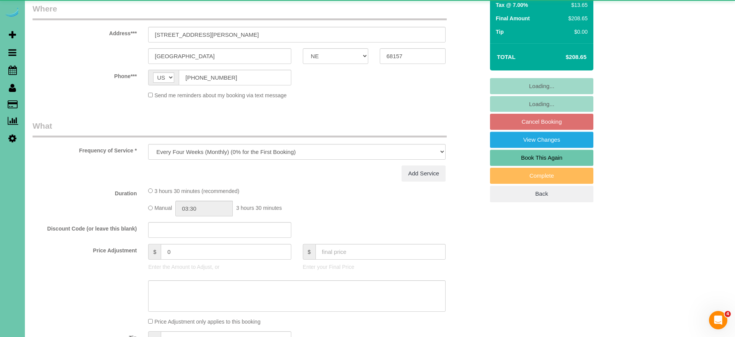
select select "string:fspay-d751276b-98f3-4408-82c0-a6a80ecc30cf"
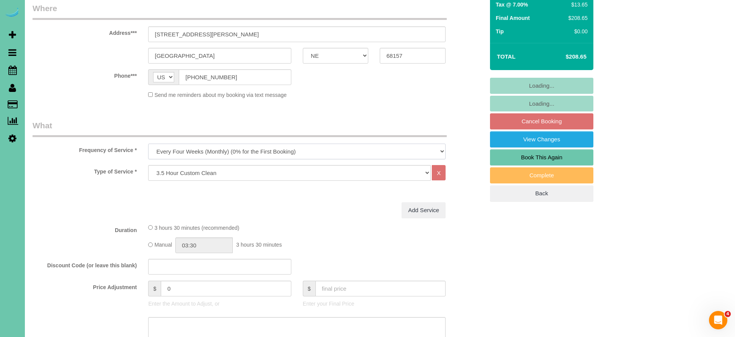
select select "object:707"
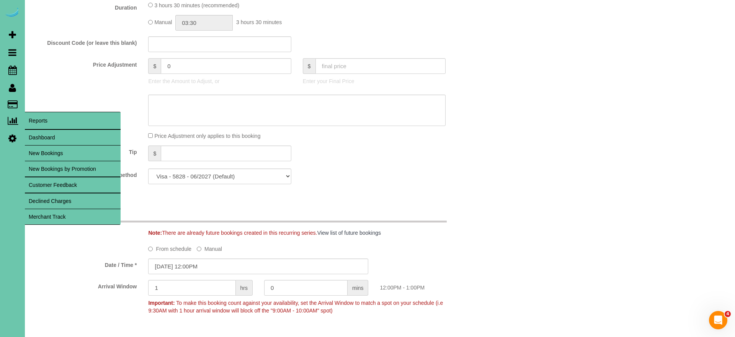
scroll to position [346, 0]
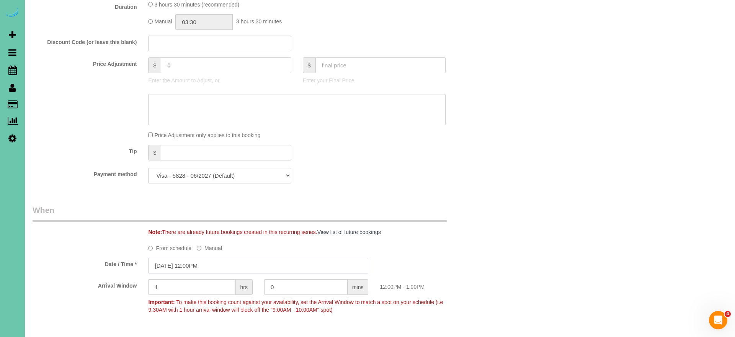
click at [229, 267] on input "[DATE] 12:00PM" at bounding box center [258, 266] width 220 height 16
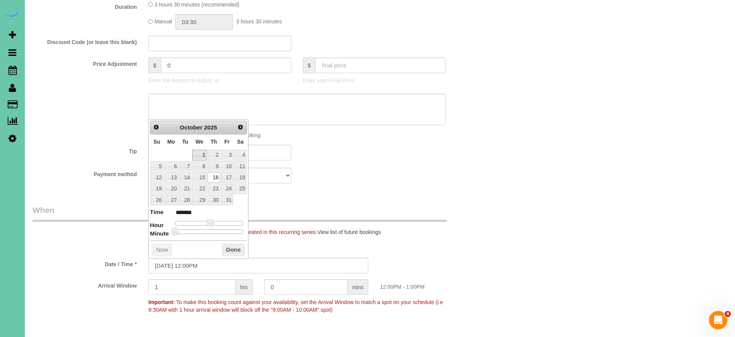
click at [205, 151] on link "1" at bounding box center [199, 155] width 15 height 10
type input "[DATE] 11:00AM"
type input "*******"
type input "[DATE] 10:00AM"
type input "*******"
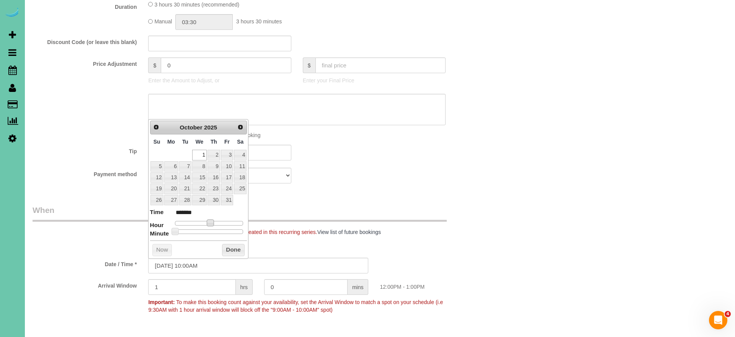
type input "[DATE] 9:00AM"
type input "******"
type input "[DATE] 8:00AM"
type input "******"
click at [200, 220] on span at bounding box center [198, 222] width 7 height 7
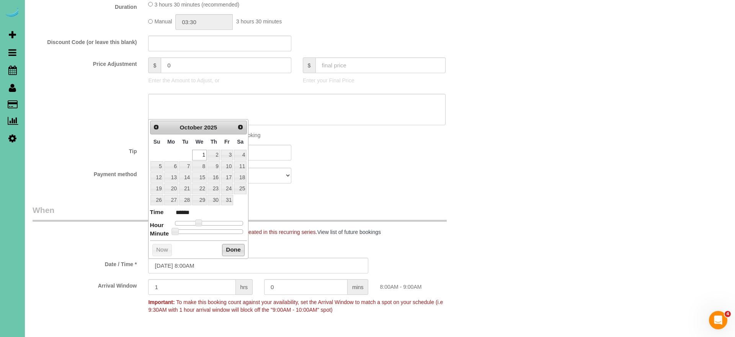
drag, startPoint x: 232, startPoint y: 245, endPoint x: 275, endPoint y: 230, distance: 45.3
click at [232, 245] on button "Done" at bounding box center [233, 250] width 23 height 12
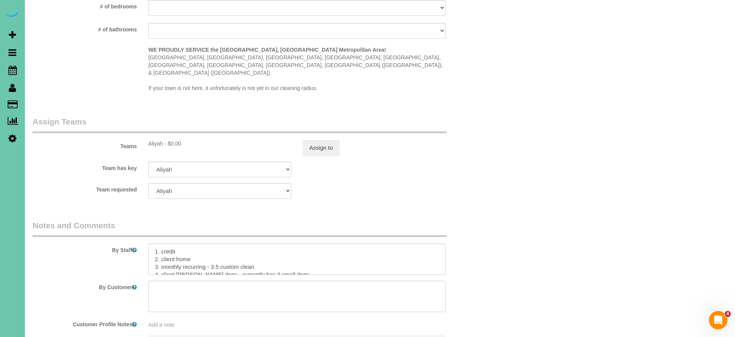
scroll to position [711, 0]
drag, startPoint x: 183, startPoint y: 246, endPoint x: 163, endPoint y: 246, distance: 20.3
click at [163, 246] on textarea at bounding box center [296, 255] width 297 height 31
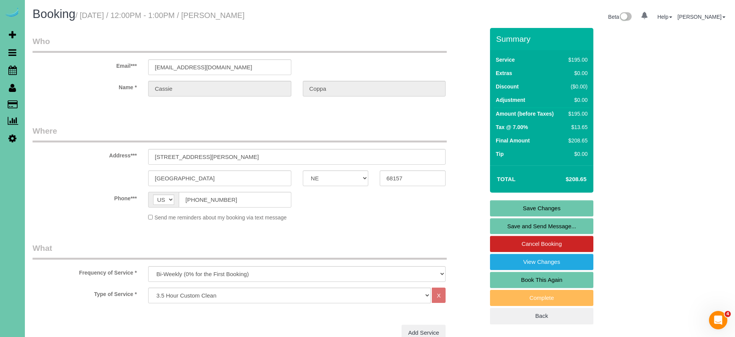
scroll to position [0, 0]
type textarea "1. credit 2. client home 3. biweekly recurring - 3.5 custom clean 4. client [PE…"
click at [503, 206] on link "Save Changes" at bounding box center [541, 208] width 103 height 16
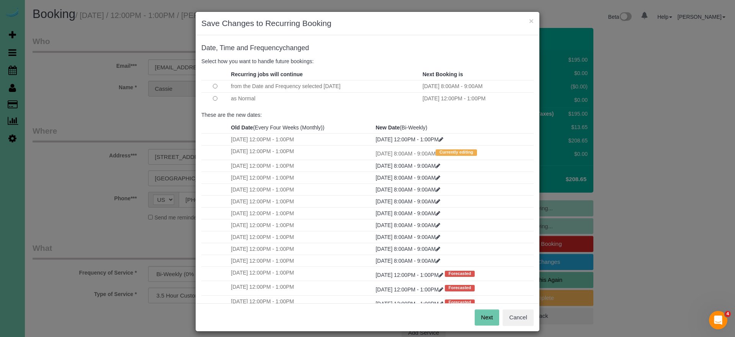
click at [481, 317] on button "Next" at bounding box center [487, 317] width 25 height 16
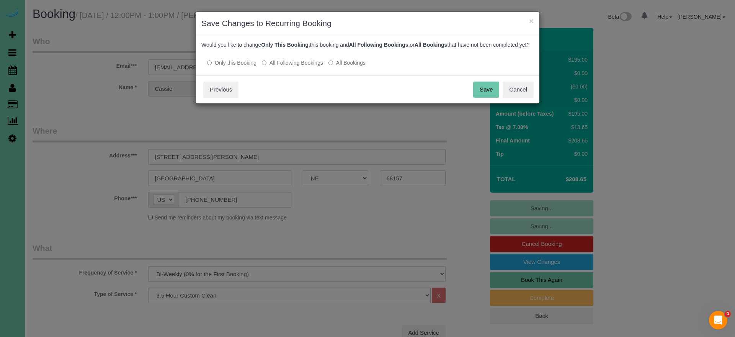
drag, startPoint x: 297, startPoint y: 72, endPoint x: 406, endPoint y: 77, distance: 108.8
click at [301, 67] on label "All Following Bookings" at bounding box center [292, 63] width 61 height 8
click at [488, 98] on button "Save" at bounding box center [486, 90] width 26 height 16
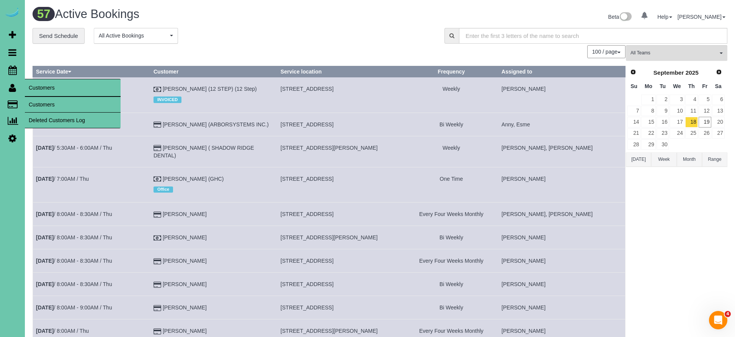
click at [43, 103] on link "Customers" at bounding box center [73, 104] width 96 height 15
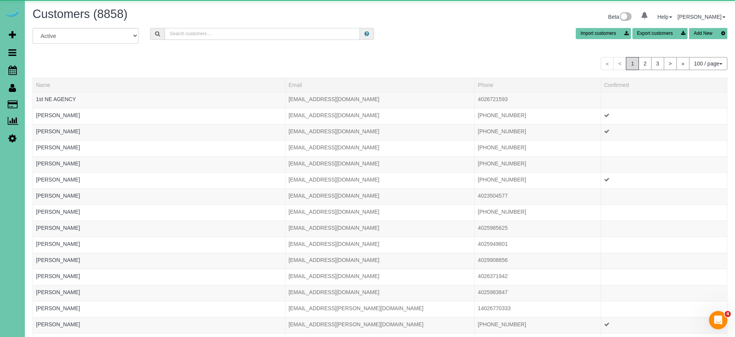
click at [202, 35] on input "text" at bounding box center [262, 34] width 195 height 12
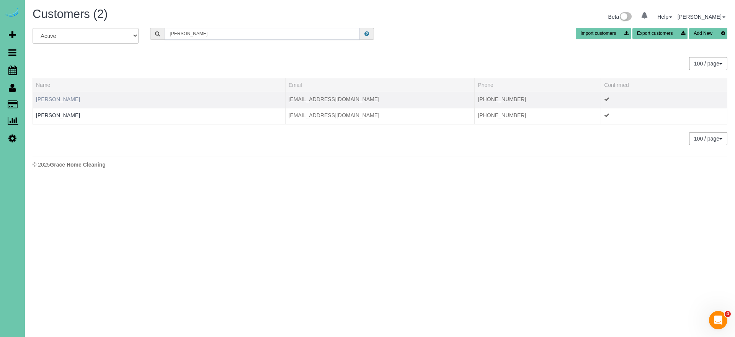
type input "[PERSON_NAME]"
click at [61, 98] on link "[PERSON_NAME]" at bounding box center [58, 99] width 44 height 6
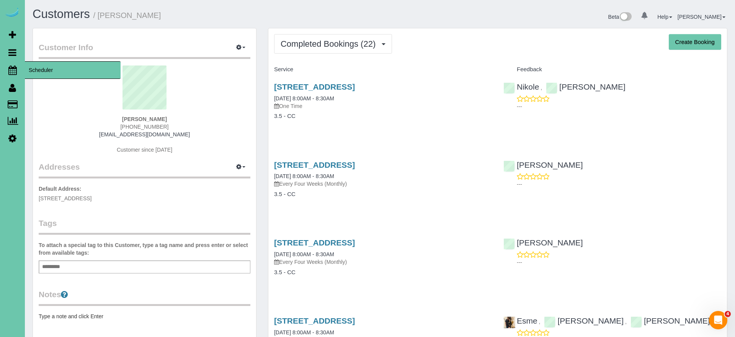
click at [15, 69] on icon at bounding box center [12, 69] width 8 height 9
drag, startPoint x: 372, startPoint y: 159, endPoint x: 369, endPoint y: 163, distance: 5.2
click at [372, 161] on div "[STREET_ADDRESS] [DATE] 8:00AM - 8:30AM Every Four Weeks (Monthly) 3.5 - CC" at bounding box center [382, 183] width 229 height 59
click at [355, 165] on link "[STREET_ADDRESS]" at bounding box center [314, 164] width 81 height 9
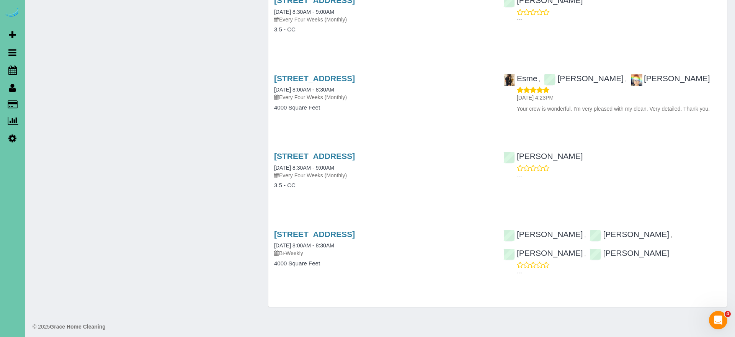
scroll to position [1489, 0]
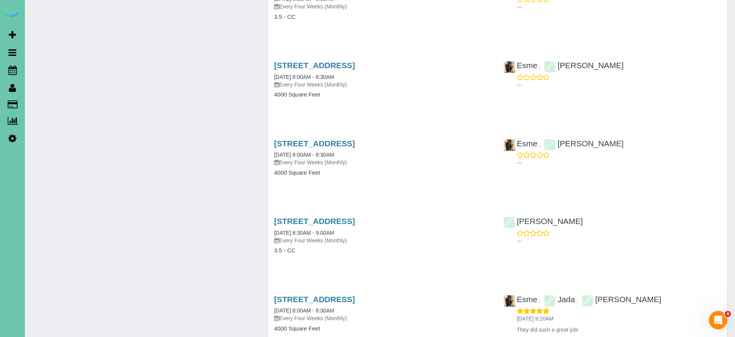
click at [446, 240] on p "Every Four Weeks (Monthly)" at bounding box center [383, 241] width 218 height 8
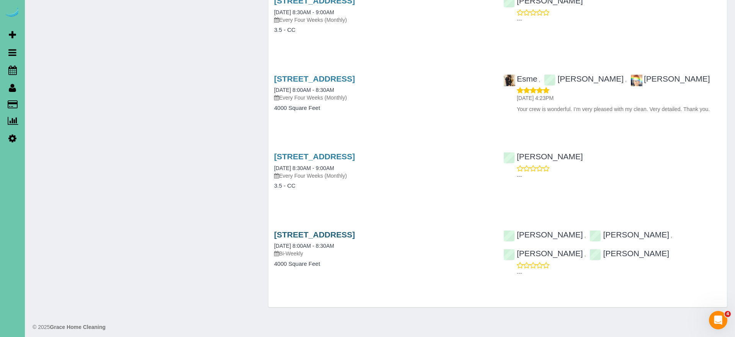
click at [355, 230] on link "[STREET_ADDRESS]" at bounding box center [314, 234] width 81 height 9
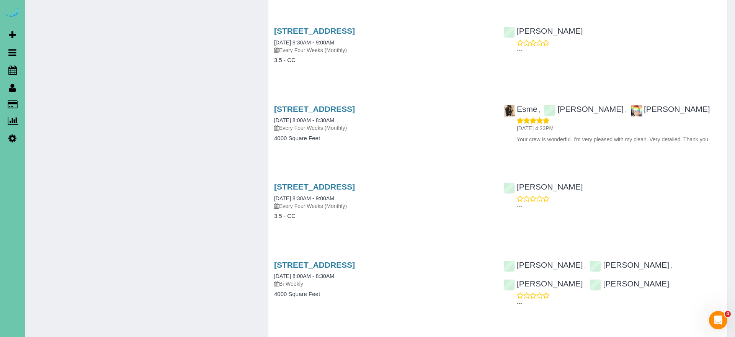
scroll to position [1457, 0]
click at [355, 106] on link "[STREET_ADDRESS]" at bounding box center [314, 110] width 81 height 9
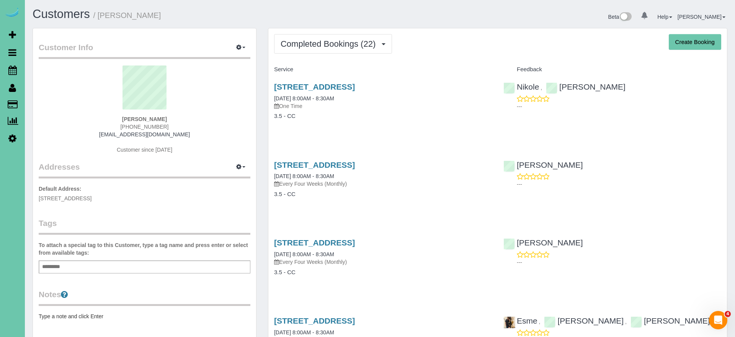
scroll to position [0, 0]
click at [217, 124] on div "[PERSON_NAME] [PHONE_NUMBER] [EMAIL_ADDRESS][DOMAIN_NAME] Customer since [DATE]" at bounding box center [145, 113] width 212 height 96
click at [350, 86] on link "[STREET_ADDRESS]" at bounding box center [314, 86] width 81 height 9
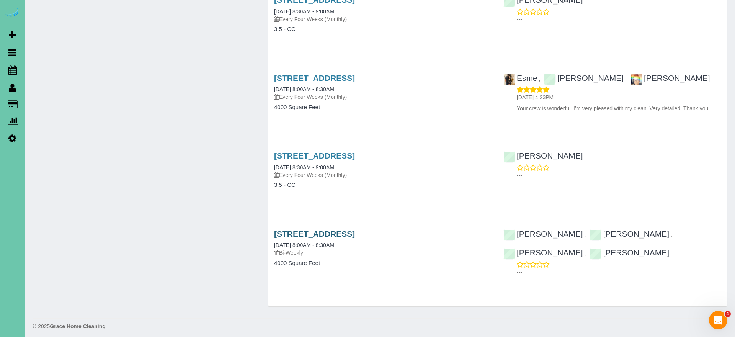
scroll to position [1489, 0]
click at [342, 230] on link "[STREET_ADDRESS]" at bounding box center [314, 234] width 81 height 9
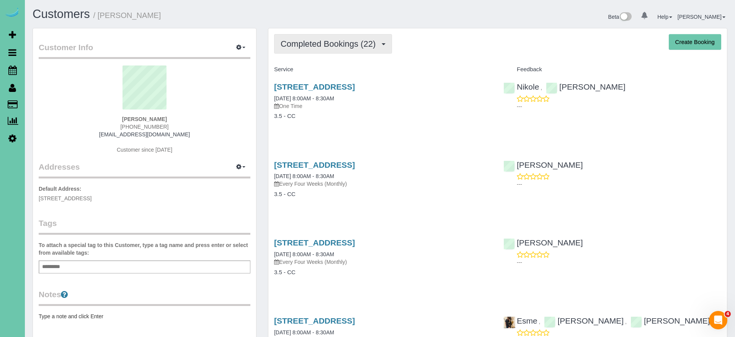
scroll to position [-1, 0]
drag, startPoint x: 347, startPoint y: 50, endPoint x: 341, endPoint y: 65, distance: 15.8
click at [347, 50] on button "Completed Bookings (22)" at bounding box center [333, 44] width 118 height 20
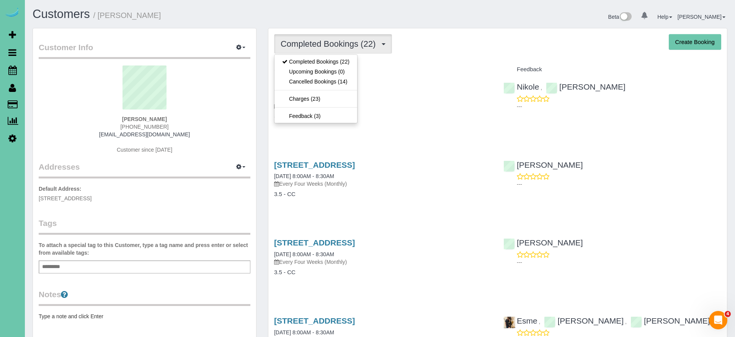
click at [339, 71] on link "Upcoming Bookings (0)" at bounding box center [315, 72] width 83 height 10
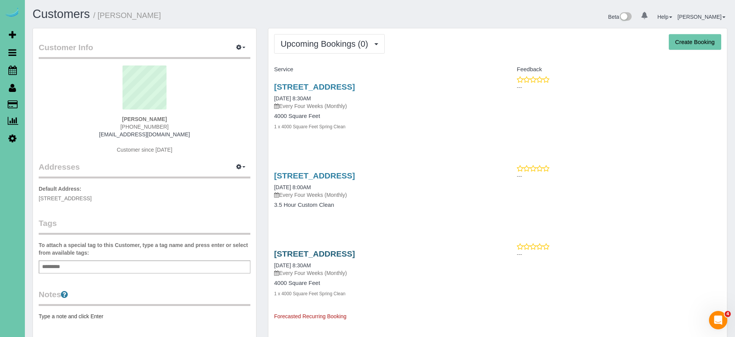
click at [355, 254] on link "[STREET_ADDRESS]" at bounding box center [314, 253] width 81 height 9
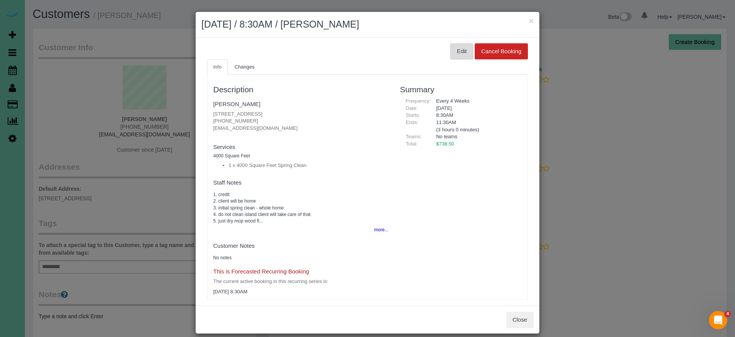
scroll to position [2, 0]
click at [460, 55] on button "Edit" at bounding box center [461, 50] width 23 height 16
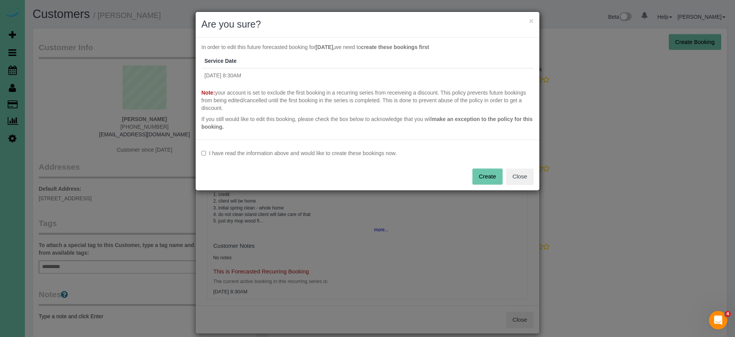
click at [348, 154] on label "I have read the information above and would like to create these bookings now." at bounding box center [367, 153] width 332 height 8
click at [477, 176] on button "Create" at bounding box center [487, 176] width 30 height 16
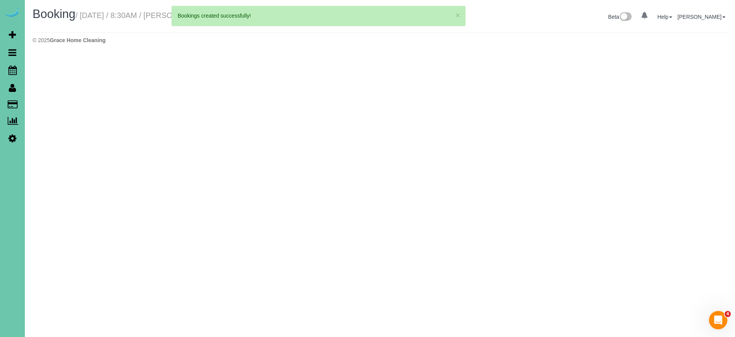
select select "NE"
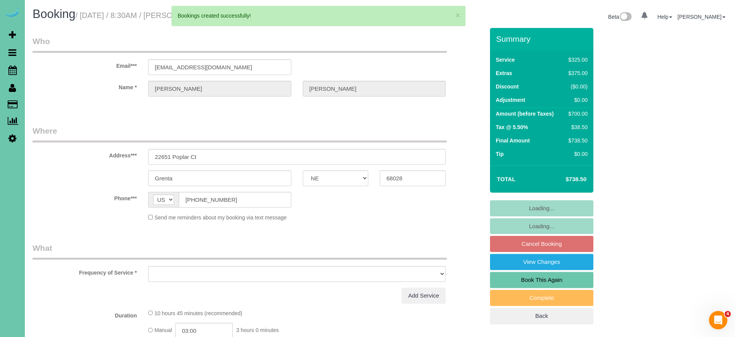
select select "string:fspay-ee51e28f-3b02-4f57-af74-51d5fa8e69a9"
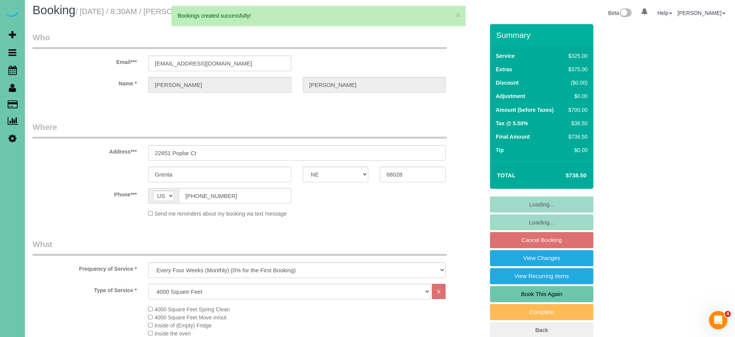
select select "object:6387"
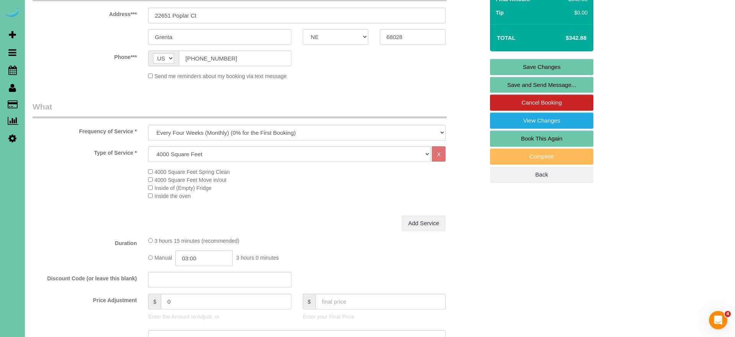
scroll to position [165, 0]
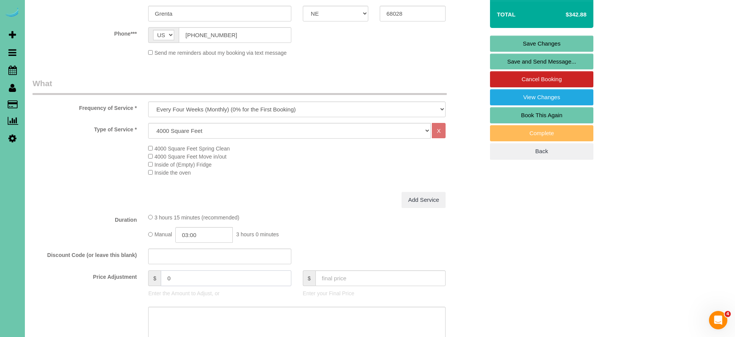
drag, startPoint x: 179, startPoint y: 273, endPoint x: 135, endPoint y: 272, distance: 43.2
click at [135, 272] on div "Price Adjustment $ 0 Enter the Amount to Adjust, or $ Enter your Final Price" at bounding box center [258, 285] width 463 height 31
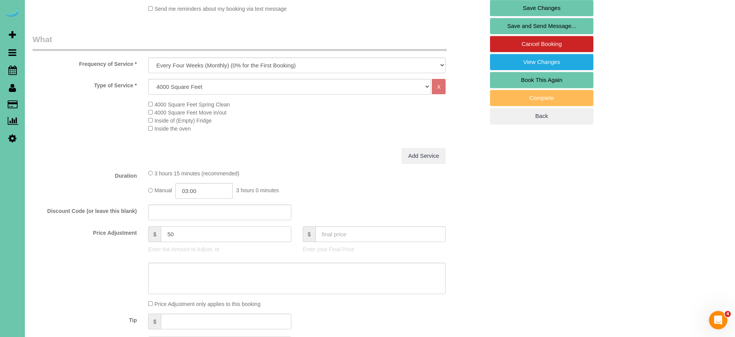
scroll to position [210, 0]
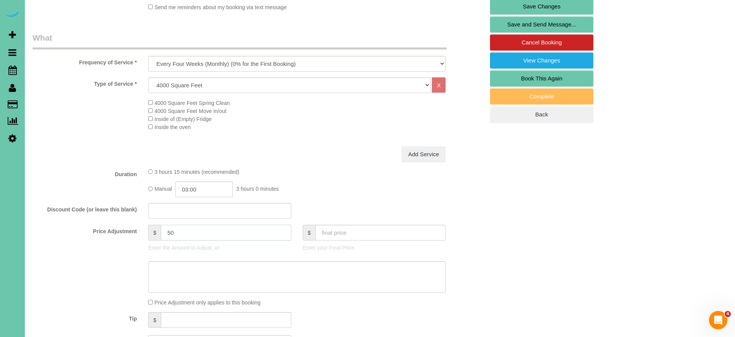
type input "50"
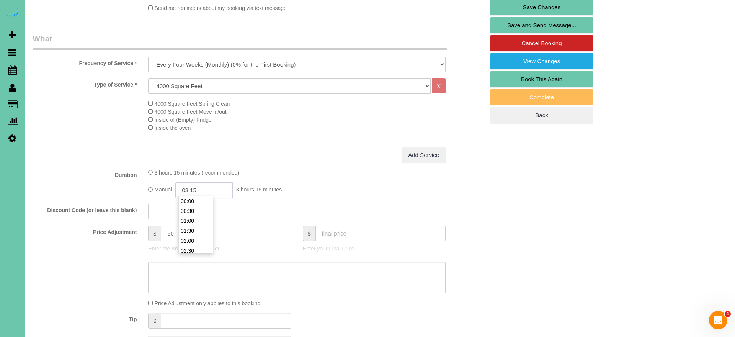
click at [203, 185] on input "03:15" at bounding box center [203, 190] width 57 height 16
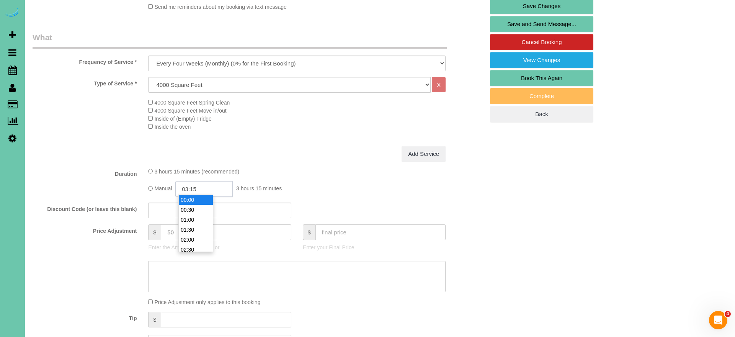
scroll to position [209, 0]
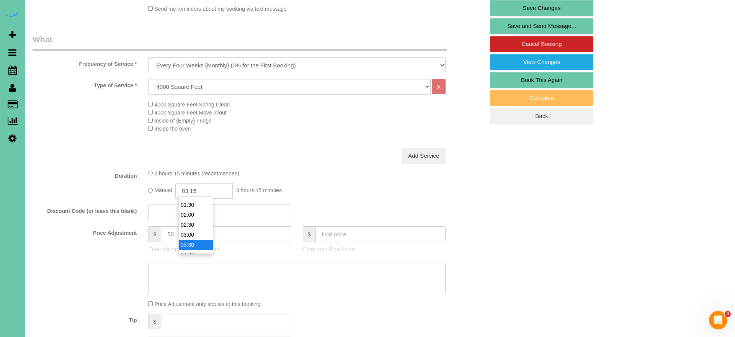
type input "03:30"
click at [199, 245] on li "03:30" at bounding box center [196, 243] width 34 height 10
click at [99, 205] on label "Discount Code (or leave this blank)" at bounding box center [85, 209] width 116 height 10
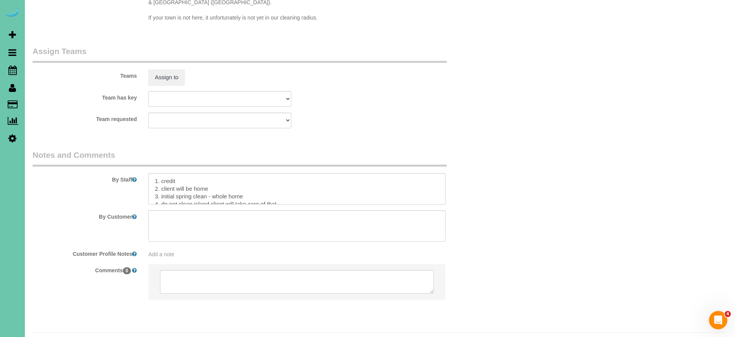
scroll to position [796, 0]
drag, startPoint x: 206, startPoint y: 177, endPoint x: 161, endPoint y: 177, distance: 44.8
click at [161, 177] on textarea at bounding box center [296, 188] width 297 height 31
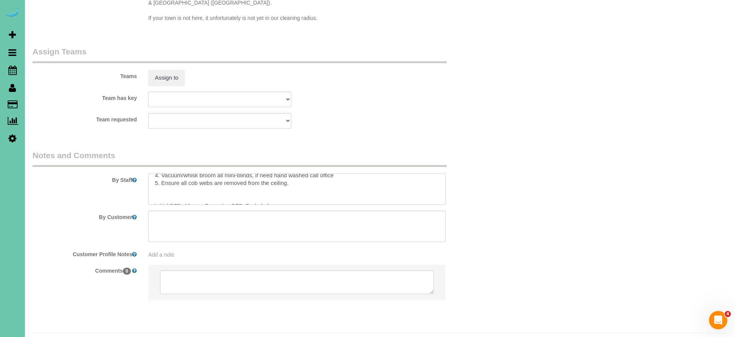
scroll to position [115, 0]
drag, startPoint x: 154, startPoint y: 175, endPoint x: 192, endPoint y: 171, distance: 38.8
click at [192, 173] on textarea at bounding box center [296, 188] width 297 height 31
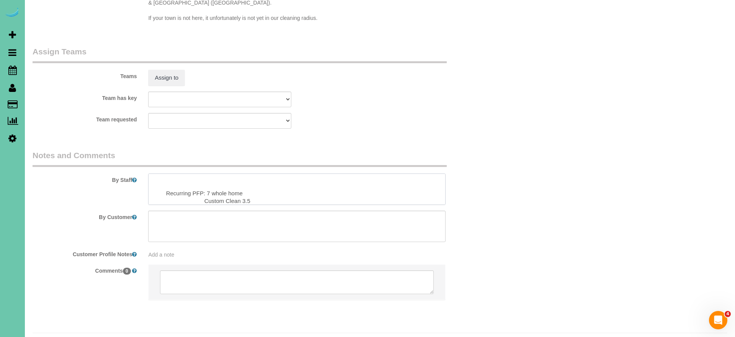
scroll to position [796, 0]
drag, startPoint x: 193, startPoint y: 172, endPoint x: 152, endPoint y: 171, distance: 40.6
click at [152, 173] on textarea at bounding box center [296, 188] width 297 height 31
drag, startPoint x: 230, startPoint y: 179, endPoint x: 191, endPoint y: 169, distance: 40.0
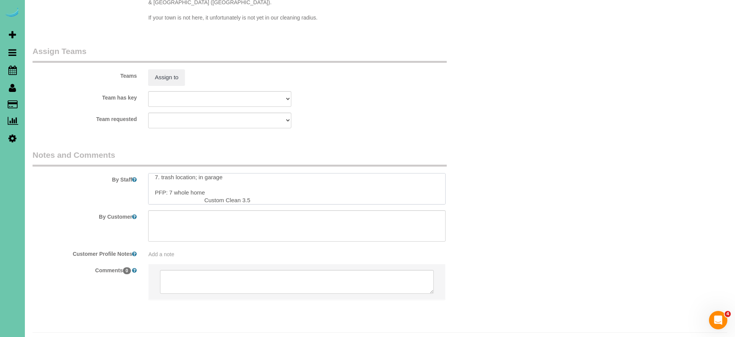
click at [176, 173] on textarea at bounding box center [296, 188] width 297 height 31
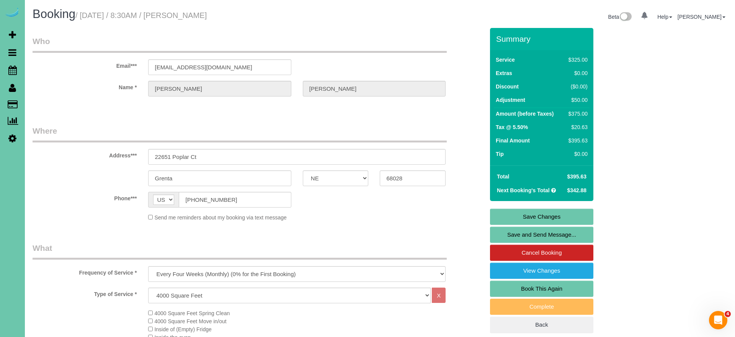
scroll to position [0, 0]
type textarea "1. credit 2. client will be home 3. biweekly - whole home 4. do not clean islan…"
click at [512, 217] on link "Save Changes" at bounding box center [541, 217] width 103 height 16
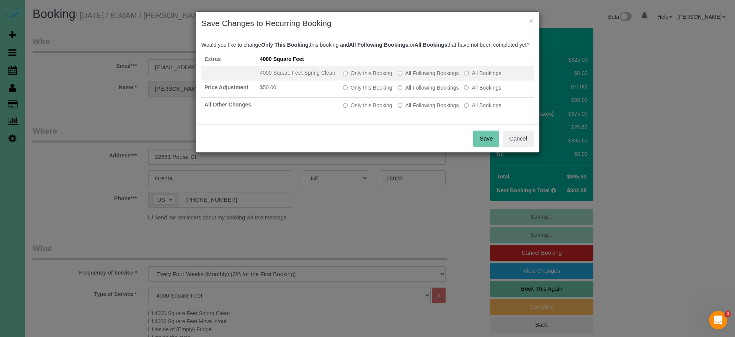
click at [409, 77] on label "All Following Bookings" at bounding box center [428, 73] width 61 height 8
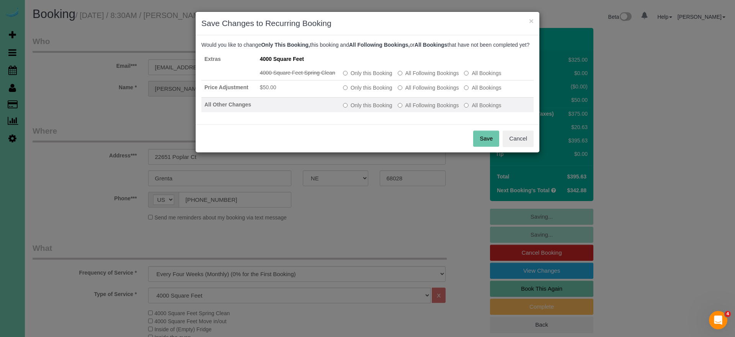
drag, startPoint x: 407, startPoint y: 94, endPoint x: 415, endPoint y: 114, distance: 21.8
click at [407, 91] on label "All Following Bookings" at bounding box center [428, 88] width 61 height 8
click at [415, 112] on td "Only this Booking All Following Bookings All Bookings" at bounding box center [437, 105] width 194 height 15
drag, startPoint x: 429, startPoint y: 112, endPoint x: 437, endPoint y: 118, distance: 9.9
click at [429, 109] on label "All Following Bookings" at bounding box center [428, 105] width 61 height 8
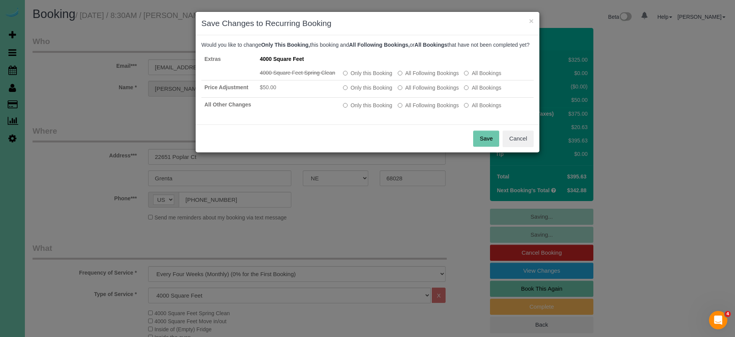
click at [483, 143] on button "Save" at bounding box center [486, 138] width 26 height 16
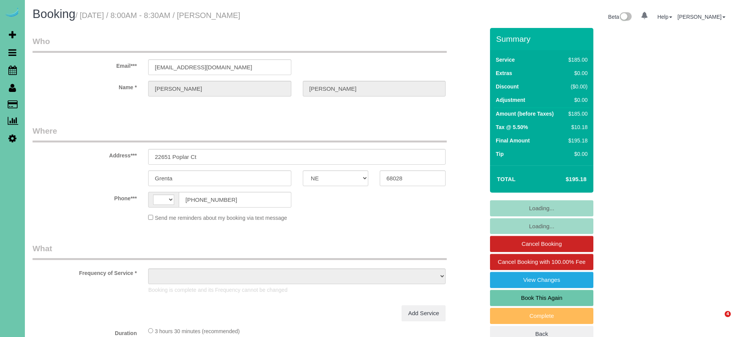
select select "NE"
select select "string:[GEOGRAPHIC_DATA]"
select select "object:394"
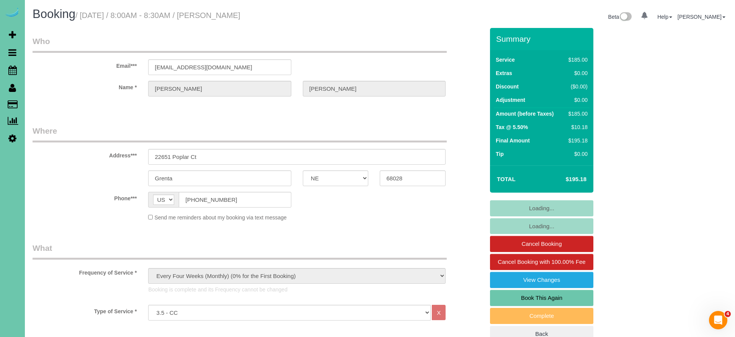
select select "string:fspay-ee51e28f-3b02-4f57-af74-51d5fa8e69a9"
select select "object:906"
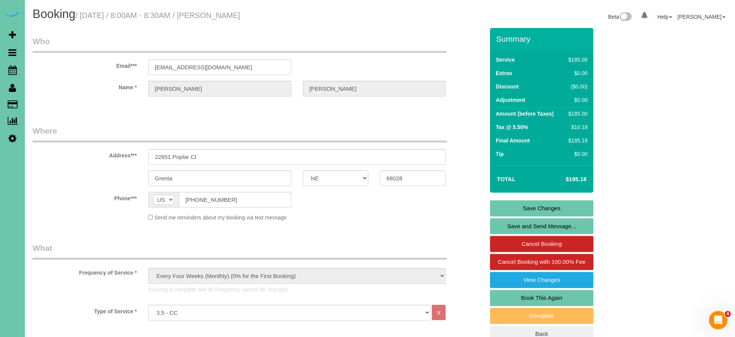
click at [505, 296] on link "Book This Again" at bounding box center [541, 298] width 103 height 16
select select "NE"
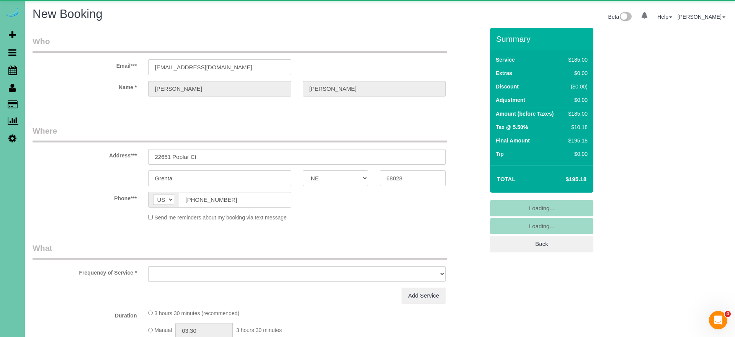
select select "object:1360"
select select "string:fspay-ee51e28f-3b02-4f57-af74-51d5fa8e69a9"
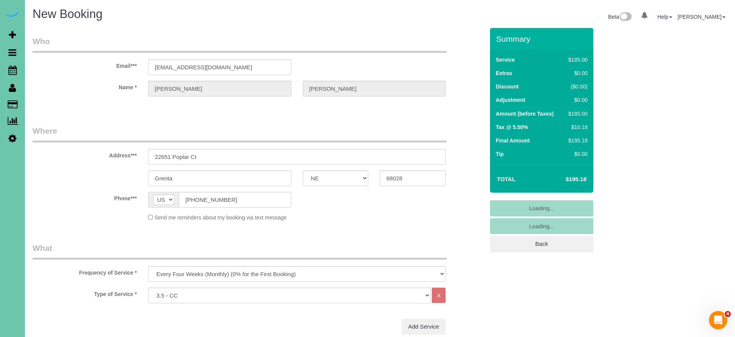
select select "object:1618"
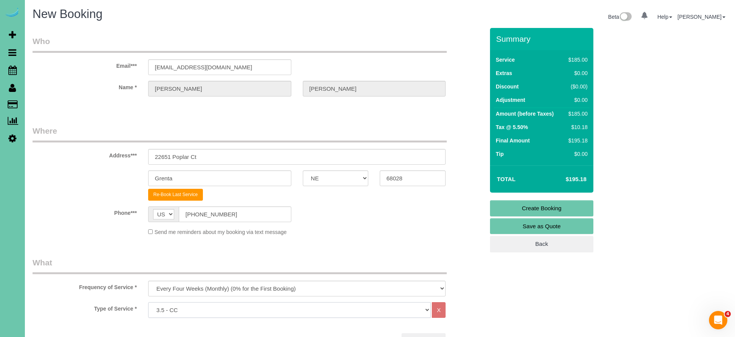
select select "160"
drag, startPoint x: 235, startPoint y: 44, endPoint x: 230, endPoint y: 43, distance: 5.8
click at [235, 44] on legend "Who" at bounding box center [240, 44] width 414 height 17
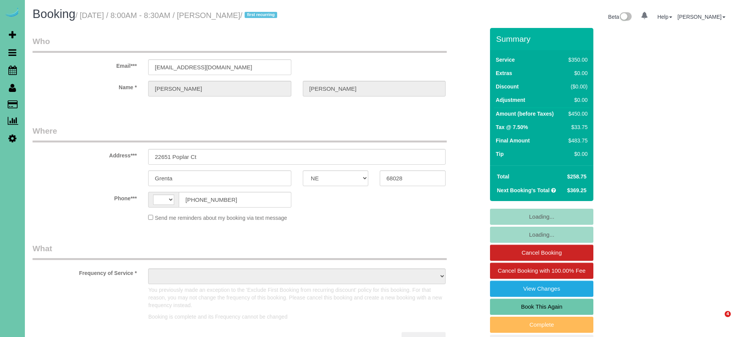
select select "NE"
select select "string:[GEOGRAPHIC_DATA]"
select select "object:647"
select select "string:fspay-ee51e28f-3b02-4f57-af74-51d5fa8e69a9"
select select "object:954"
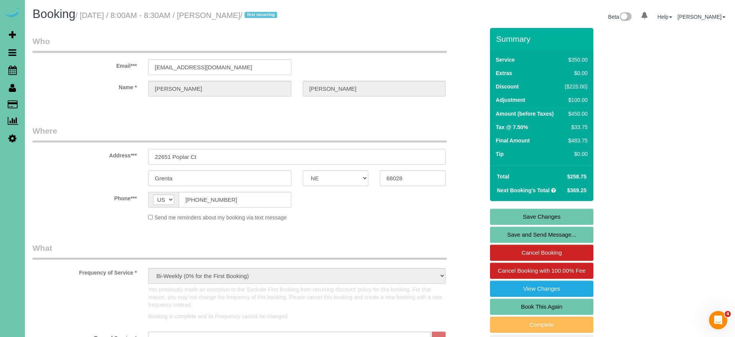
drag, startPoint x: 196, startPoint y: 156, endPoint x: 93, endPoint y: 152, distance: 103.4
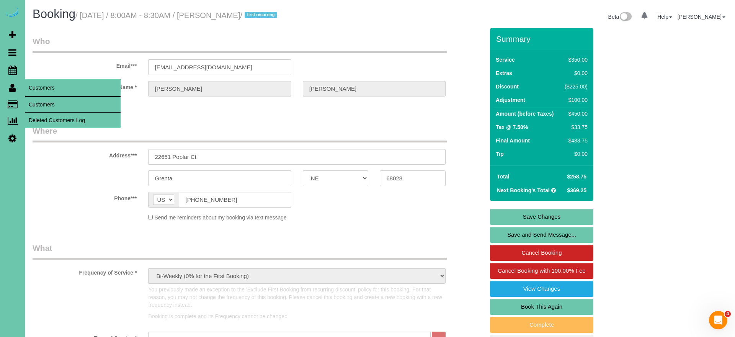
click at [44, 107] on link "Customers" at bounding box center [73, 104] width 96 height 15
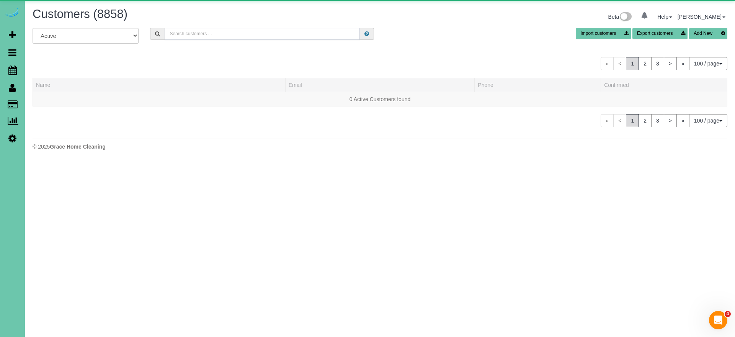
click at [233, 35] on input "text" at bounding box center [262, 34] width 195 height 12
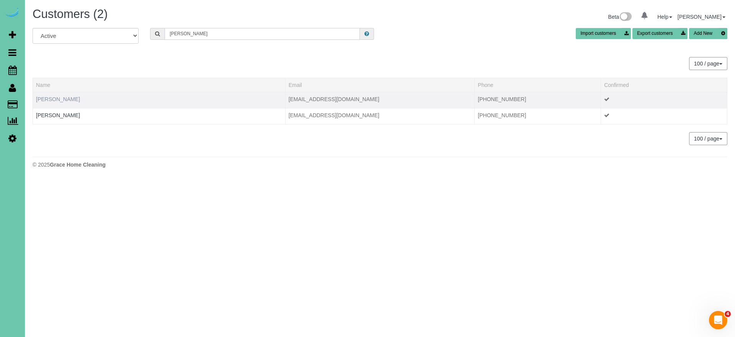
type input "[PERSON_NAME]"
click at [62, 98] on link "[PERSON_NAME]" at bounding box center [58, 99] width 44 height 6
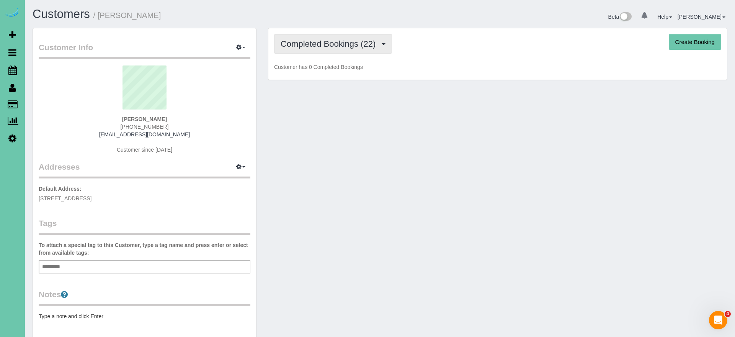
click at [340, 48] on span "Completed Bookings (22)" at bounding box center [330, 44] width 99 height 10
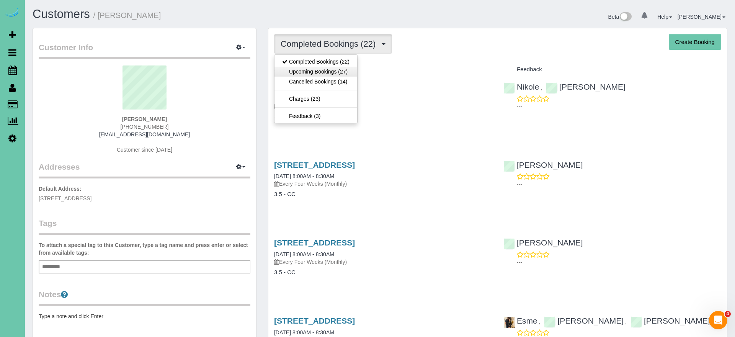
click at [345, 71] on link "Upcoming Bookings (27)" at bounding box center [315, 72] width 83 height 10
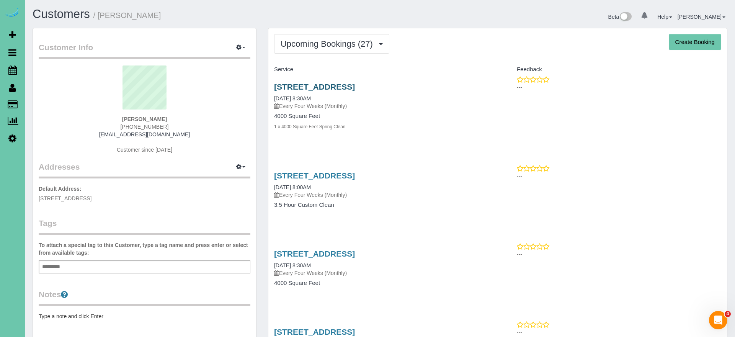
click at [355, 85] on link "[STREET_ADDRESS]" at bounding box center [314, 86] width 81 height 9
click at [344, 86] on link "[STREET_ADDRESS]" at bounding box center [314, 86] width 81 height 9
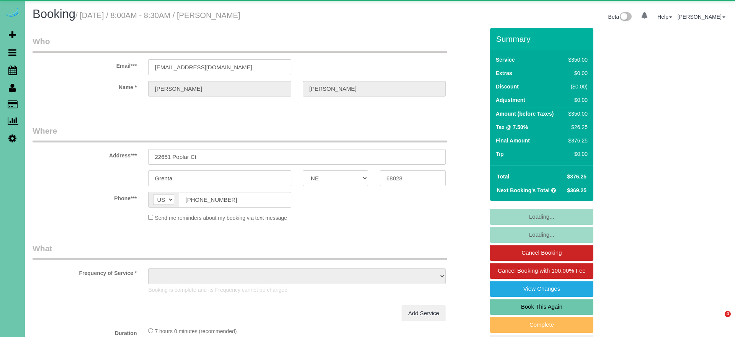
select select "NE"
select select "object:637"
select select "string:fspay-ee51e28f-3b02-4f57-af74-51d5fa8e69a9"
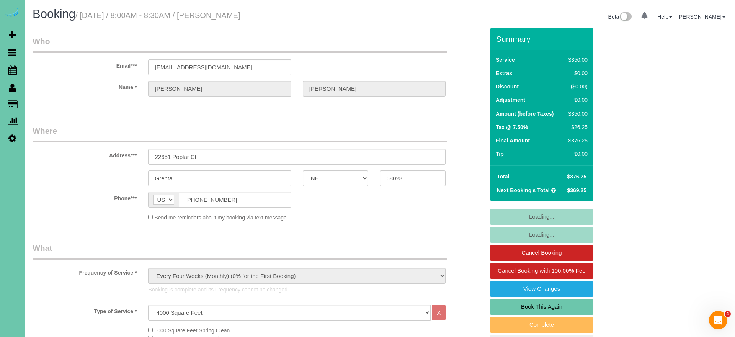
select select "object:937"
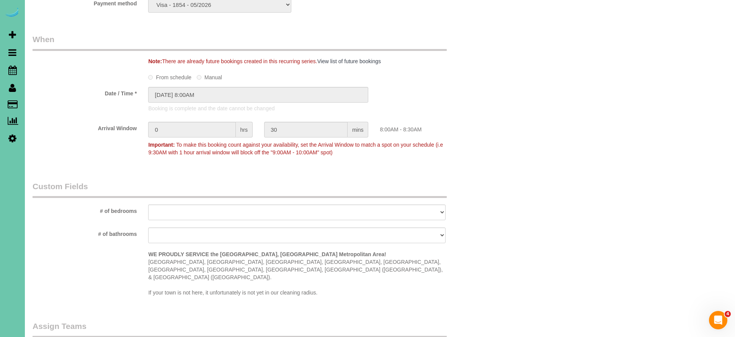
scroll to position [571, 0]
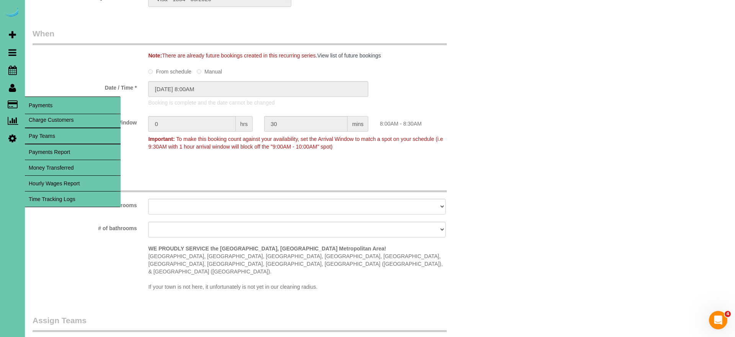
click at [69, 196] on link "Time Tracking Logs" at bounding box center [73, 198] width 96 height 15
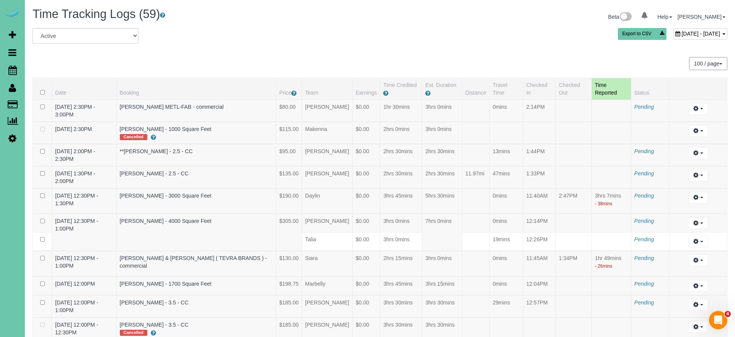
drag, startPoint x: 634, startPoint y: 35, endPoint x: 618, endPoint y: 37, distance: 15.8
click at [681, 36] on span "[DATE] - [DATE]" at bounding box center [700, 34] width 39 height 6
type input "**********"
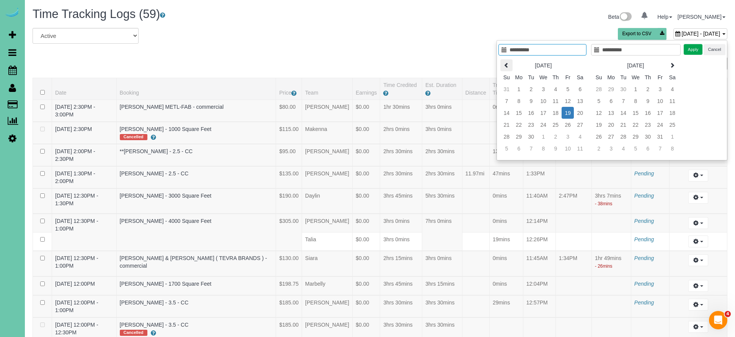
click at [509, 65] on th at bounding box center [506, 65] width 12 height 12
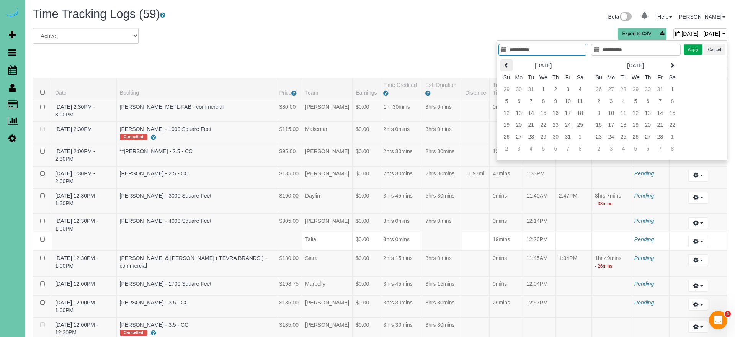
click at [509, 65] on th at bounding box center [506, 65] width 12 height 12
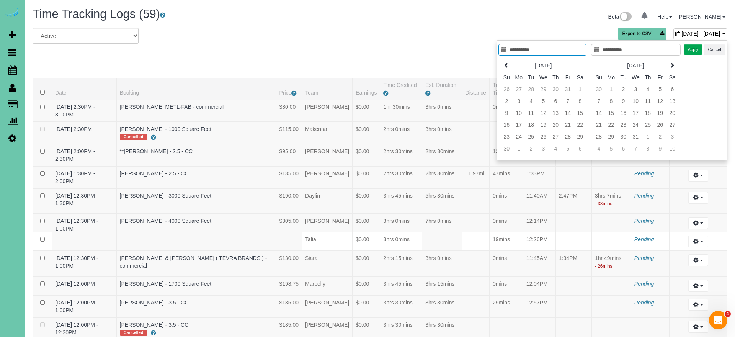
click at [509, 65] on th at bounding box center [506, 65] width 12 height 12
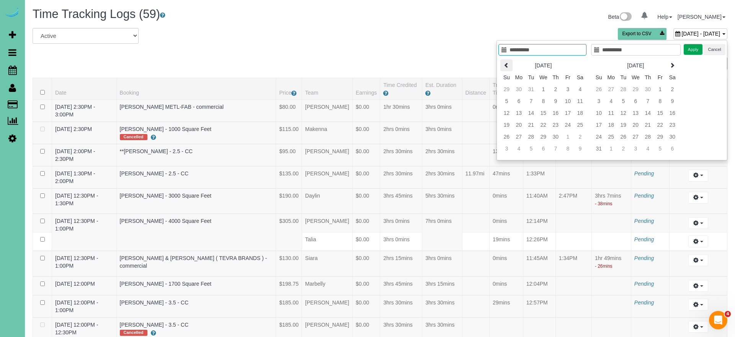
click at [509, 65] on th at bounding box center [506, 65] width 12 height 12
type input "**********"
click at [519, 101] on td "7" at bounding box center [518, 101] width 12 height 12
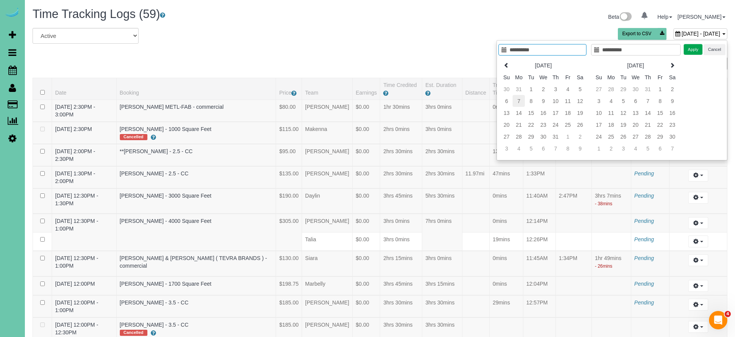
type input "**********"
click at [695, 50] on button "Apply" at bounding box center [692, 49] width 19 height 11
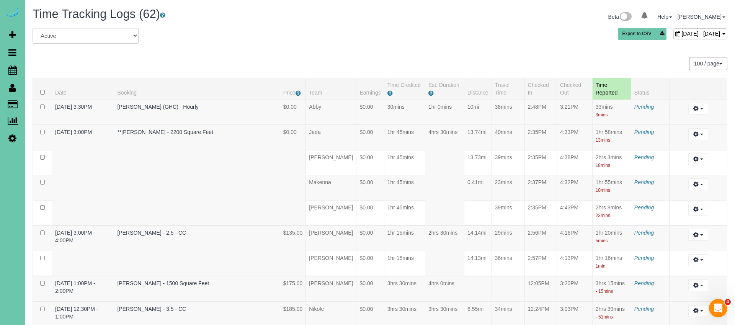
scroll to position [1492, 0]
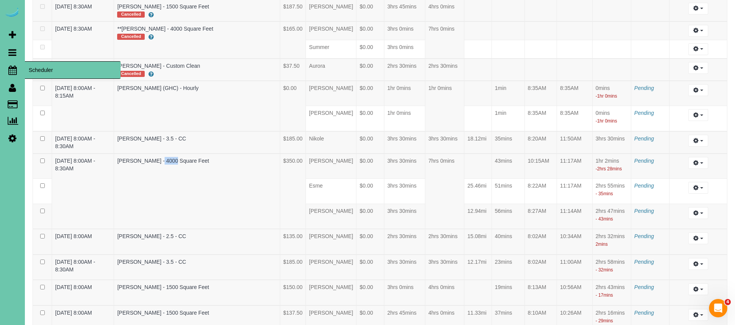
click at [11, 69] on icon at bounding box center [12, 69] width 8 height 9
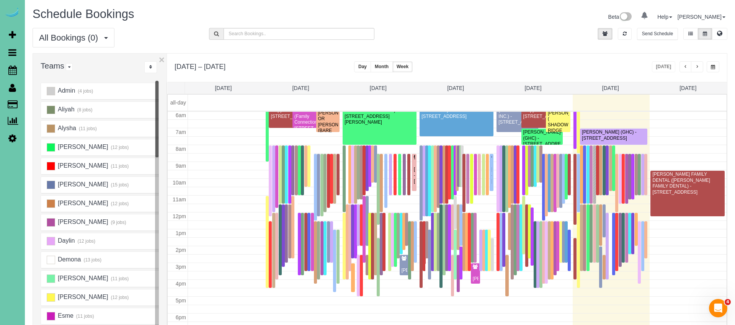
scroll to position [101, 0]
drag, startPoint x: 531, startPoint y: 54, endPoint x: 562, endPoint y: 57, distance: 30.8
click at [531, 54] on div "Sep 14 – 20, 2025 Today Day Month Week Normal Vertical Horizontal" at bounding box center [447, 68] width 560 height 28
click at [698, 69] on span "button" at bounding box center [697, 67] width 4 height 5
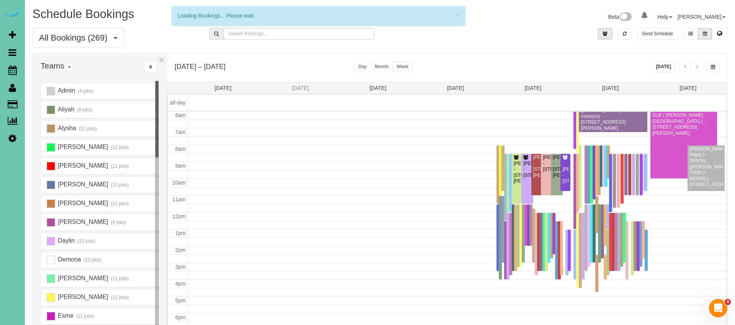
click at [303, 88] on link "Mon 9/22" at bounding box center [300, 88] width 17 height 6
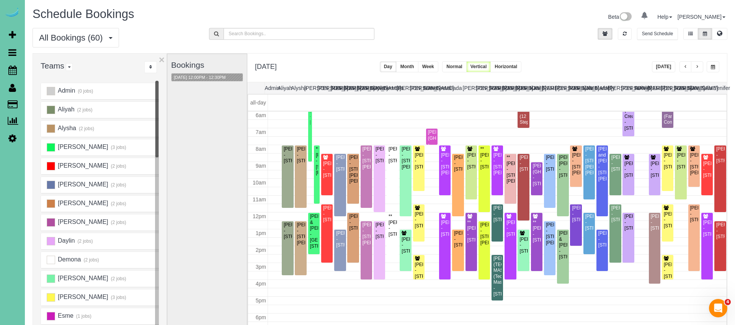
click at [682, 67] on button "button" at bounding box center [685, 66] width 12 height 11
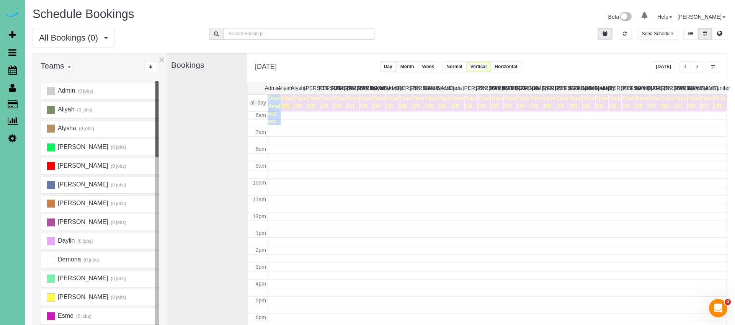
click at [698, 67] on span "button" at bounding box center [697, 67] width 4 height 5
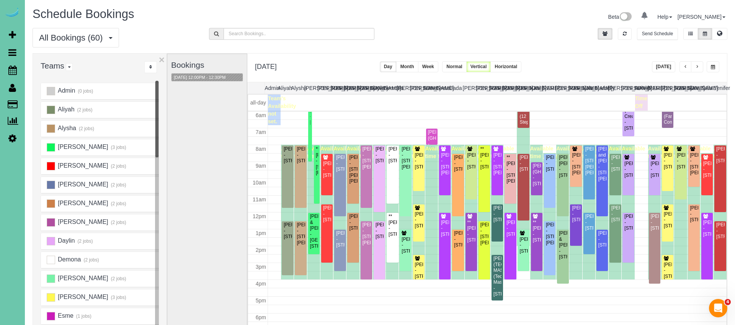
click at [506, 26] on div "Beta 0 Your Notifications You have 0 alerts Help Help Docs Take a Tour Contact …" at bounding box center [556, 18] width 353 height 20
click at [502, 21] on div "Beta 0 Your Notifications You have 0 alerts Help Help Docs Take a Tour Contact …" at bounding box center [556, 18] width 353 height 20
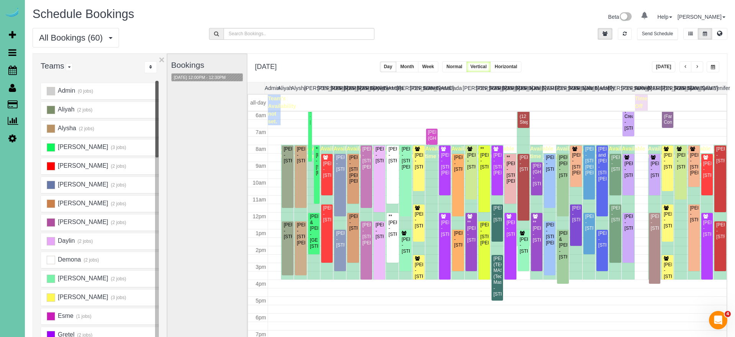
click at [686, 67] on span "button" at bounding box center [685, 67] width 4 height 5
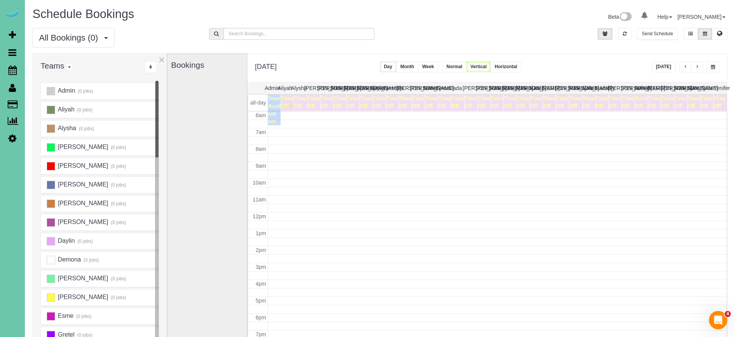
click at [698, 66] on span "button" at bounding box center [697, 67] width 4 height 5
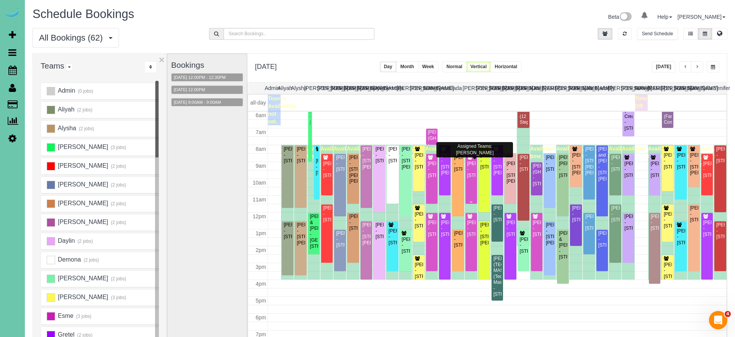
click at [471, 178] on div "Karen Johnson - 22651 Poplar Ct, Grenta, NE 68028" at bounding box center [471, 170] width 8 height 18
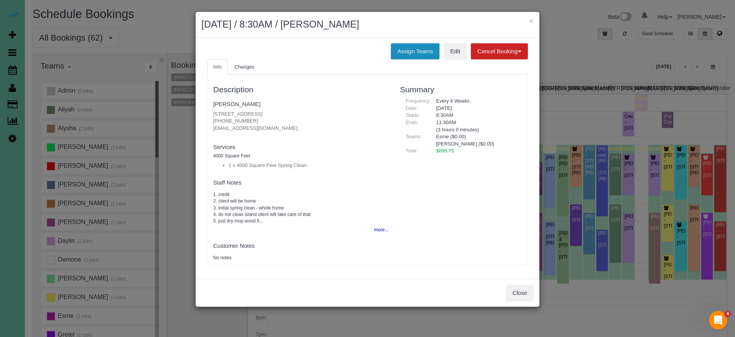
click at [408, 48] on button "Assign Teams" at bounding box center [415, 51] width 49 height 16
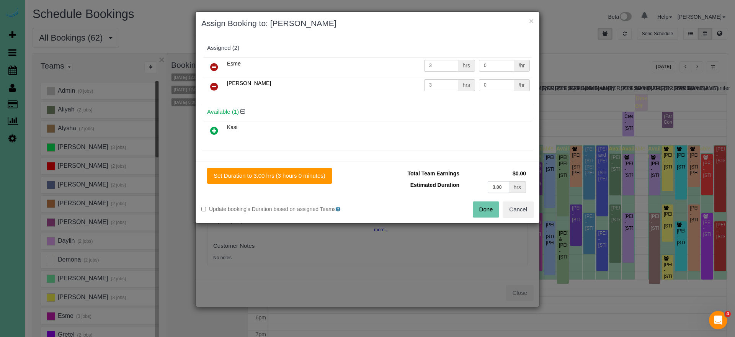
drag, startPoint x: 476, startPoint y: 187, endPoint x: 468, endPoint y: 186, distance: 8.5
click at [468, 186] on td "3.00 hrs" at bounding box center [494, 187] width 67 height 16
type input "4"
drag, startPoint x: 300, startPoint y: 176, endPoint x: 304, endPoint y: 176, distance: 4.2
click at [301, 176] on button "Set Duration to 4.00 hrs (4 hours 0 minutes)" at bounding box center [269, 176] width 125 height 16
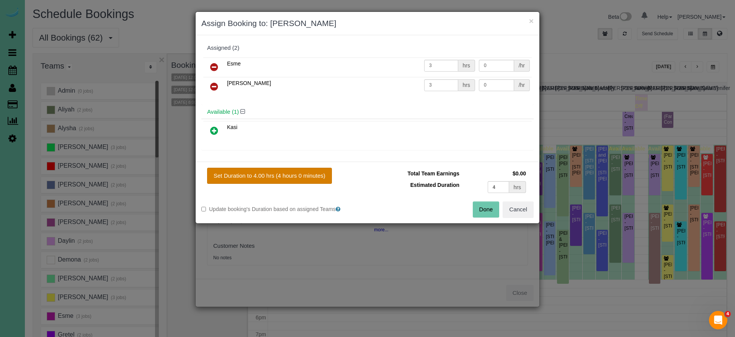
type input "4.00"
drag, startPoint x: 475, startPoint y: 209, endPoint x: 469, endPoint y: 208, distance: 6.2
click at [475, 209] on button "Done" at bounding box center [486, 209] width 27 height 16
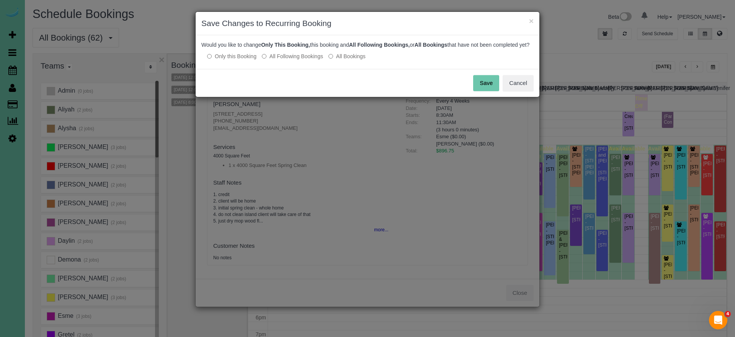
click at [489, 90] on button "Save" at bounding box center [486, 83] width 26 height 16
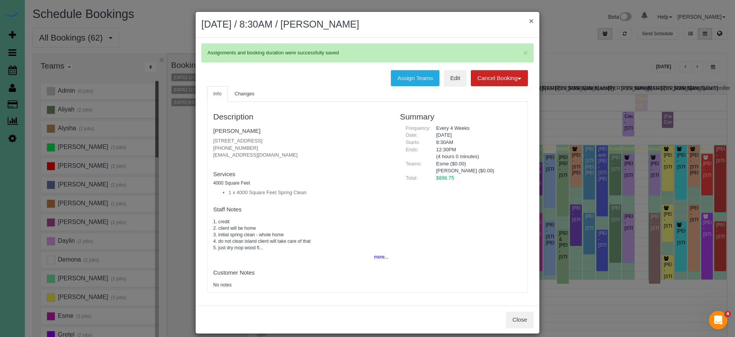
click at [530, 21] on button "×" at bounding box center [531, 21] width 5 height 8
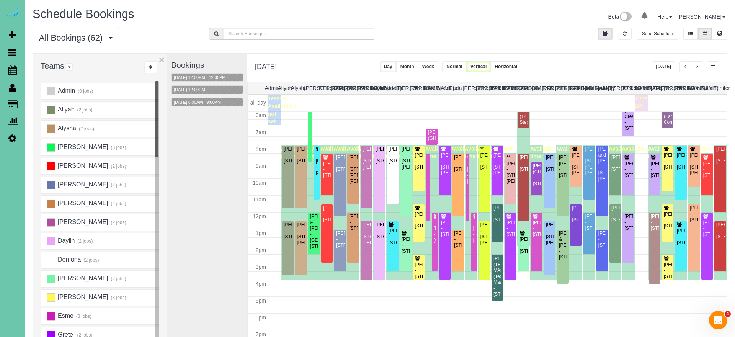
click at [436, 236] on div at bounding box center [435, 242] width 6 height 58
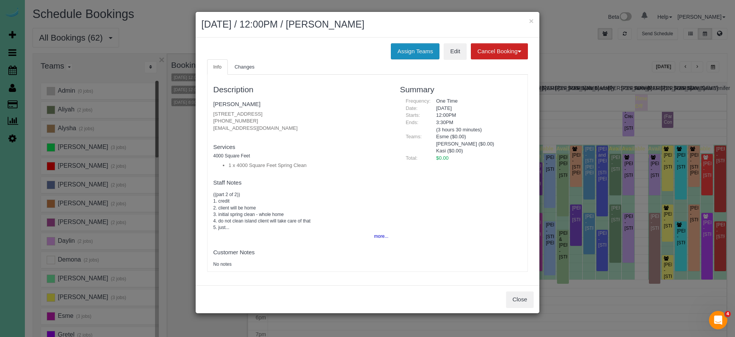
click at [401, 52] on button "Assign Teams" at bounding box center [415, 51] width 49 height 16
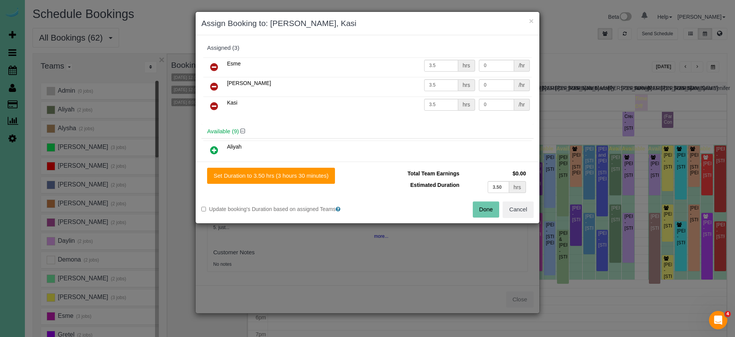
click at [212, 87] on icon at bounding box center [214, 86] width 8 height 9
drag, startPoint x: 513, startPoint y: 207, endPoint x: 446, endPoint y: 189, distance: 69.1
click at [512, 207] on button "Cancel" at bounding box center [517, 209] width 31 height 16
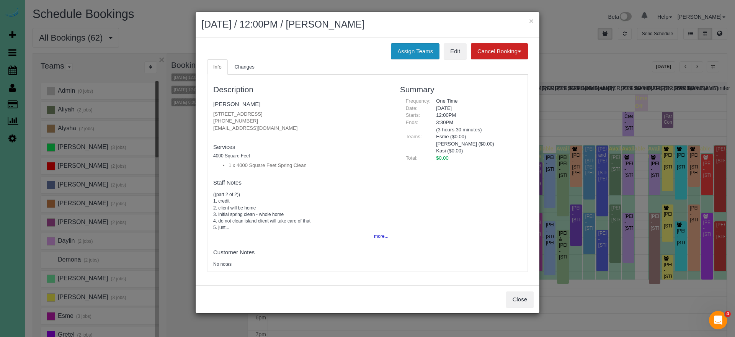
click at [406, 49] on button "Assign Teams" at bounding box center [415, 51] width 49 height 16
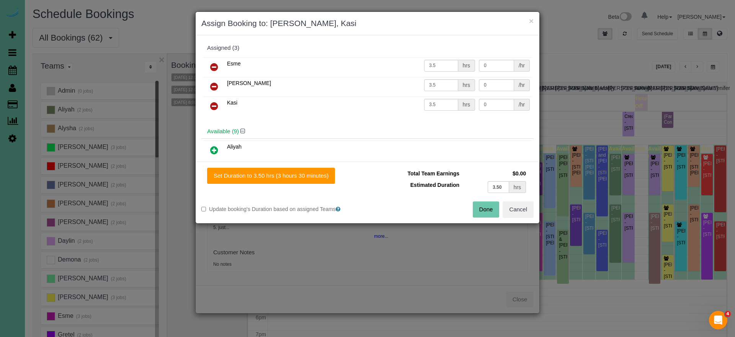
drag, startPoint x: 214, startPoint y: 103, endPoint x: 248, endPoint y: 115, distance: 36.1
click at [214, 103] on icon at bounding box center [214, 105] width 8 height 9
drag, startPoint x: 488, startPoint y: 187, endPoint x: 466, endPoint y: 186, distance: 21.8
click at [469, 186] on td "3.50 hrs" at bounding box center [494, 187] width 67 height 16
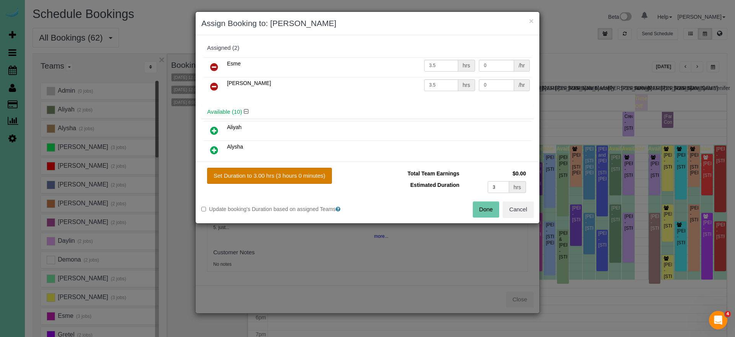
type input "3"
drag, startPoint x: 294, startPoint y: 181, endPoint x: 298, endPoint y: 182, distance: 5.0
click at [294, 181] on button "Set Duration to 3.00 hrs (3 hours 0 minutes)" at bounding box center [269, 176] width 125 height 16
type input "3.00"
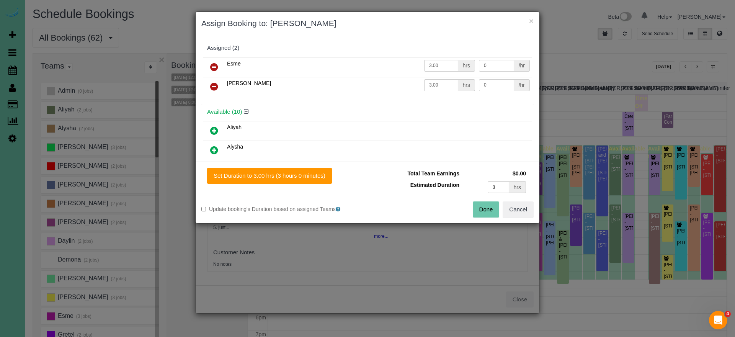
click at [477, 208] on button "Done" at bounding box center [486, 209] width 27 height 16
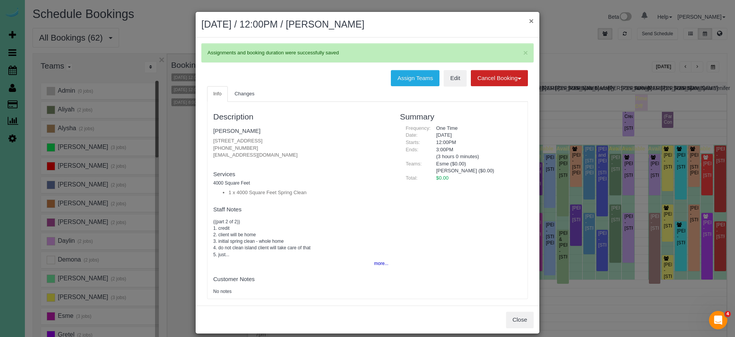
click at [531, 21] on button "×" at bounding box center [531, 21] width 5 height 8
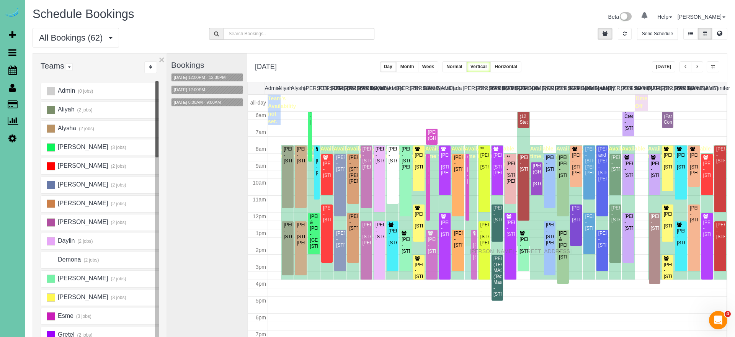
drag, startPoint x: 475, startPoint y: 232, endPoint x: 471, endPoint y: 250, distance: 17.5
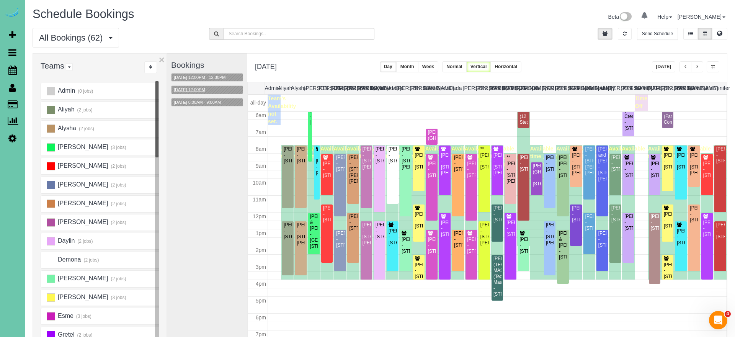
click at [199, 90] on button "09/22/2025 12:00PM" at bounding box center [189, 90] width 36 height 8
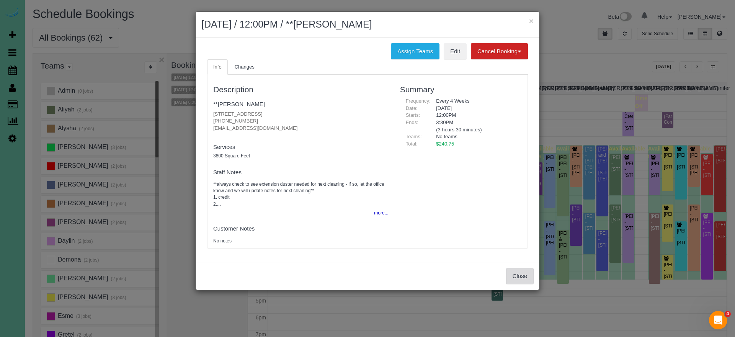
click at [525, 277] on button "Close" at bounding box center [520, 276] width 28 height 16
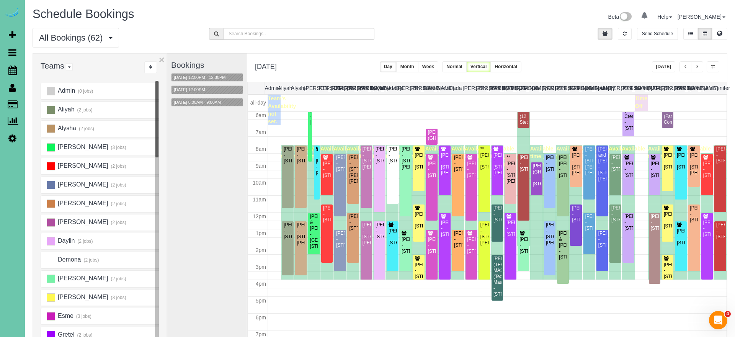
scroll to position [23, 0]
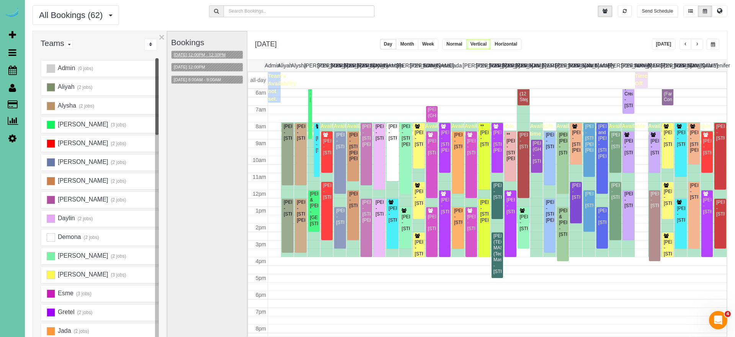
click at [209, 52] on button "09/22/2025 12:00PM - 12:30PM" at bounding box center [199, 55] width 57 height 8
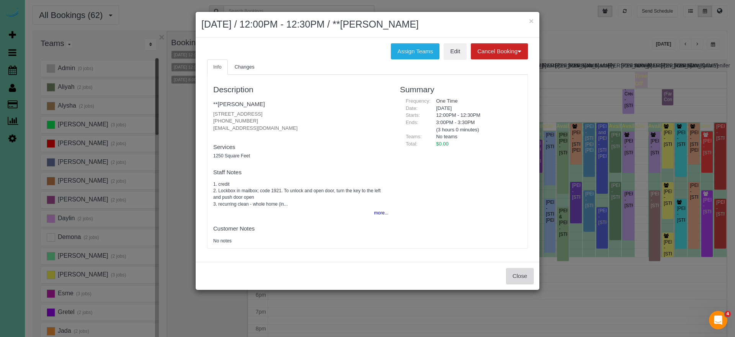
click at [512, 271] on button "Close" at bounding box center [520, 276] width 28 height 16
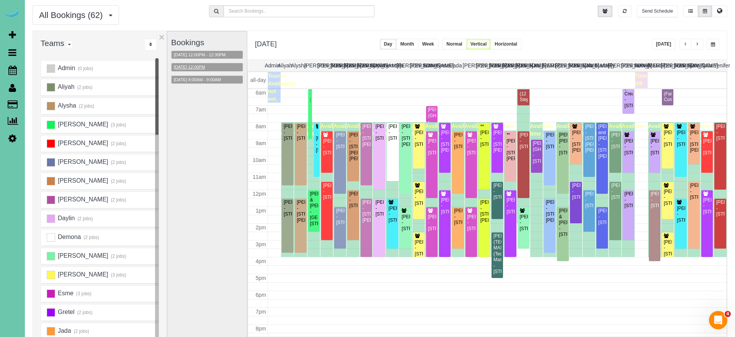
click at [196, 65] on button "09/22/2025 12:00PM" at bounding box center [189, 67] width 36 height 8
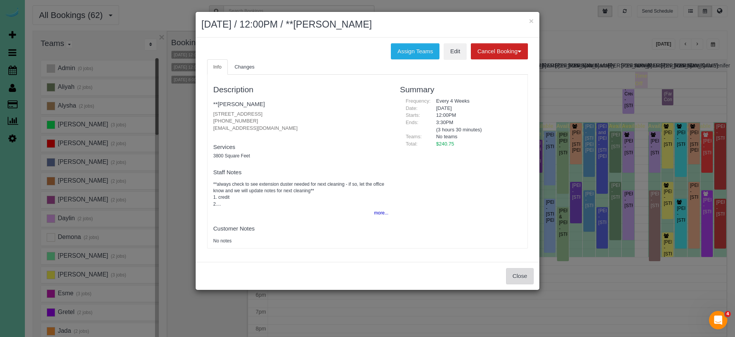
click at [516, 278] on button "Close" at bounding box center [520, 276] width 28 height 16
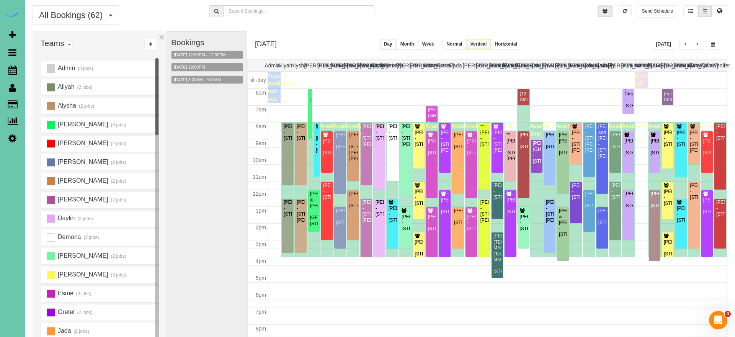
click at [206, 51] on button "09/22/2025 12:00PM - 12:30PM" at bounding box center [199, 55] width 57 height 8
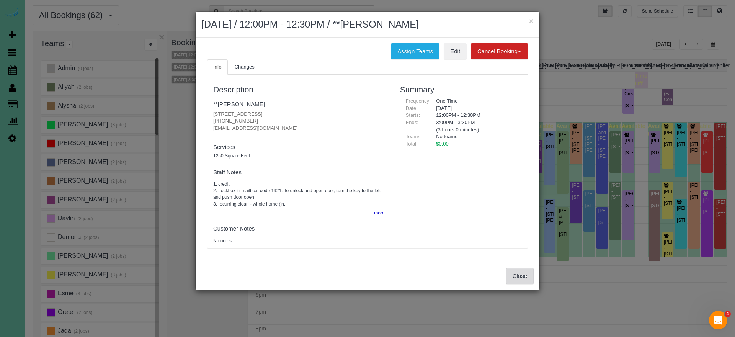
click at [520, 273] on button "Close" at bounding box center [520, 276] width 28 height 16
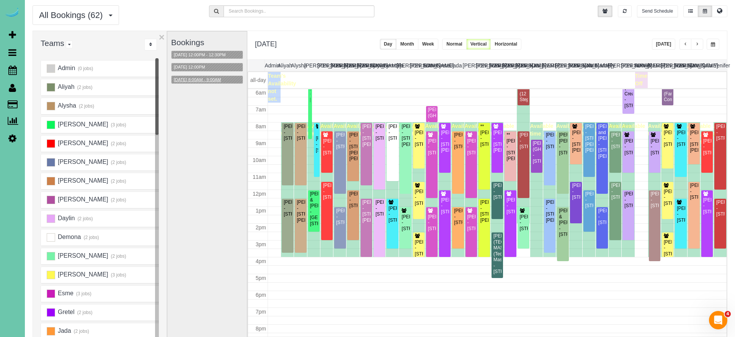
click at [204, 81] on button "09/22/2025 8:00AM - 9:00AM" at bounding box center [197, 80] width 52 height 8
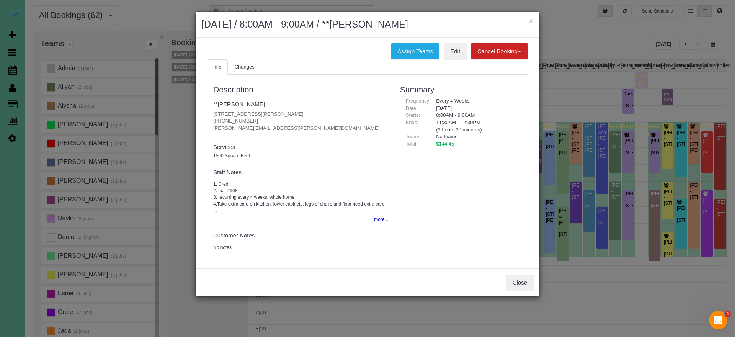
drag, startPoint x: 401, startPoint y: 51, endPoint x: 320, endPoint y: 62, distance: 81.8
click at [401, 51] on button "Assign Teams" at bounding box center [415, 51] width 49 height 16
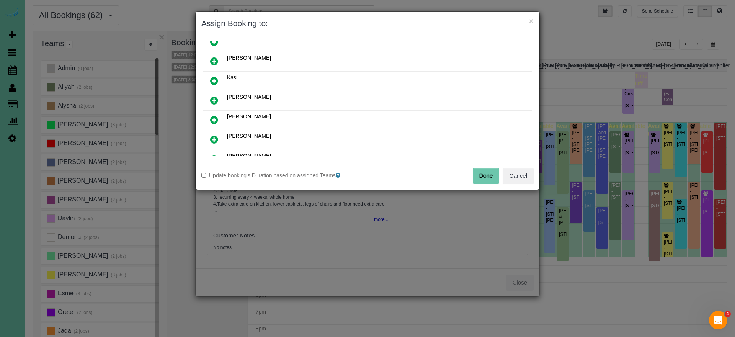
scroll to position [151, 0]
click at [210, 72] on link at bounding box center [214, 78] width 18 height 15
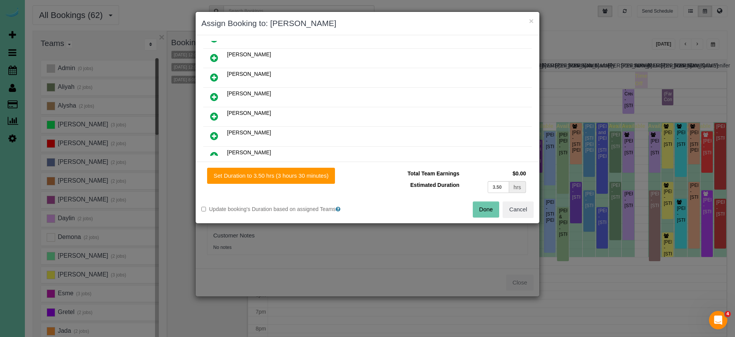
drag, startPoint x: 280, startPoint y: 178, endPoint x: 404, endPoint y: 196, distance: 125.2
click at [282, 178] on button "Set Duration to 3.50 hrs (3 hours 30 minutes)" at bounding box center [271, 176] width 128 height 16
type input "3.50"
drag, startPoint x: 478, startPoint y: 208, endPoint x: 474, endPoint y: 208, distance: 4.2
click at [477, 208] on button "Done" at bounding box center [486, 209] width 27 height 16
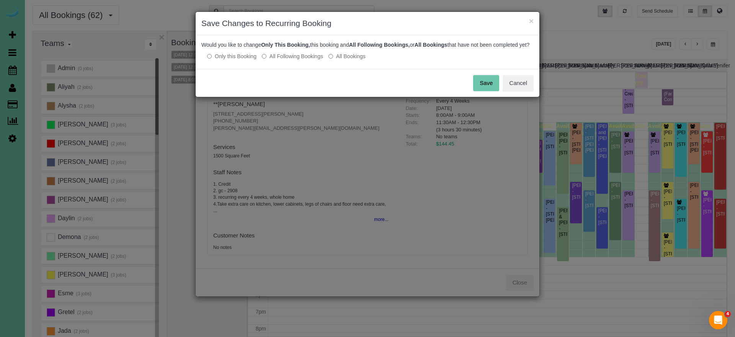
click at [479, 91] on button "Save" at bounding box center [486, 83] width 26 height 16
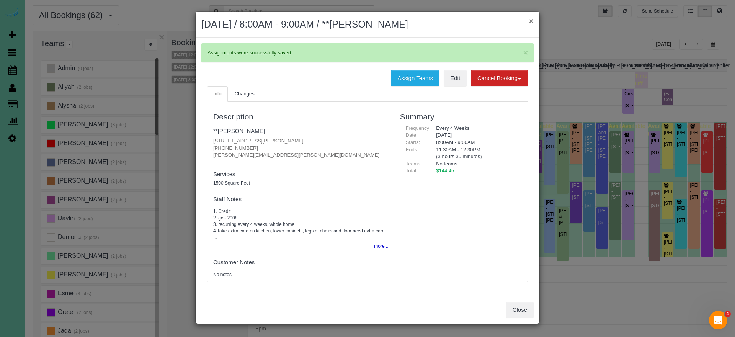
click at [531, 21] on button "×" at bounding box center [531, 21] width 5 height 8
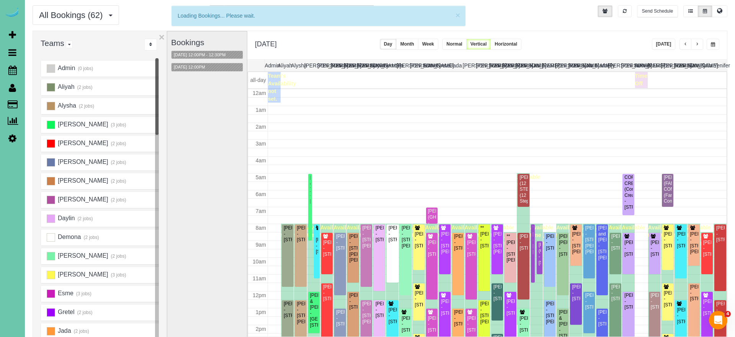
scroll to position [101, 0]
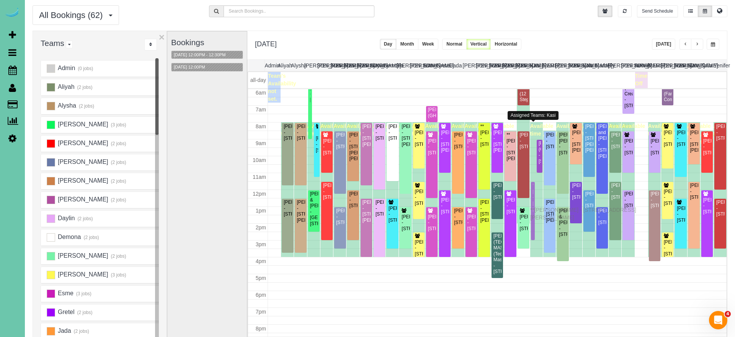
drag, startPoint x: 532, startPoint y: 155, endPoint x: 532, endPoint y: 209, distance: 54.0
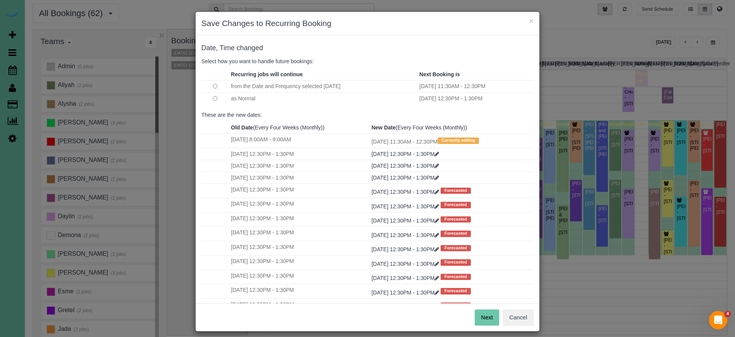
drag, startPoint x: 492, startPoint y: 318, endPoint x: 476, endPoint y: 307, distance: 18.8
click at [492, 318] on button "Next" at bounding box center [487, 317] width 25 height 16
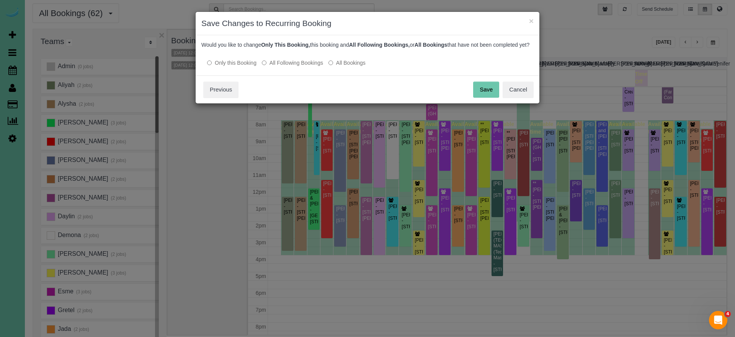
click at [481, 97] on button "Save" at bounding box center [486, 90] width 26 height 16
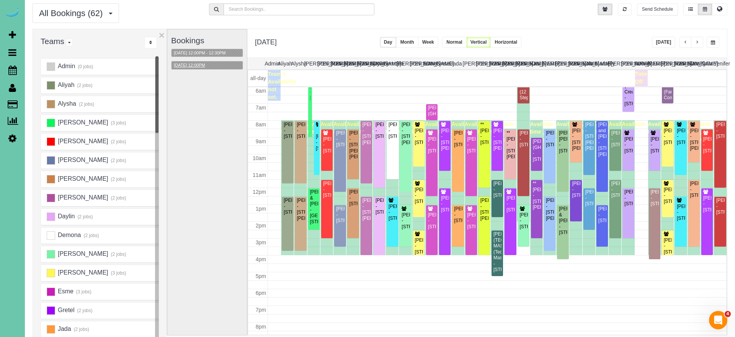
click at [189, 66] on button "09/22/2025 12:00PM" at bounding box center [189, 65] width 36 height 8
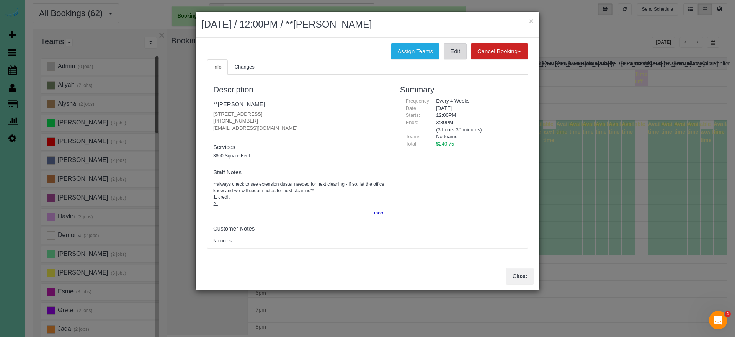
click at [449, 48] on link "Edit" at bounding box center [455, 51] width 23 height 16
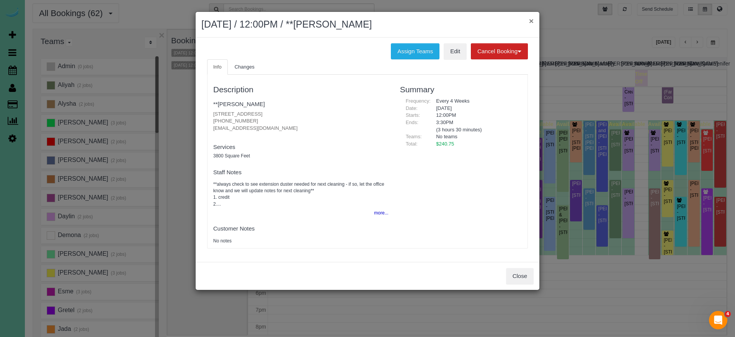
click at [529, 19] on button "×" at bounding box center [531, 21] width 5 height 8
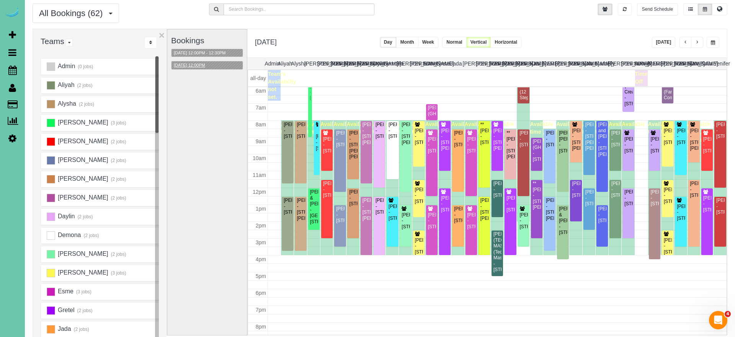
click at [198, 66] on button "09/22/2025 12:00PM" at bounding box center [189, 65] width 36 height 8
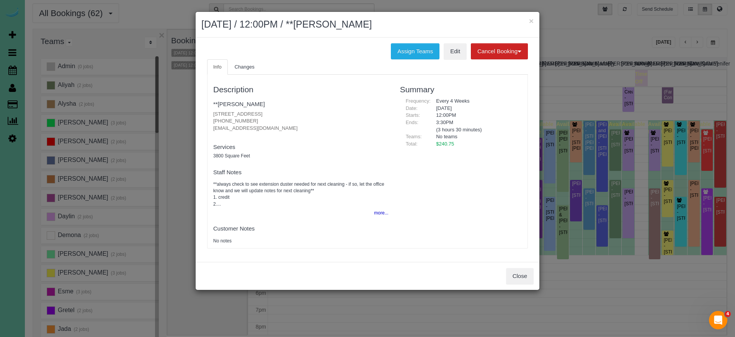
drag, startPoint x: 532, startPoint y: 22, endPoint x: 498, endPoint y: 22, distance: 33.3
click at [531, 23] on button "×" at bounding box center [531, 21] width 5 height 8
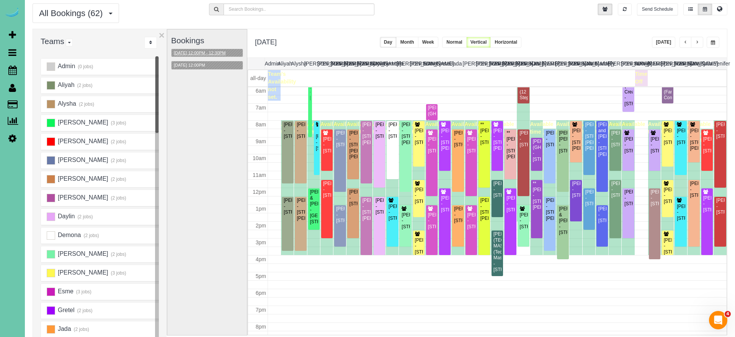
click at [223, 52] on button "09/22/2025 12:00PM - 12:30PM" at bounding box center [199, 53] width 57 height 8
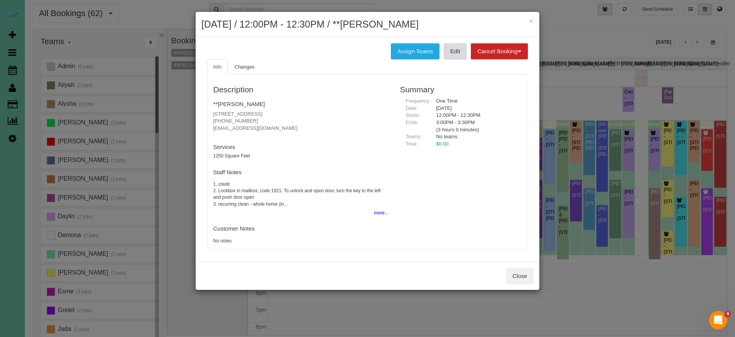
click at [454, 52] on link "Edit" at bounding box center [455, 51] width 23 height 16
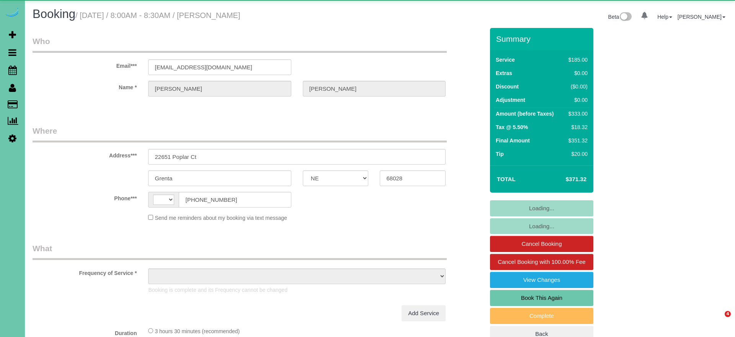
select select "NE"
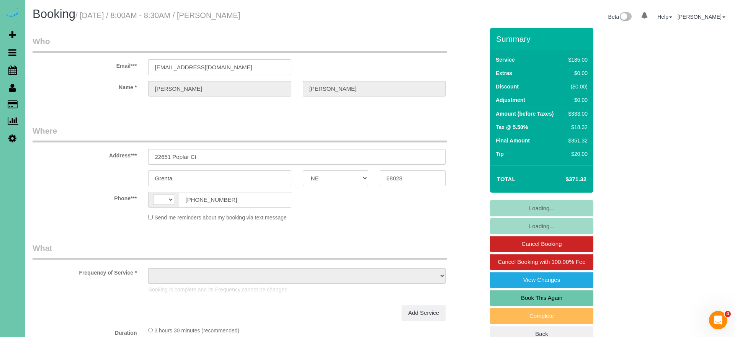
select select "string:[GEOGRAPHIC_DATA]"
select select "object:630"
select select "string:fspay-ee51e28f-3b02-4f57-af74-51d5fa8e69a9"
select select "number:38"
select select "number:43"
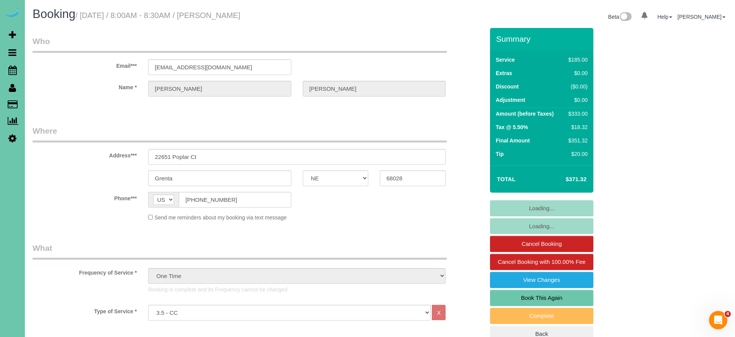
select select "object:914"
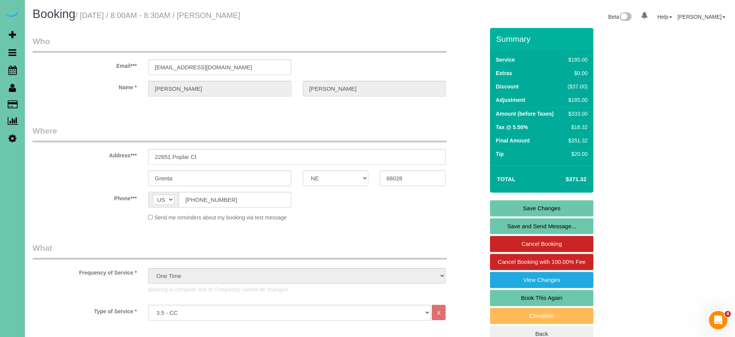
click at [536, 294] on link "Book This Again" at bounding box center [541, 298] width 103 height 16
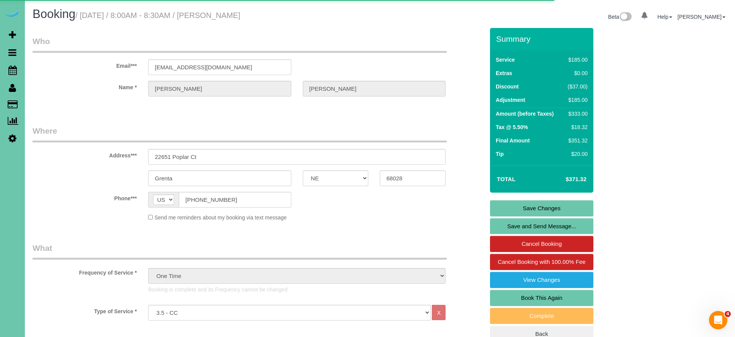
select select "NE"
select select "number:38"
select select "number:43"
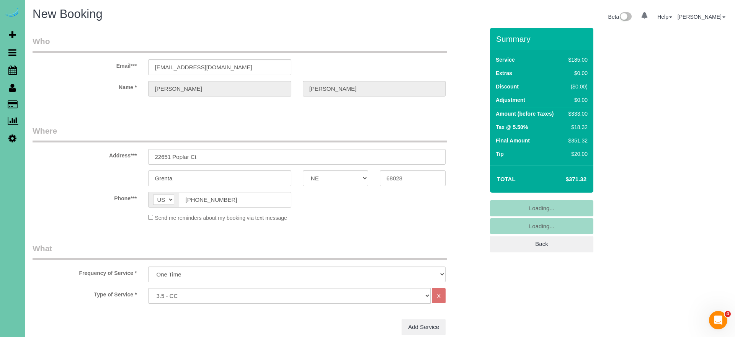
select select "object:1640"
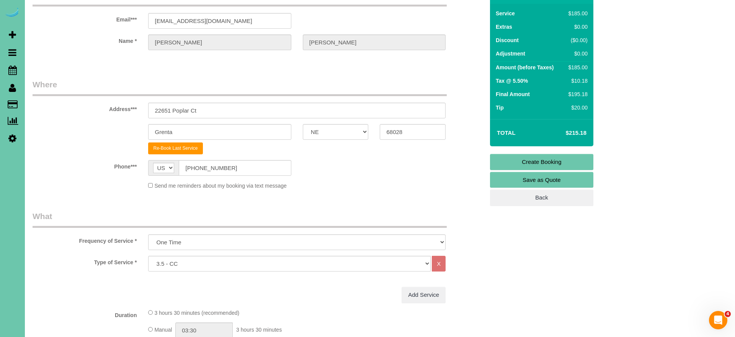
scroll to position [47, 0]
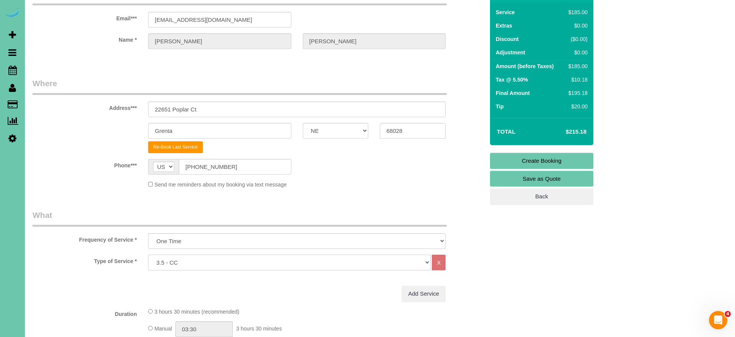
select select "160"
select select "object:1643"
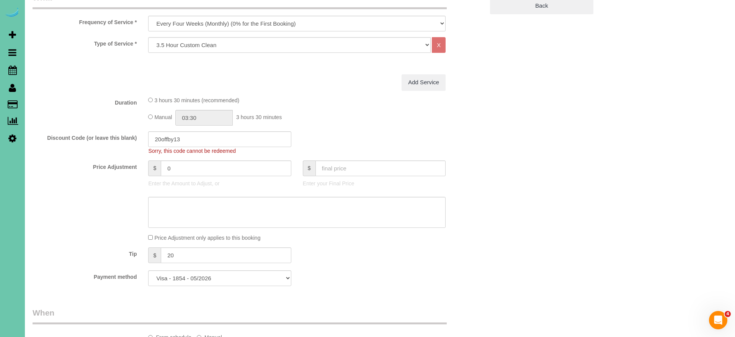
scroll to position [263, 0]
click at [124, 134] on div "Discount Code (or leave this blank) 20offby13 Sorry, this code cannot be redeem…" at bounding box center [258, 144] width 463 height 23
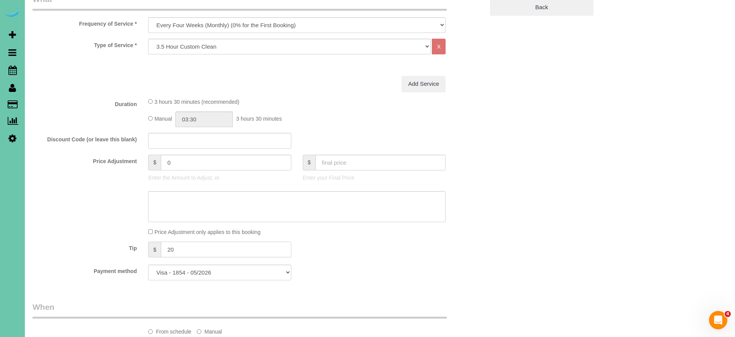
drag, startPoint x: 189, startPoint y: 250, endPoint x: 133, endPoint y: 244, distance: 56.5
click at [133, 244] on div "Tip $ 20" at bounding box center [258, 249] width 463 height 17
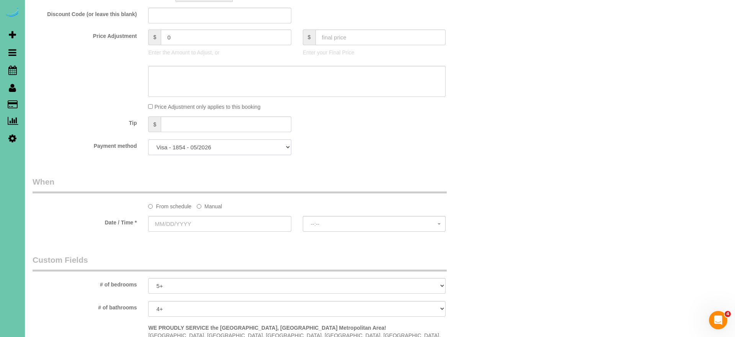
scroll to position [389, 0]
click at [209, 204] on label "Manual" at bounding box center [209, 204] width 25 height 10
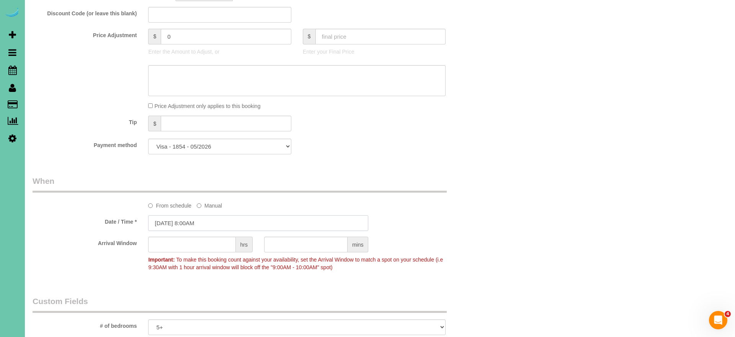
click at [198, 220] on input "[DATE] 8:00AM" at bounding box center [258, 223] width 220 height 16
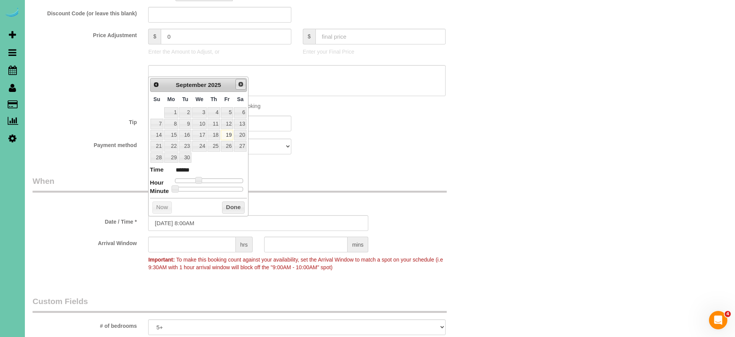
click at [239, 83] on span "Next" at bounding box center [241, 84] width 6 height 6
click at [173, 122] on link "6" at bounding box center [171, 124] width 14 height 10
type input "[DATE] 8:00AM"
click at [233, 204] on button "Done" at bounding box center [233, 207] width 23 height 12
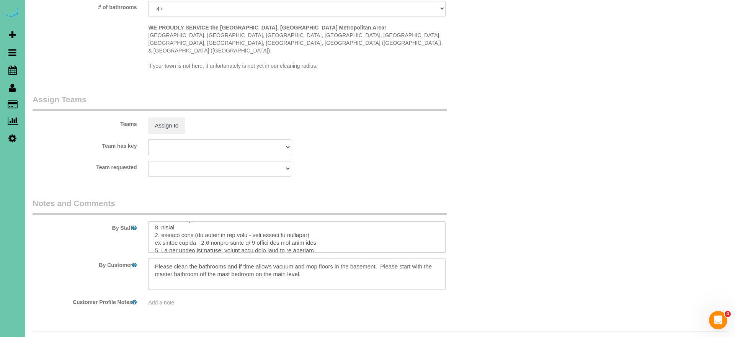
scroll to position [23, 0]
drag, startPoint x: 153, startPoint y: 219, endPoint x: 204, endPoint y: 220, distance: 50.9
click at [204, 221] on textarea at bounding box center [296, 236] width 297 height 31
drag, startPoint x: 302, startPoint y: 218, endPoint x: 265, endPoint y: 219, distance: 37.1
click at [244, 221] on textarea at bounding box center [296, 236] width 297 height 31
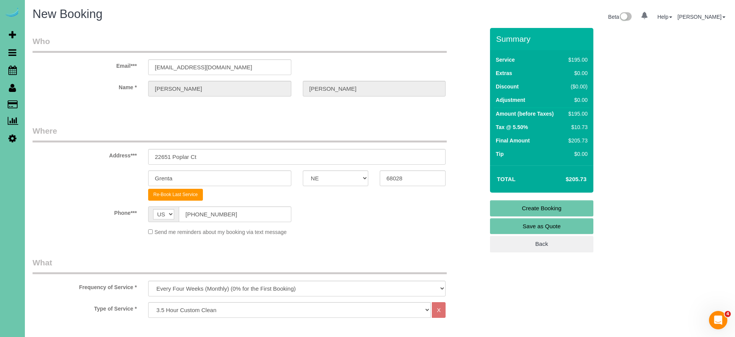
scroll to position [0, 0]
type textarea "**Lo ipsumdo sitamet consec adipi elit sed doe temp inc utla etdolor magn aliqu…"
click at [517, 209] on link "Create Booking" at bounding box center [541, 208] width 103 height 16
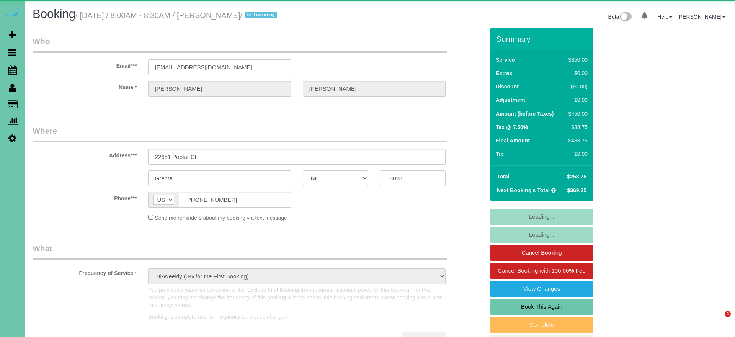
select select "NE"
select select "object:900"
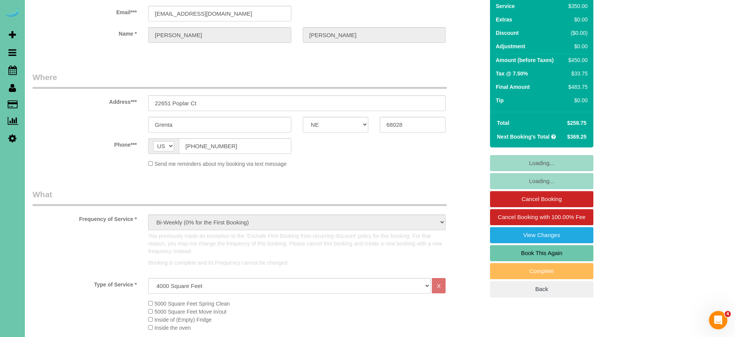
scroll to position [58, 0]
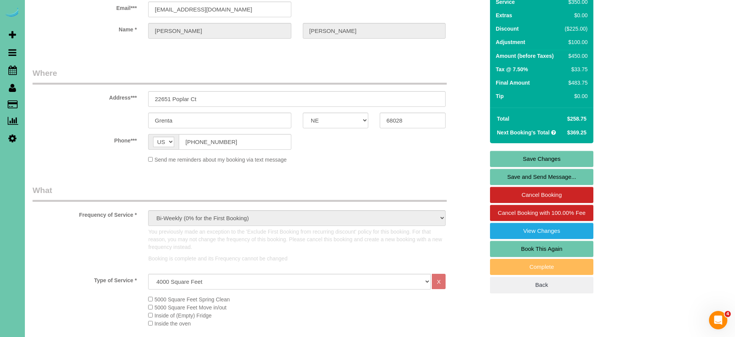
click at [529, 246] on link "Book This Again" at bounding box center [541, 249] width 103 height 16
select select "NE"
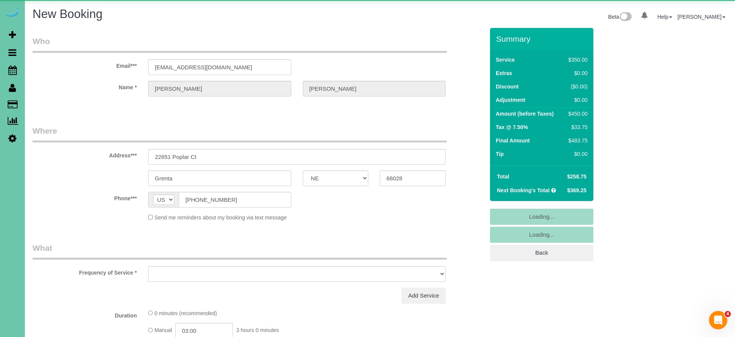
select select "object:1409"
select select "string:fspay-ee51e28f-3b02-4f57-af74-51d5fa8e69a9"
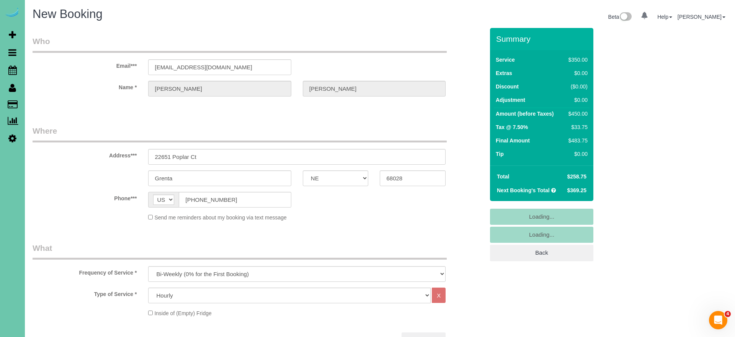
select select "object:1672"
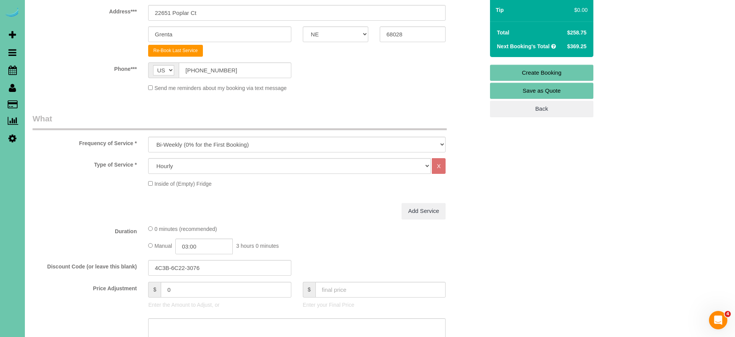
scroll to position [149, 0]
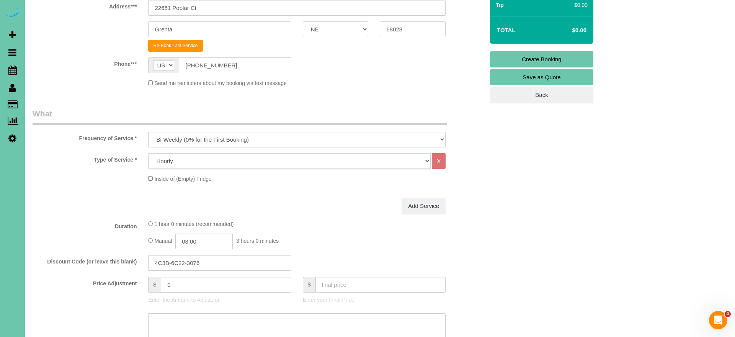
select select "73"
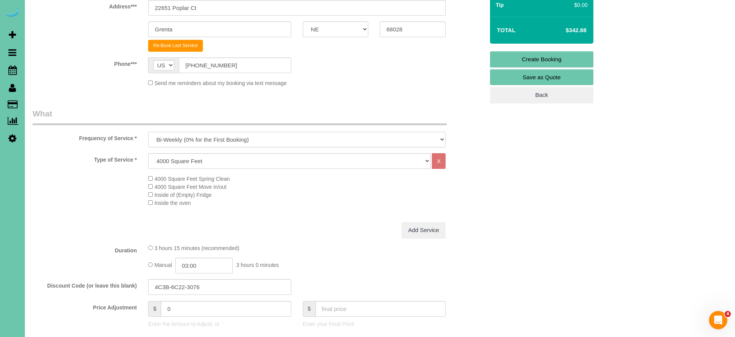
select select "object:1675"
click at [289, 209] on div "Type of Service * Hourly 2.5 Hour Custom Clean 3.5 Hour Custom Clean commercial…" at bounding box center [259, 187] width 452 height 69
drag, startPoint x: 194, startPoint y: 283, endPoint x: 91, endPoint y: 277, distance: 103.1
click at [91, 279] on div "Discount Code (or leave this blank) 4C3B-6C22-3076" at bounding box center [258, 287] width 463 height 16
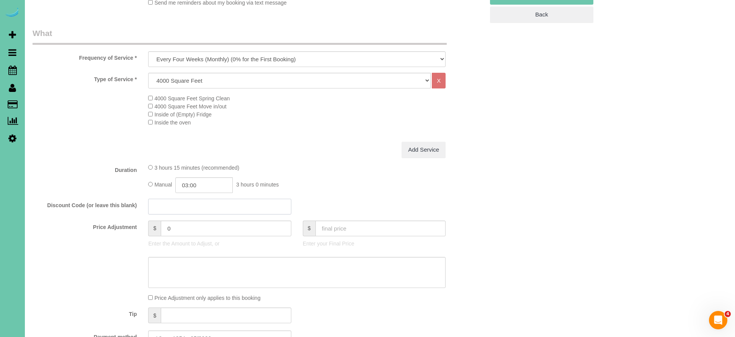
scroll to position [241, 0]
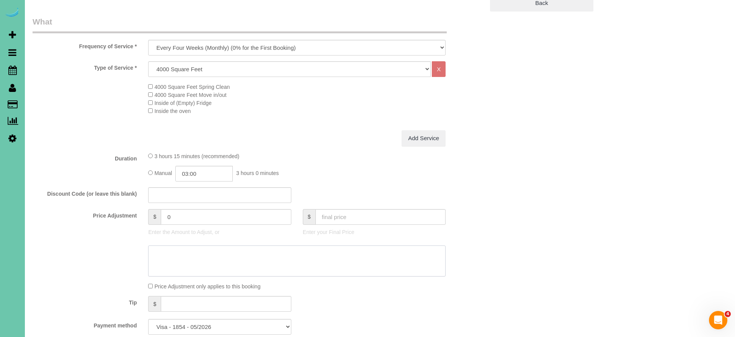
click at [190, 259] on textarea at bounding box center [296, 260] width 297 height 31
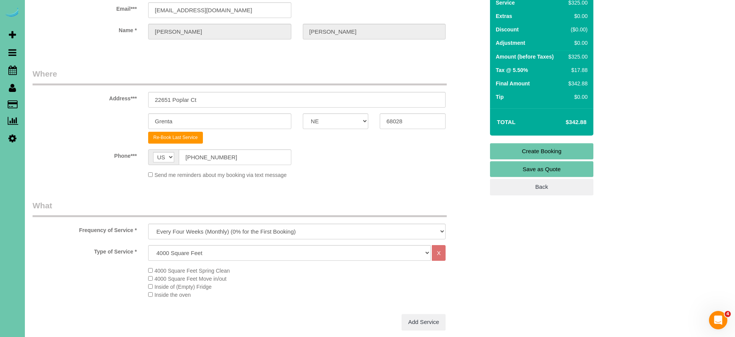
scroll to position [57, 0]
type textarea "quoted 12-18 pfp"
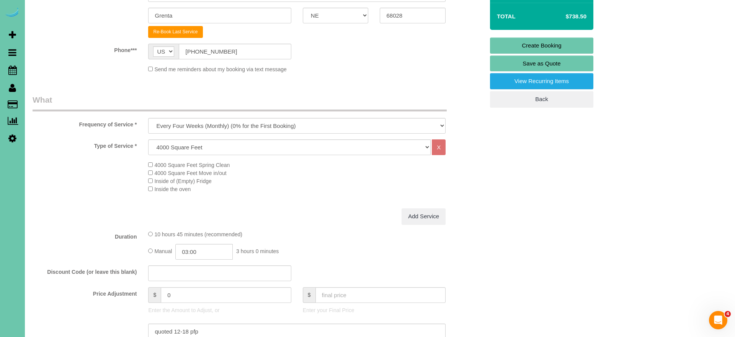
scroll to position [175, 0]
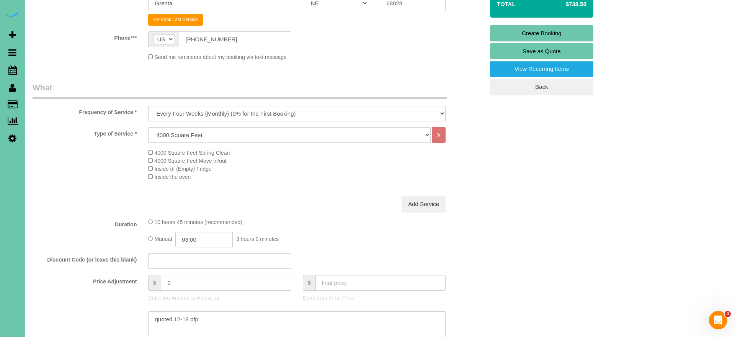
drag, startPoint x: 178, startPoint y: 281, endPoint x: 140, endPoint y: 271, distance: 39.1
click at [140, 275] on div "Price Adjustment $ 0 Enter the Amount to Adjust, or $ Enter your Final Price" at bounding box center [258, 290] width 463 height 31
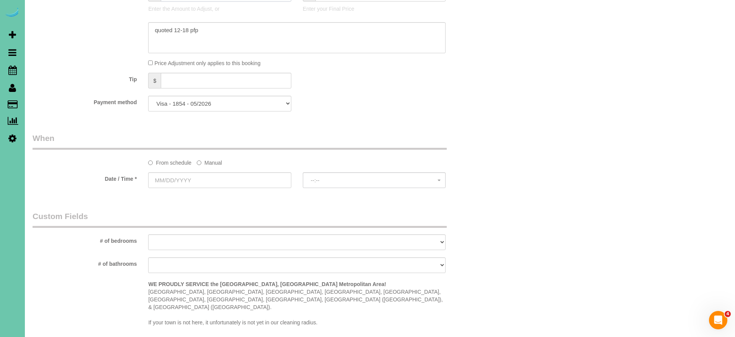
scroll to position [465, 0]
type input "150"
click at [206, 160] on label "Manual" at bounding box center [209, 160] width 25 height 10
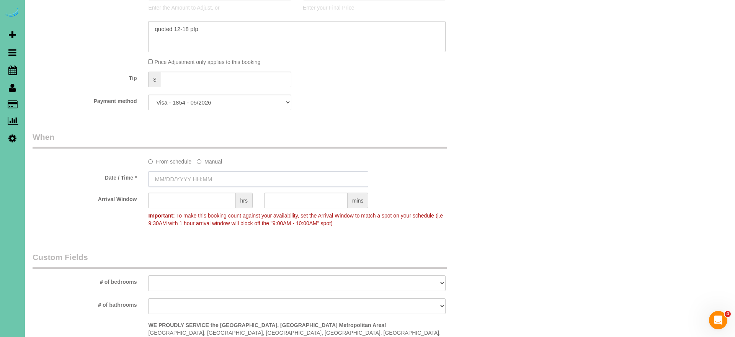
click at [191, 174] on input "text" at bounding box center [258, 179] width 220 height 16
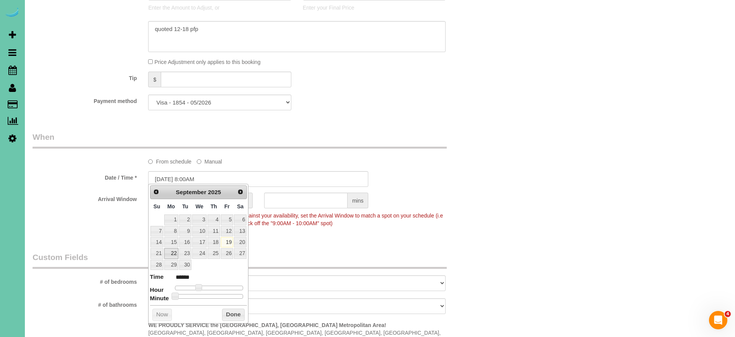
click at [171, 254] on link "22" at bounding box center [171, 253] width 14 height 10
drag, startPoint x: 265, startPoint y: 238, endPoint x: 183, endPoint y: 184, distance: 97.5
click at [258, 236] on div "Who Email*** kastachura@hotmail.com Name * Karen Johnson Where Address*** 22651…" at bounding box center [258, 94] width 463 height 1062
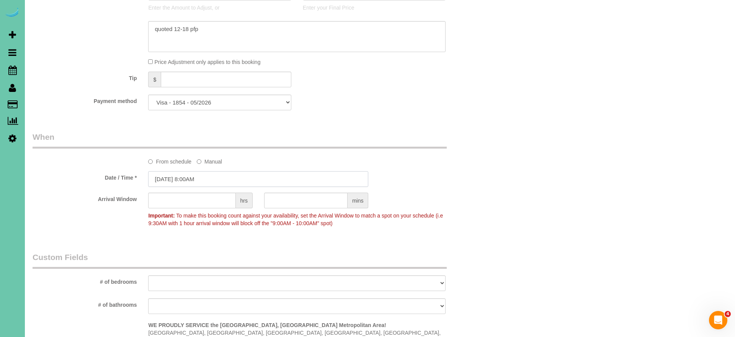
drag, startPoint x: 192, startPoint y: 175, endPoint x: 206, endPoint y: 178, distance: 13.6
click at [192, 175] on input "[DATE] 8:00AM" at bounding box center [258, 179] width 220 height 16
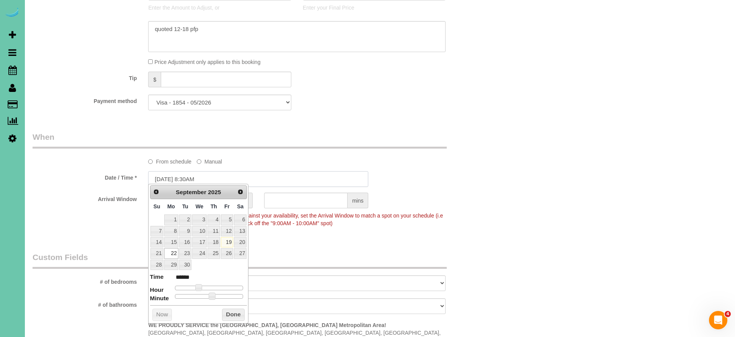
type input "[DATE] 8:30AM"
click at [366, 238] on div "Who Email*** kastachura@hotmail.com Name * Karen Johnson Where Address*** 22651…" at bounding box center [258, 94] width 463 height 1062
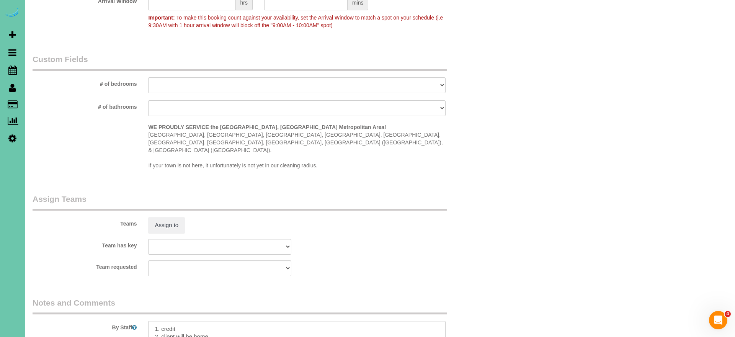
scroll to position [696, 0]
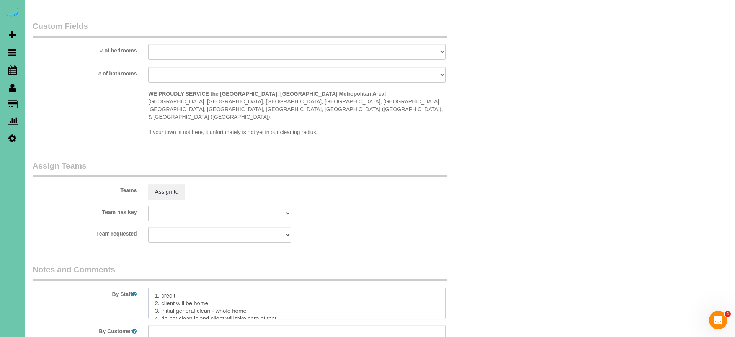
drag, startPoint x: 195, startPoint y: 292, endPoint x: 177, endPoint y: 291, distance: 18.0
click at [177, 291] on textarea at bounding box center [296, 302] width 297 height 31
click at [188, 287] on textarea at bounding box center [296, 302] width 297 height 31
click at [204, 287] on textarea at bounding box center [296, 302] width 297 height 31
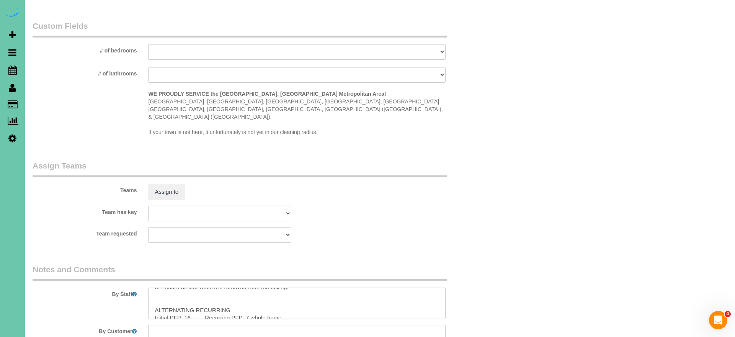
drag, startPoint x: 233, startPoint y: 286, endPoint x: 153, endPoint y: 285, distance: 79.6
click at [153, 287] on textarea at bounding box center [296, 302] width 297 height 31
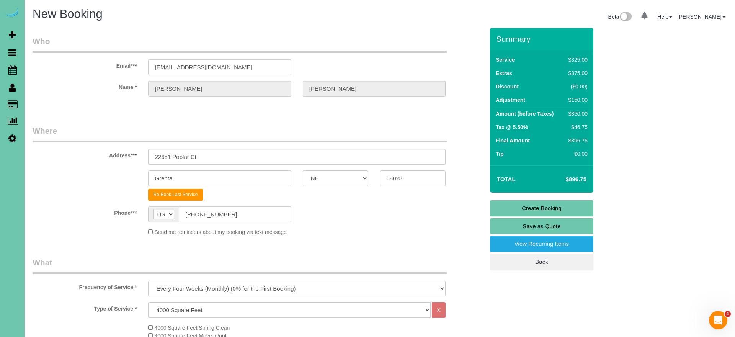
scroll to position [0, 0]
type textarea "1. credit 2. client will be home 3. initial spring clean - whole home 4. do not…"
click at [523, 206] on link "Create Booking" at bounding box center [541, 208] width 103 height 16
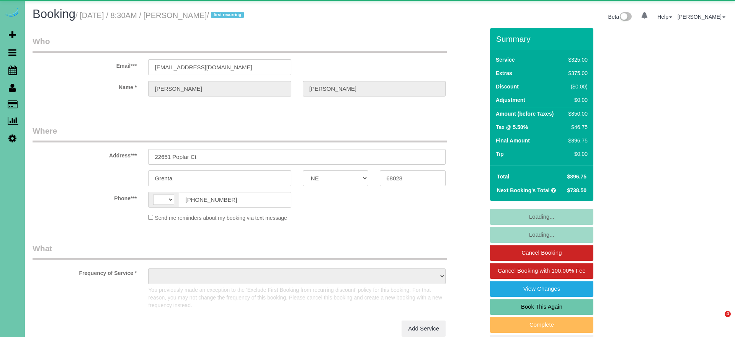
select select "NE"
select select "string:[GEOGRAPHIC_DATA]"
select select "object:627"
select select "string:fspay-ee51e28f-3b02-4f57-af74-51d5fa8e69a9"
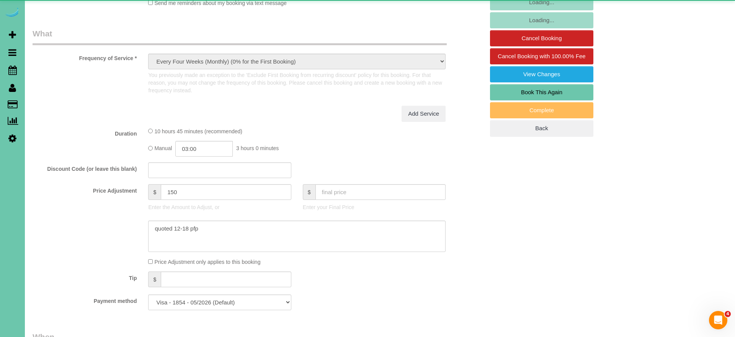
select select "object:730"
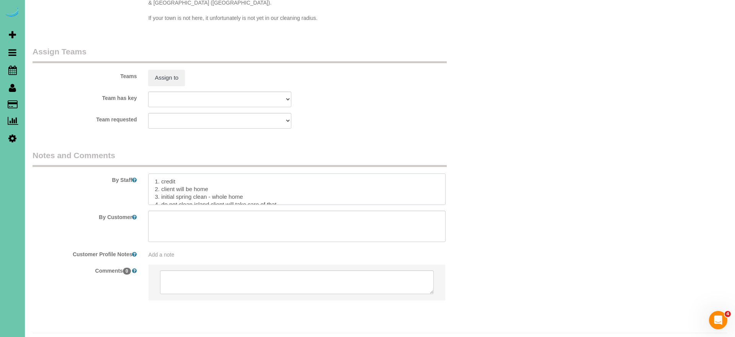
click at [153, 173] on textarea at bounding box center [296, 188] width 297 height 31
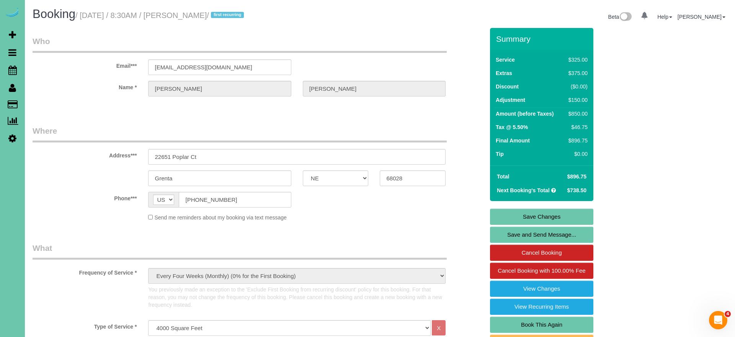
type textarea "((part 1 of 2)) 1. credit 2. client will be home 3. initial spring clean - whol…"
click at [497, 213] on link "Save Changes" at bounding box center [541, 217] width 103 height 16
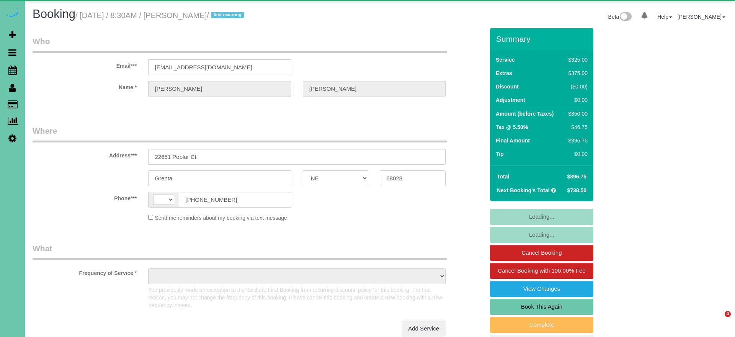
select select "NE"
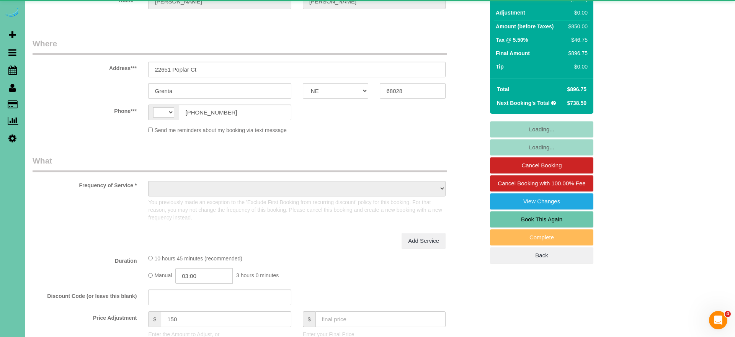
select select "string:[GEOGRAPHIC_DATA]"
select select "object:627"
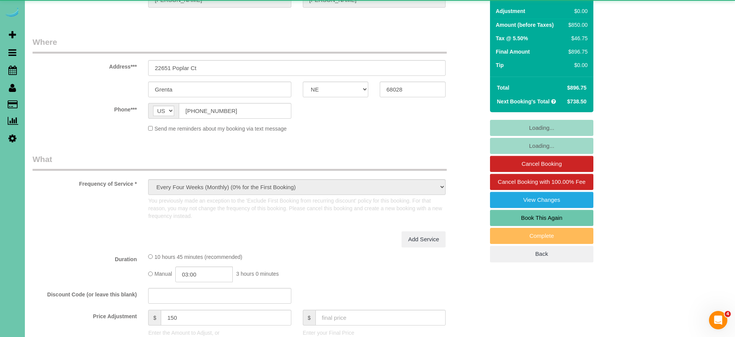
select select "string:fspay-ee51e28f-3b02-4f57-af74-51d5fa8e69a9"
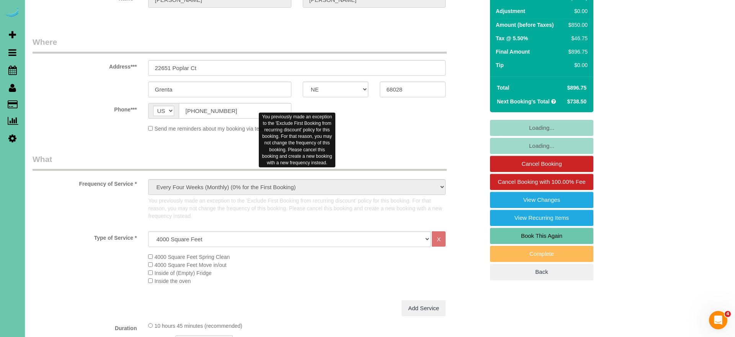
select select "object:917"
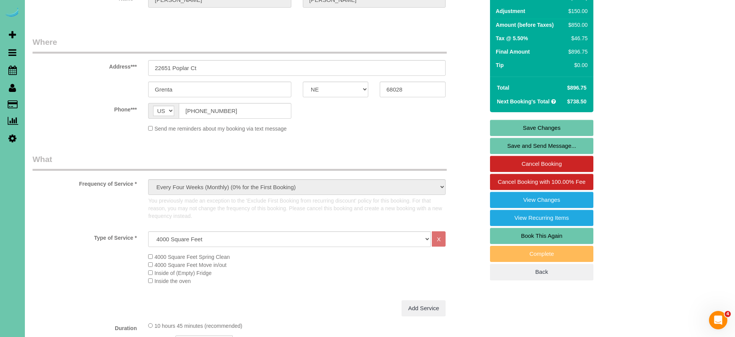
click at [540, 233] on link "Book This Again" at bounding box center [541, 236] width 103 height 16
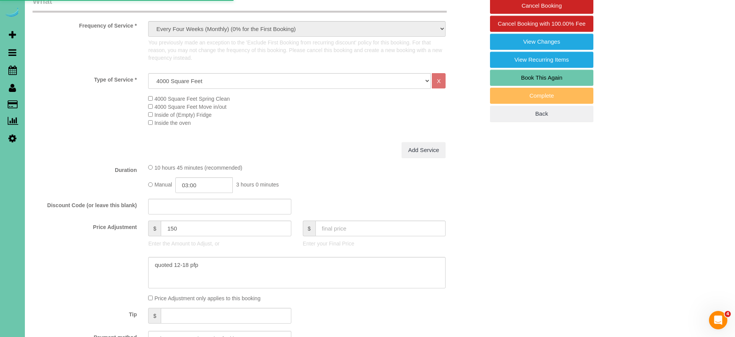
select select "NE"
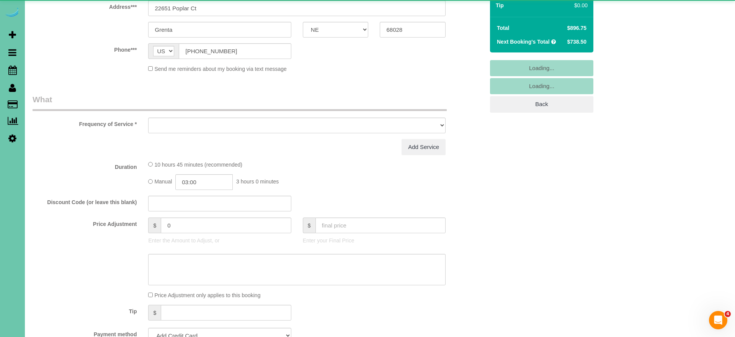
select select "object:1377"
select select "string:fspay-ee51e28f-3b02-4f57-af74-51d5fa8e69a9"
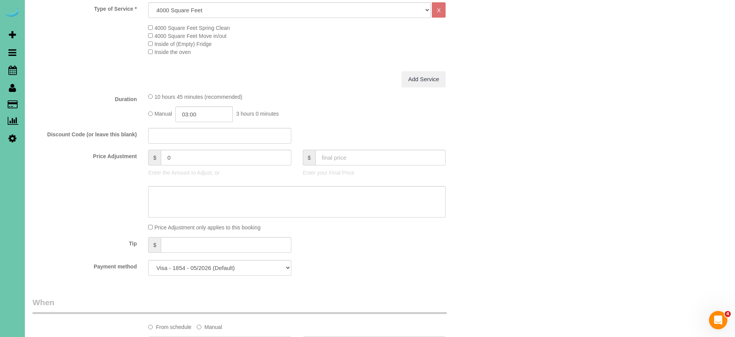
scroll to position [286, 0]
select select "object:1651"
click at [377, 158] on fieldset "What Frequency of Service * One Time Weekly (0% for the First Booking) Bi-Weekl…" at bounding box center [259, 118] width 452 height 325
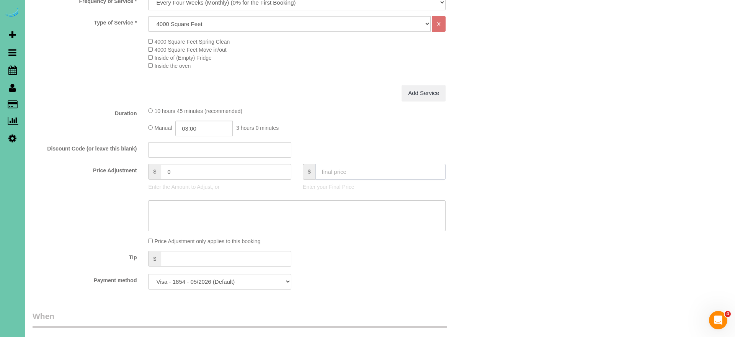
type input "0"
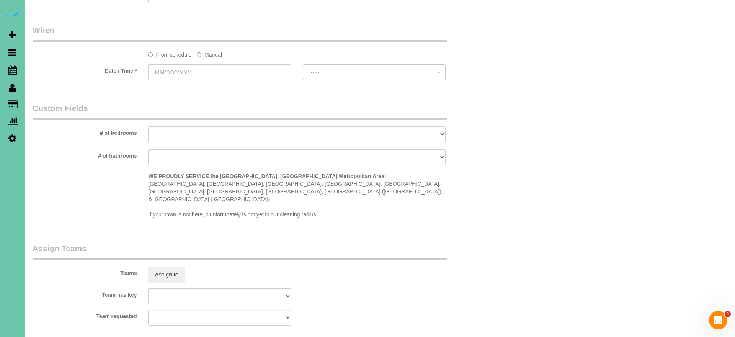
scroll to position [583, 0]
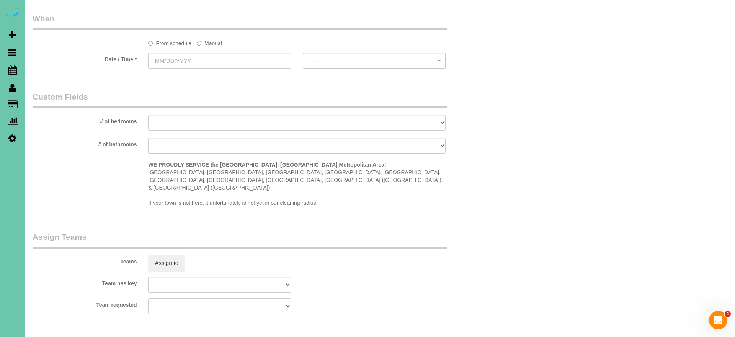
type input "-700"
click at [209, 41] on label "Manual" at bounding box center [209, 42] width 25 height 10
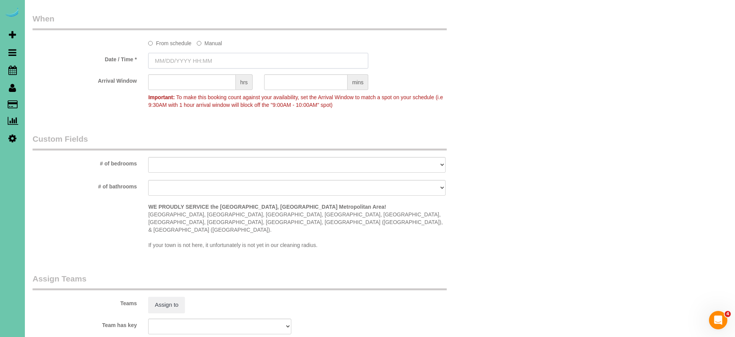
drag, startPoint x: 202, startPoint y: 49, endPoint x: 196, endPoint y: 56, distance: 9.0
click at [200, 53] on input "text" at bounding box center [258, 61] width 220 height 16
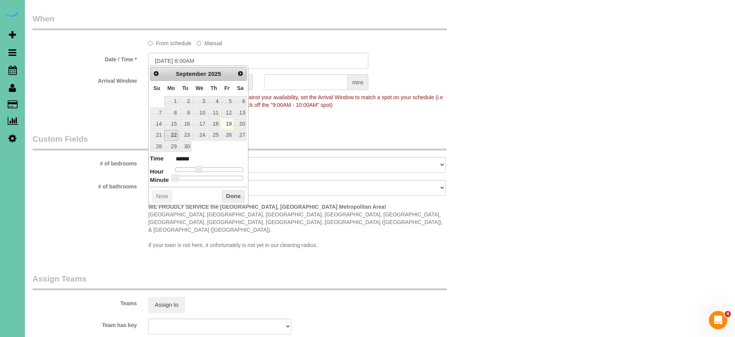
click at [169, 131] on link "22" at bounding box center [171, 135] width 14 height 10
type input "[DATE] 9:00AM"
type input "******"
type input "[DATE] 10:00AM"
type input "*******"
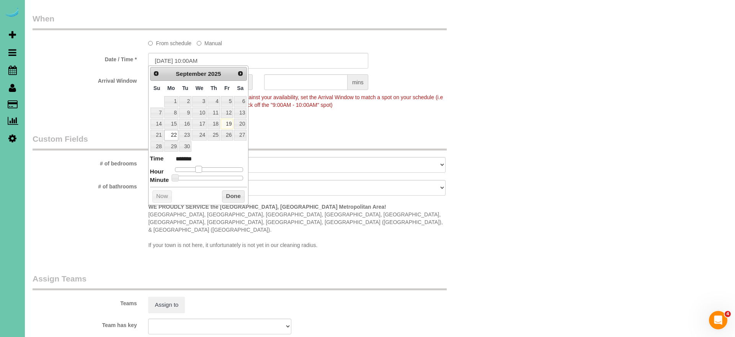
type input "[DATE] 11:00AM"
type input "*******"
type input "[DATE] 12:00PM"
type input "*******"
type input "[DATE] 1:00PM"
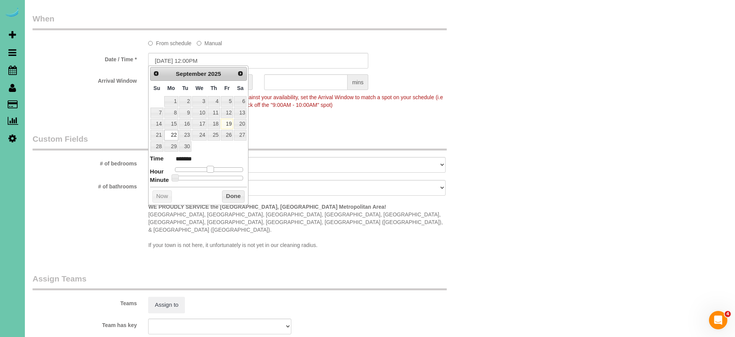
type input "******"
type input "[DATE] 12:00PM"
type input "*******"
drag, startPoint x: 200, startPoint y: 167, endPoint x: 213, endPoint y: 168, distance: 13.1
click at [213, 168] on span at bounding box center [210, 169] width 7 height 7
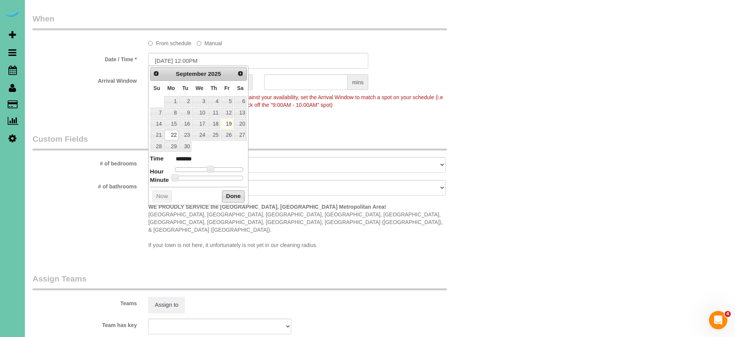
drag, startPoint x: 229, startPoint y: 196, endPoint x: 175, endPoint y: 135, distance: 81.1
click at [228, 196] on button "Done" at bounding box center [233, 196] width 23 height 12
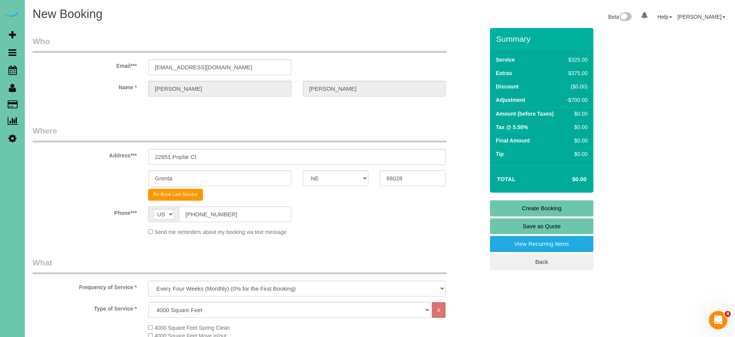
scroll to position [0, 0]
select select "object:1652"
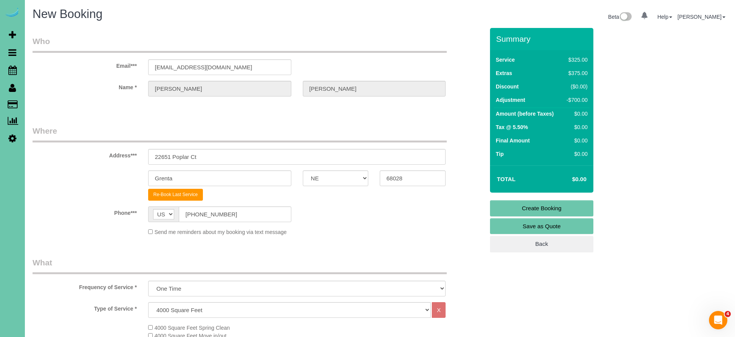
click at [223, 236] on fieldset "Where Address*** [STREET_ADDRESS] Grenta AK AL AR AZ CA CO CT DC DE [GEOGRAPHIC…" at bounding box center [259, 183] width 452 height 116
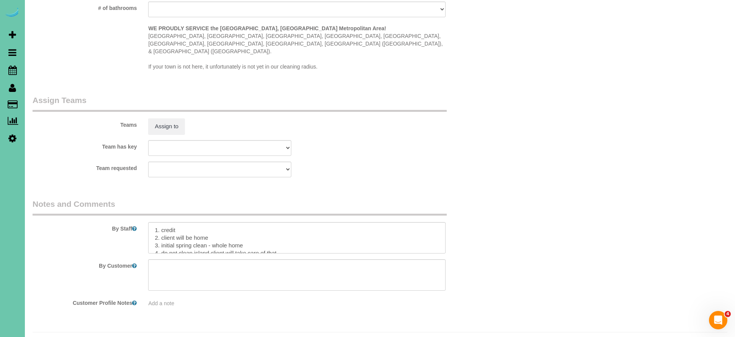
scroll to position [761, 0]
click at [153, 223] on textarea at bounding box center [296, 238] width 297 height 31
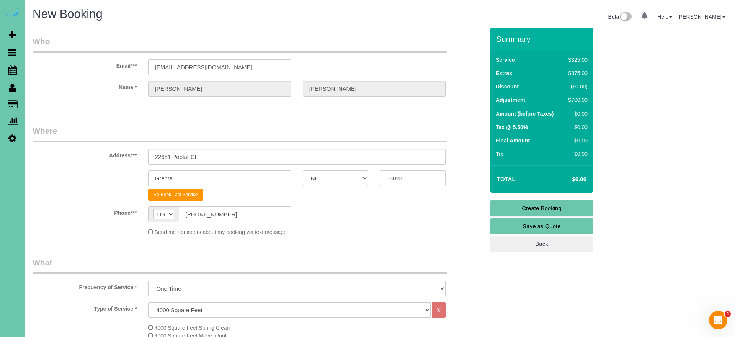
scroll to position [0, 0]
type textarea "((part 2 of 2)) 1. credit 2. client will be home 3. initial spring clean - whol…"
click at [516, 206] on link "Create Booking" at bounding box center [541, 208] width 103 height 16
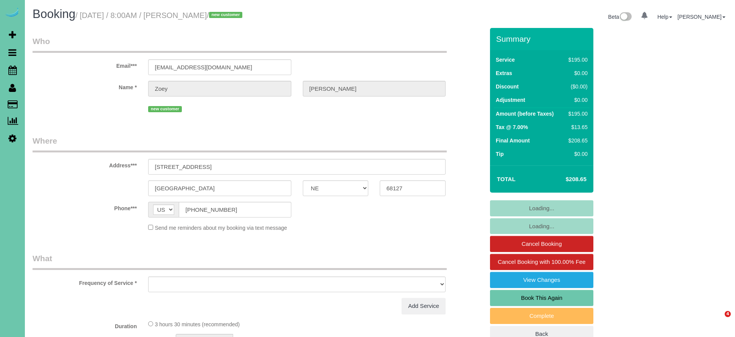
select select "NE"
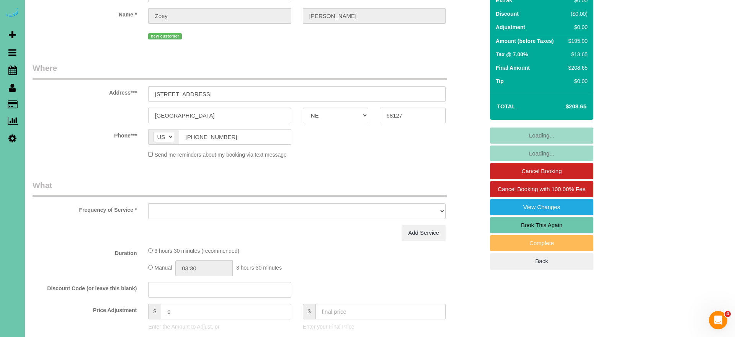
select select "string:fspay-7cdabb2f-cc4a-4b05-bbe7-8a2e2a905ab7"
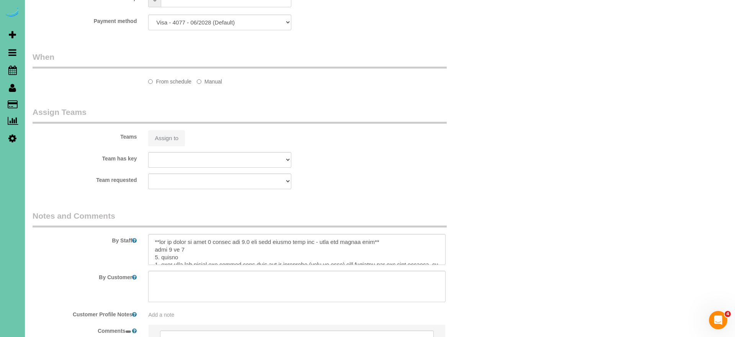
scroll to position [479, 0]
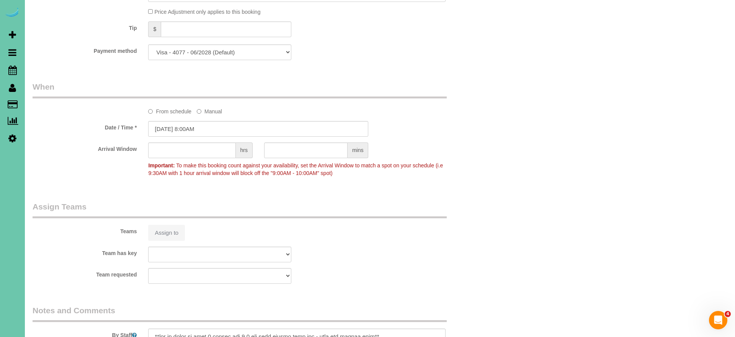
select select "object:711"
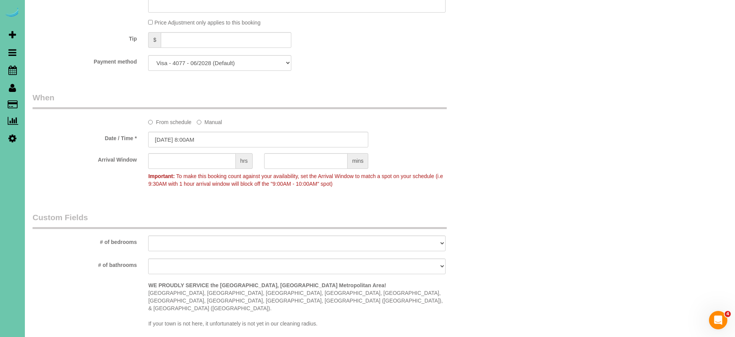
scroll to position [466, 0]
click at [213, 143] on input "[DATE] 8:00AM" at bounding box center [258, 142] width 220 height 16
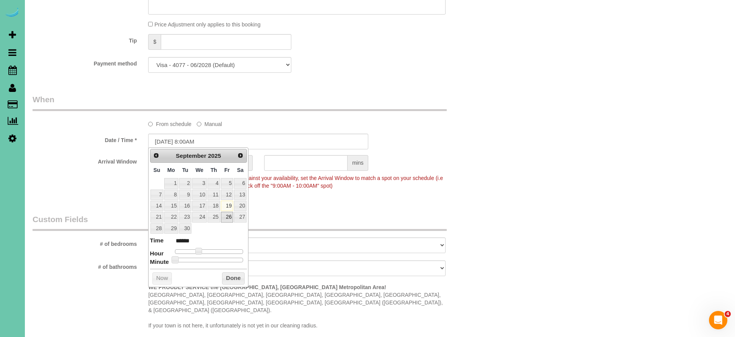
click at [228, 214] on link "26" at bounding box center [227, 217] width 12 height 10
type input "09/26/2025 8:00AM"
drag, startPoint x: 238, startPoint y: 273, endPoint x: 241, endPoint y: 270, distance: 4.7
click at [238, 273] on button "Done" at bounding box center [233, 278] width 23 height 12
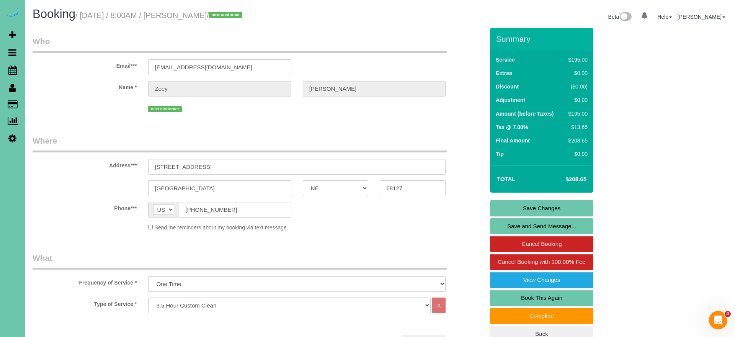
scroll to position [0, 0]
click at [503, 205] on link "Save Changes" at bounding box center [541, 208] width 103 height 16
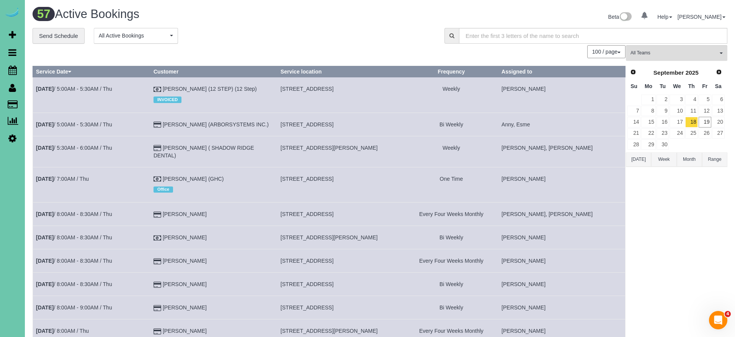
drag, startPoint x: 12, startPoint y: 69, endPoint x: 150, endPoint y: 82, distance: 138.3
click at [12, 69] on icon at bounding box center [12, 69] width 8 height 9
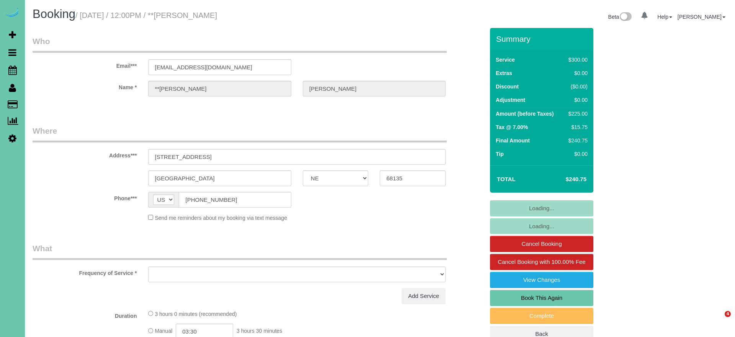
select select "NE"
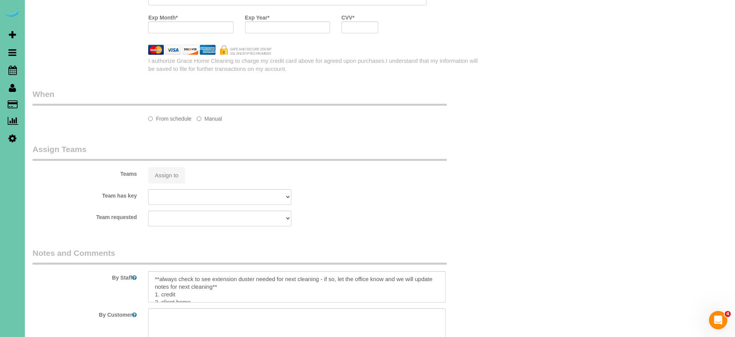
select select "object:615"
select select "string:fspay-2d63a6d0-bd99-4da4-97df-e3b36633de5a"
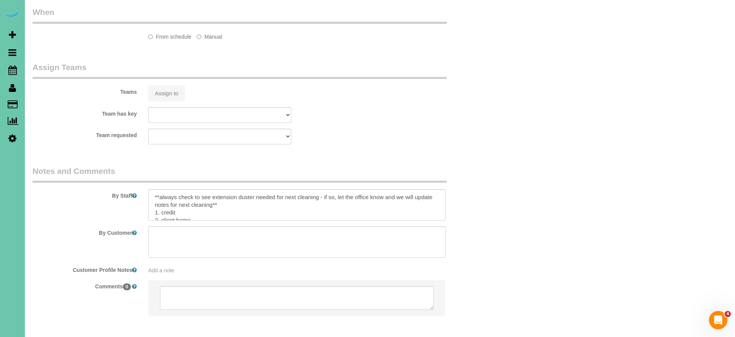
select select "object:843"
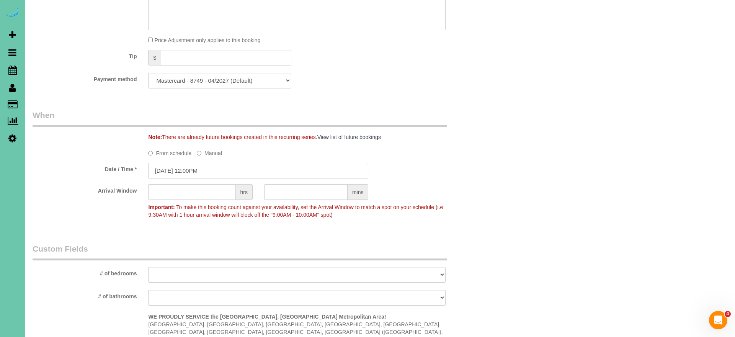
click at [207, 163] on input "[DATE] 12:00PM" at bounding box center [258, 171] width 220 height 16
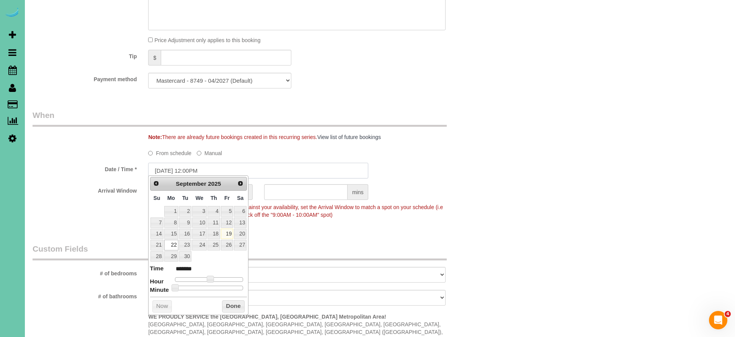
scroll to position [473, 0]
click at [184, 243] on link "23" at bounding box center [185, 244] width 12 height 10
type input "[DATE] 12:00PM"
drag, startPoint x: 231, startPoint y: 302, endPoint x: 370, endPoint y: 215, distance: 163.7
click at [231, 302] on button "Done" at bounding box center [233, 305] width 23 height 12
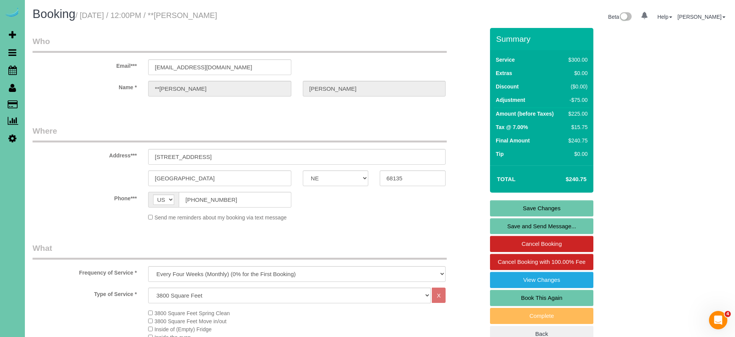
scroll to position [0, 0]
click at [503, 212] on link "Save Changes" at bounding box center [541, 208] width 103 height 16
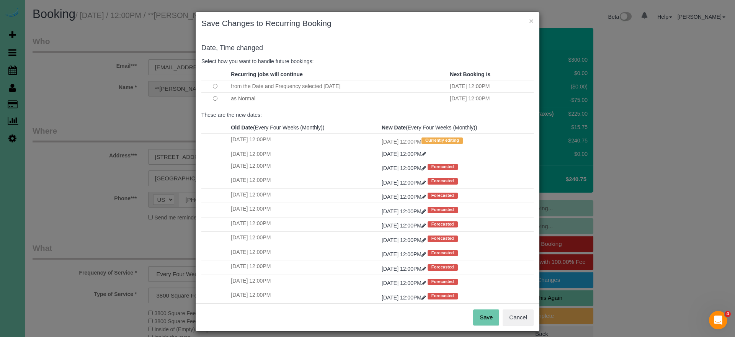
drag, startPoint x: 486, startPoint y: 315, endPoint x: 346, endPoint y: 310, distance: 139.8
click at [483, 314] on button "Save" at bounding box center [486, 317] width 26 height 16
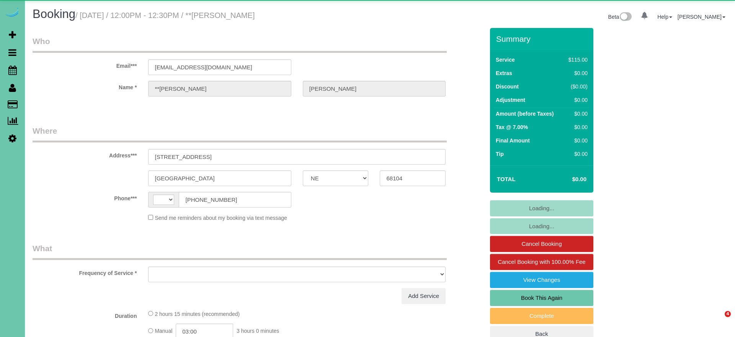
select select "NE"
select select "string:[GEOGRAPHIC_DATA]"
select select "object:354"
select select "number:36"
select select "number:41"
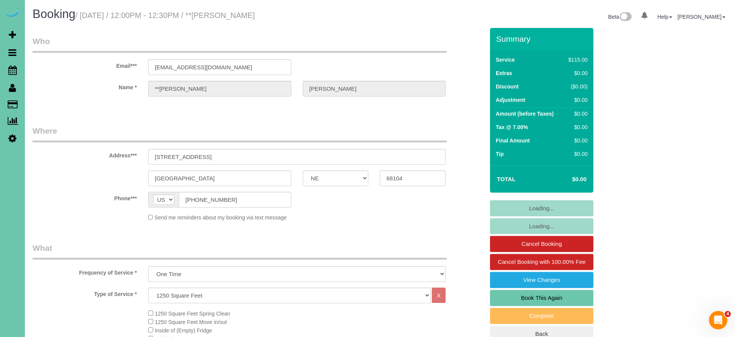
select select "object:883"
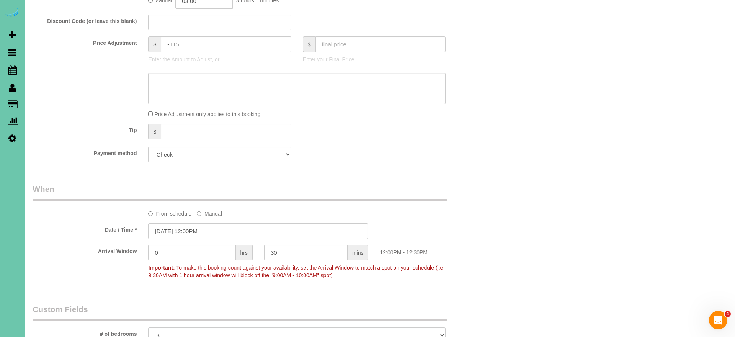
scroll to position [422, 0]
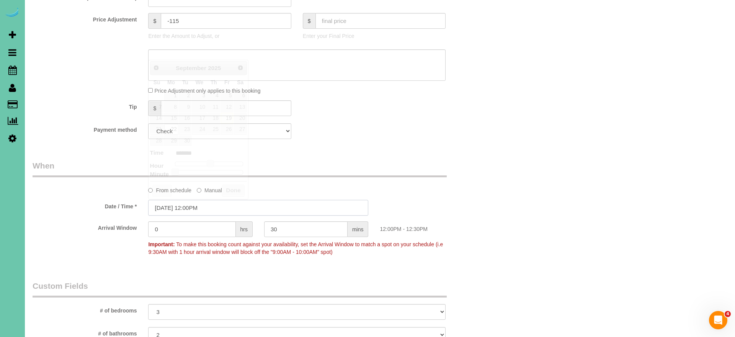
click at [191, 209] on input "[DATE] 12:00PM" at bounding box center [258, 208] width 220 height 16
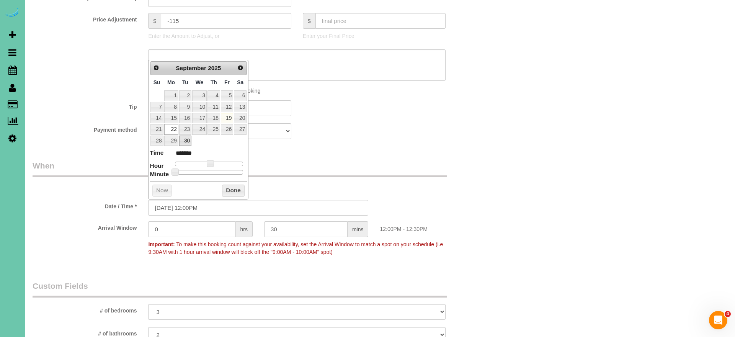
click at [182, 135] on link "30" at bounding box center [185, 140] width 12 height 10
click at [184, 129] on link "23" at bounding box center [185, 129] width 12 height 10
type input "[DATE] 12:00PM"
drag, startPoint x: 233, startPoint y: 188, endPoint x: 243, endPoint y: 187, distance: 10.4
click at [233, 188] on button "Done" at bounding box center [233, 190] width 23 height 12
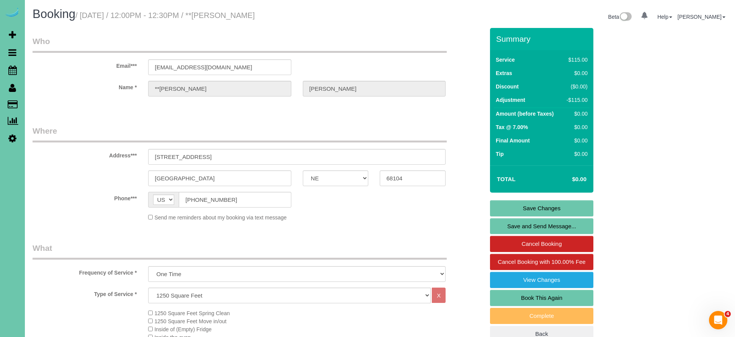
scroll to position [0, 0]
click at [510, 216] on fieldset "Save Changes Save and Send Message... Cancel Booking Cancel Booking with 100.00…" at bounding box center [541, 271] width 103 height 142
drag, startPoint x: 509, startPoint y: 206, endPoint x: 499, endPoint y: 204, distance: 10.1
click at [509, 206] on link "Save Changes" at bounding box center [541, 208] width 103 height 16
